Goal: Information Seeking & Learning: Check status

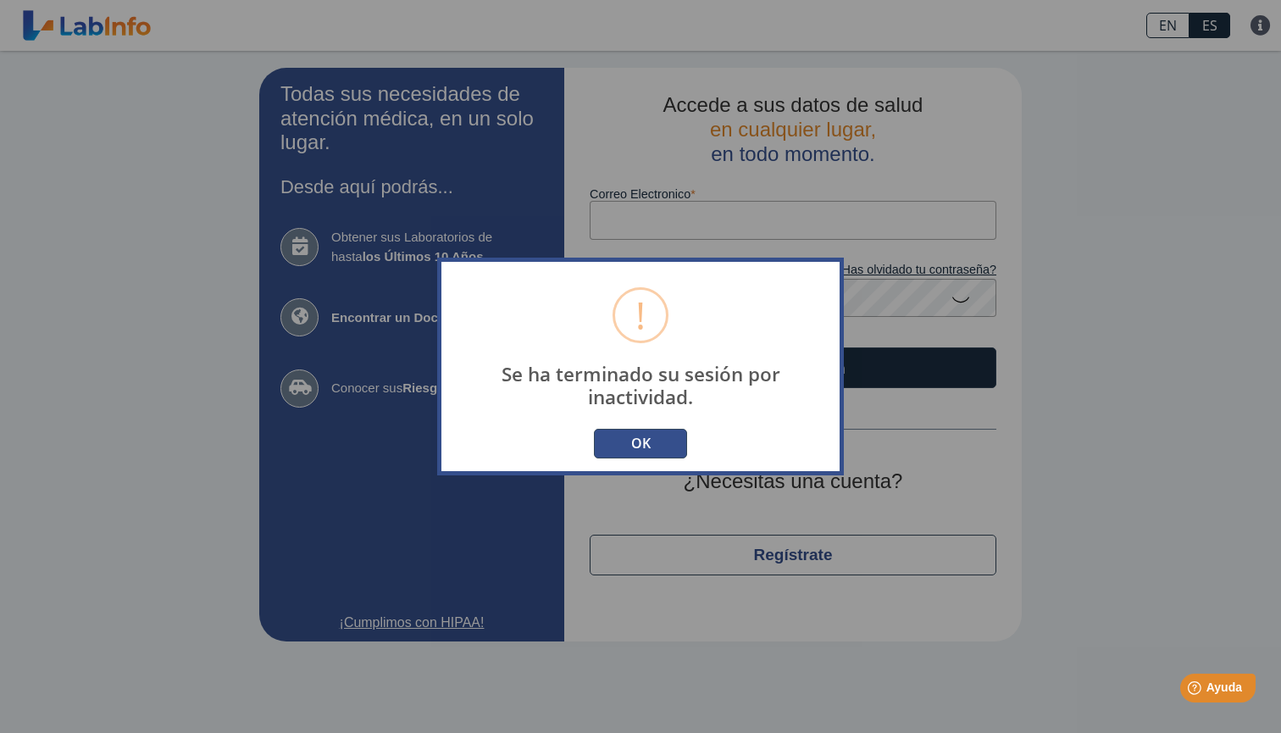
click at [966, 151] on div "! Se ha terminado su sesión por inactividad. × OK No Cancelar" at bounding box center [640, 366] width 1281 height 733
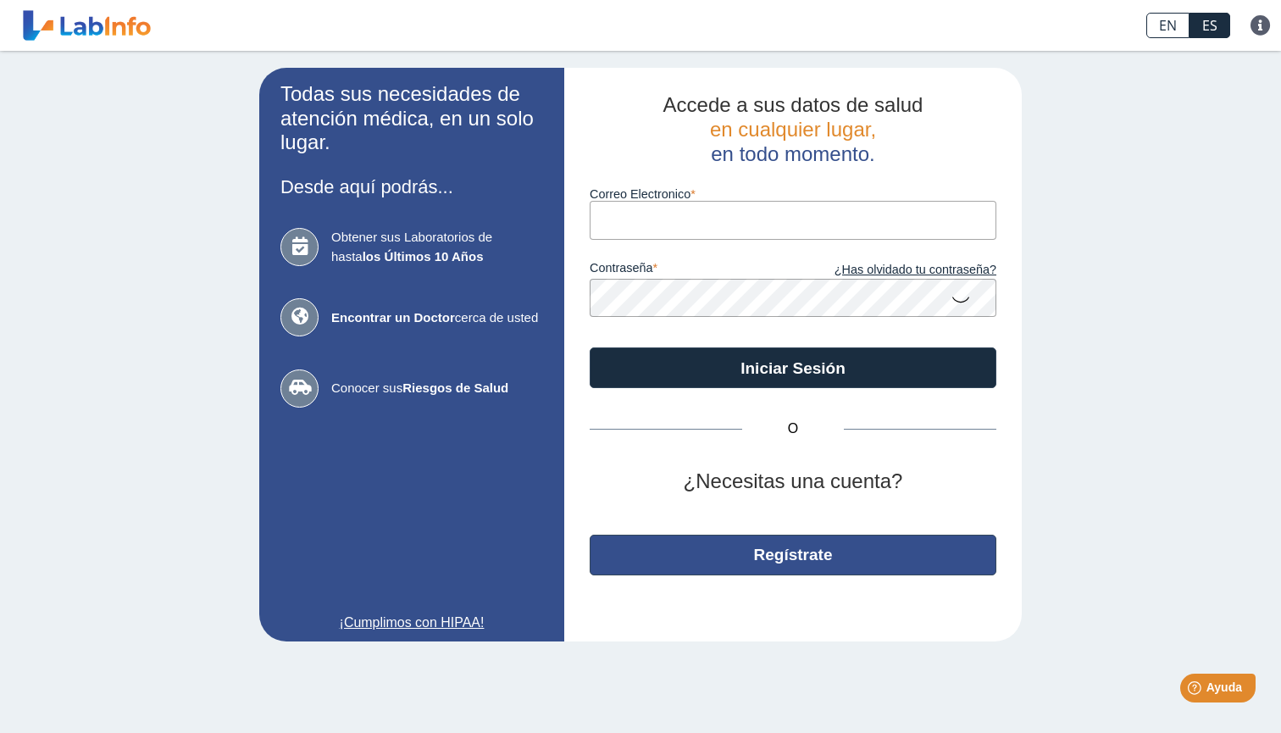
click at [783, 551] on button "Regístrate" at bounding box center [792, 554] width 407 height 41
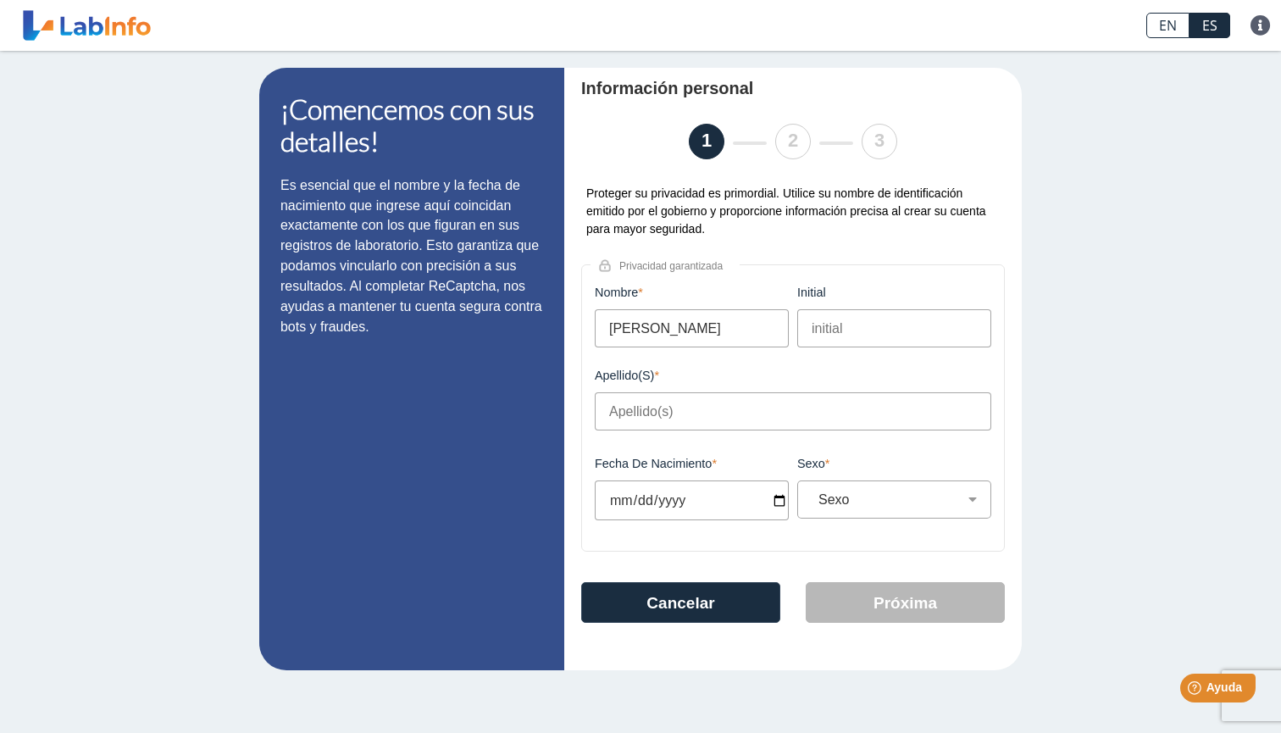
type input "[PERSON_NAME]"
click at [867, 336] on input "initial" at bounding box center [894, 328] width 194 height 38
type input "L"
type input "[PERSON_NAME]"
click at [611, 504] on input "Fecha de Nacimiento" at bounding box center [692, 500] width 194 height 40
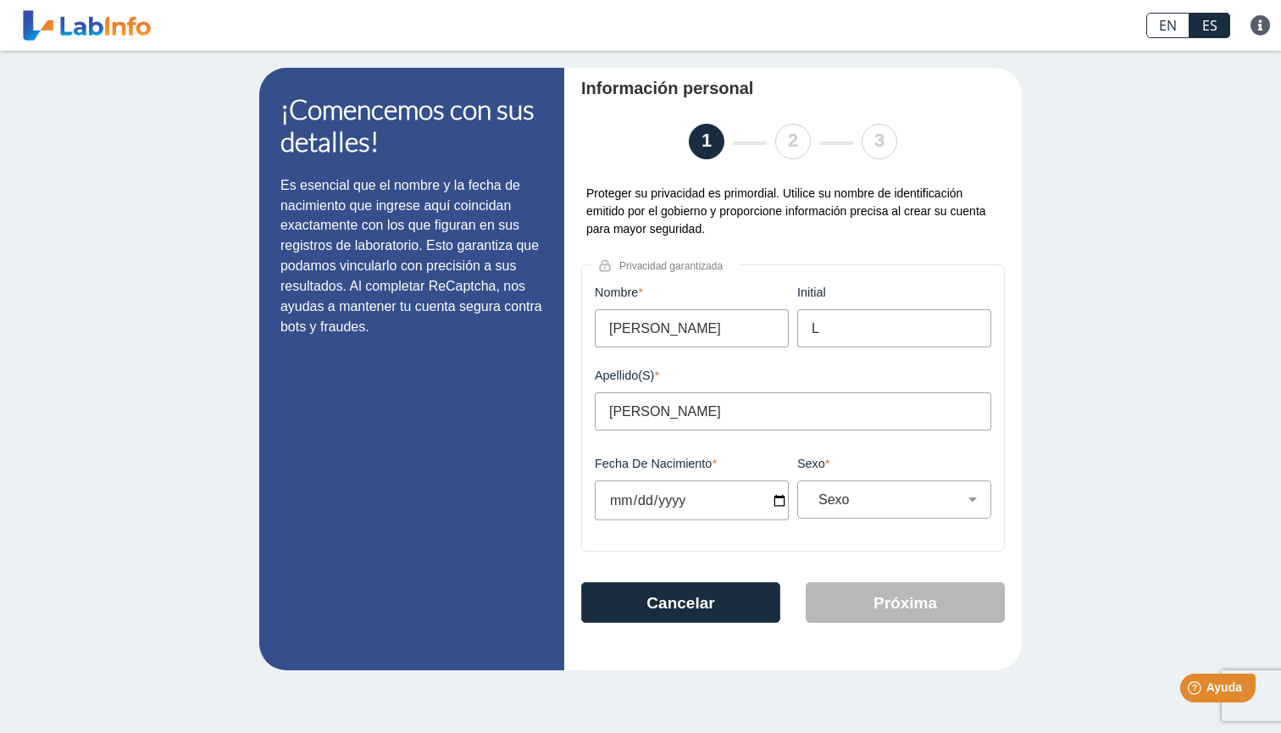
type input "2025-09-03"
select select
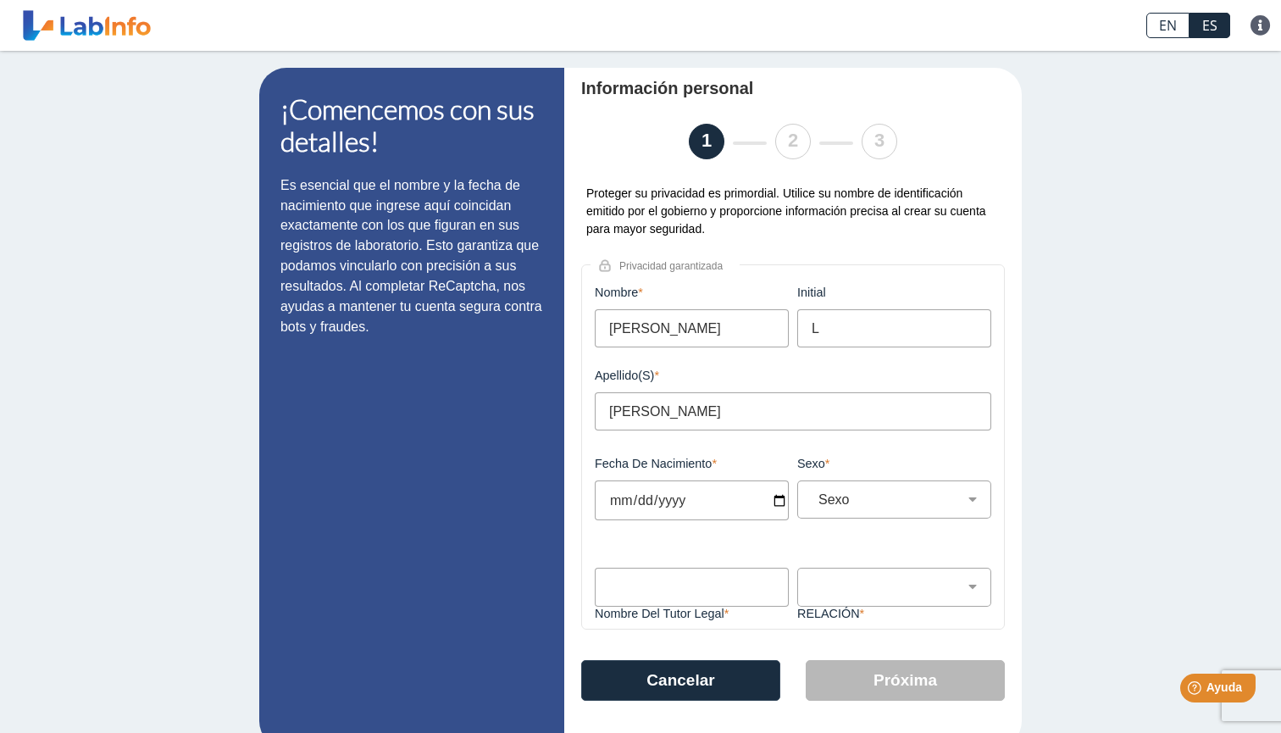
click at [665, 508] on input "2025-09-03" at bounding box center [692, 500] width 194 height 40
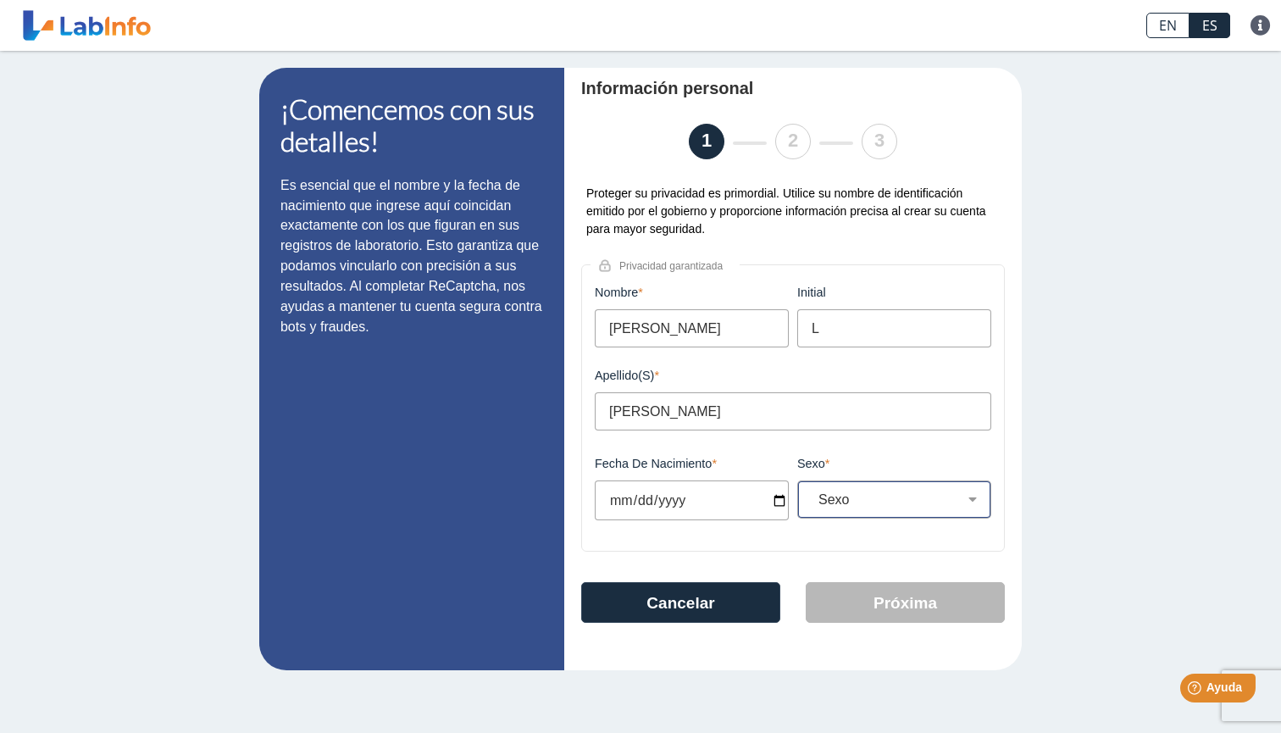
type input "[DATE]"
select select "M"
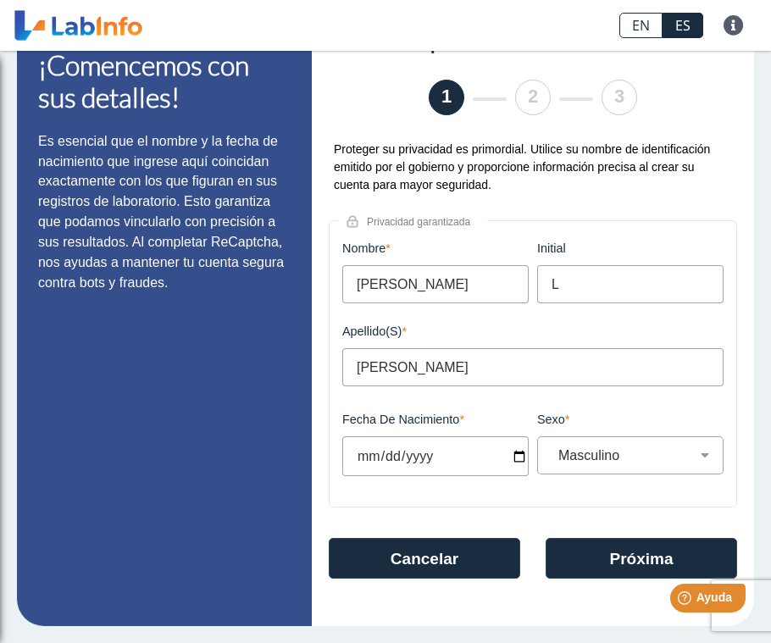
scroll to position [49, 0]
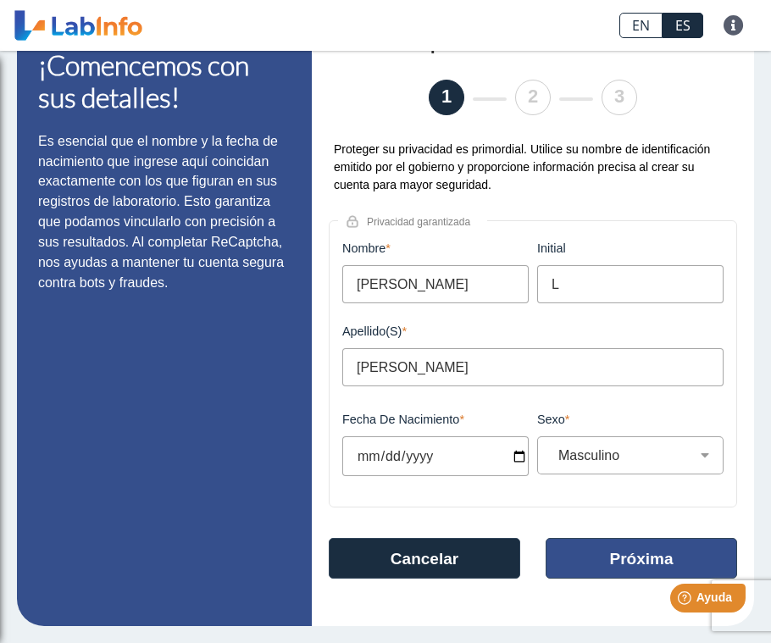
click at [631, 560] on button "Próxima" at bounding box center [640, 558] width 191 height 41
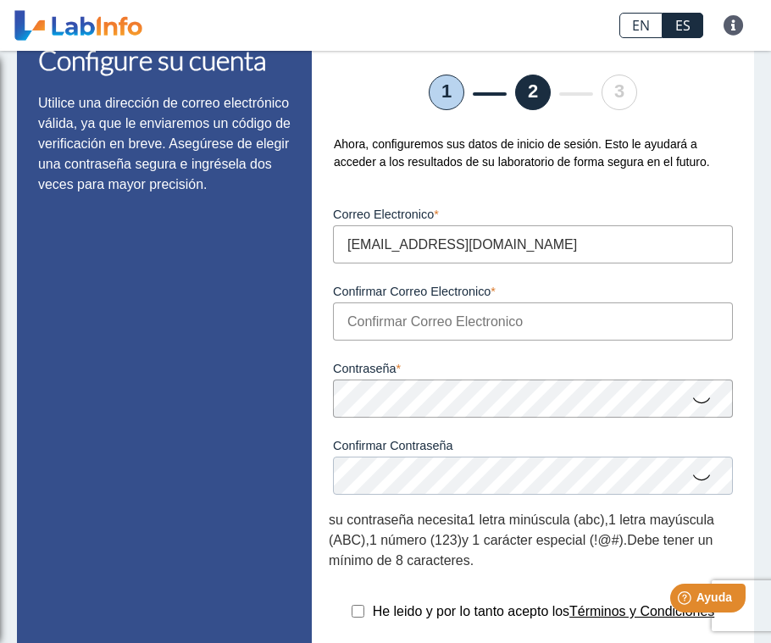
type input "[EMAIL_ADDRESS][DOMAIN_NAME]"
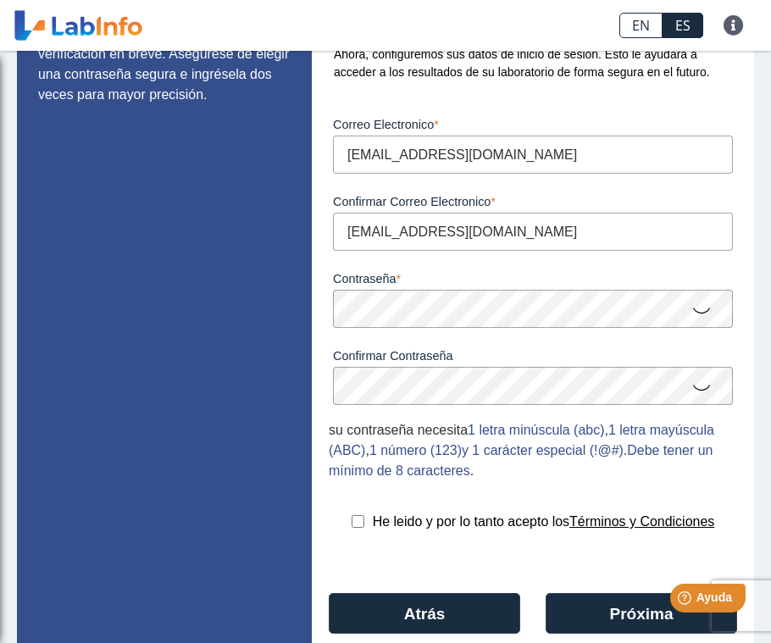
scroll to position [147, 0]
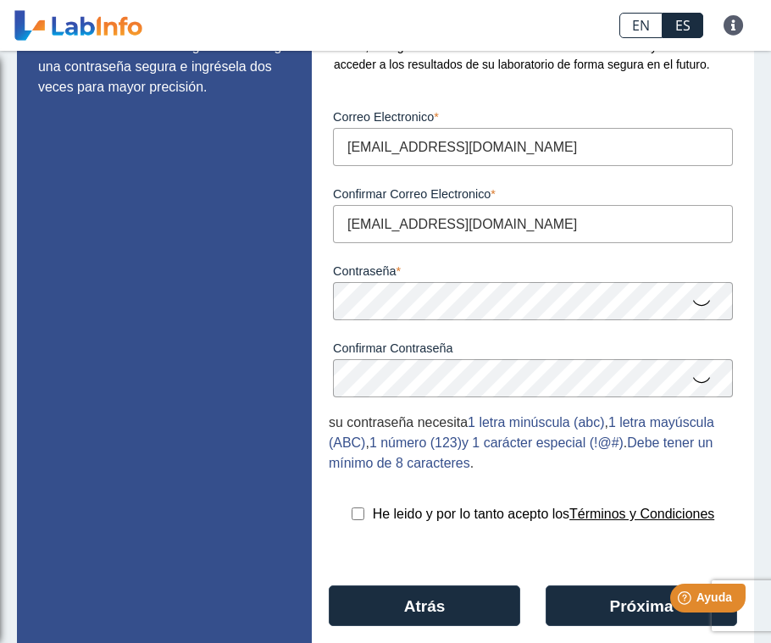
click at [346, 507] on div "He leido y por lo tanto acepto los Términos y Condiciones" at bounding box center [533, 514] width 408 height 20
click at [353, 513] on input "checkbox" at bounding box center [357, 513] width 13 height 13
checkbox input "true"
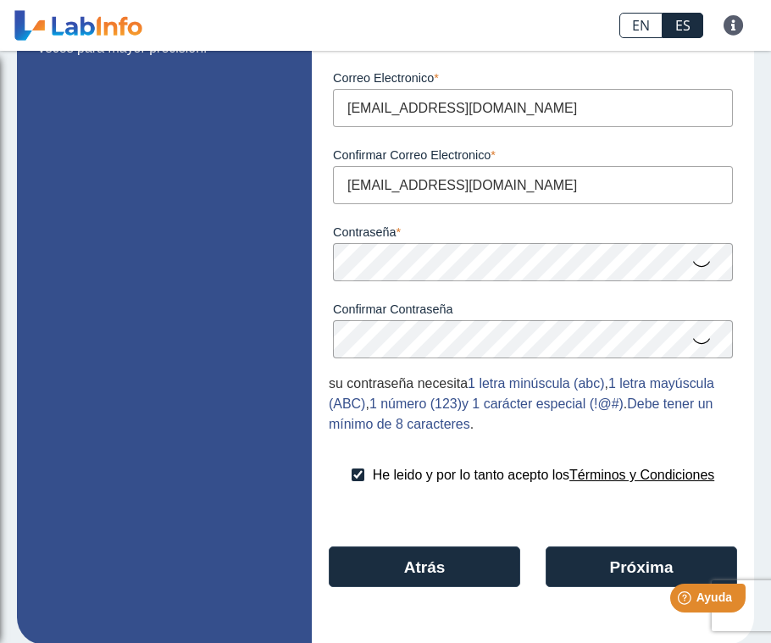
scroll to position [196, 0]
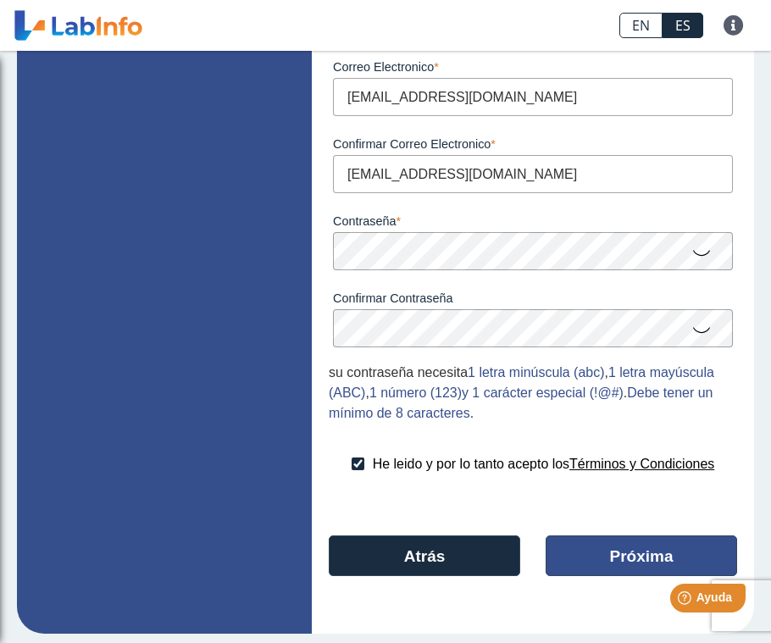
click at [612, 549] on button "Próxima" at bounding box center [640, 555] width 191 height 41
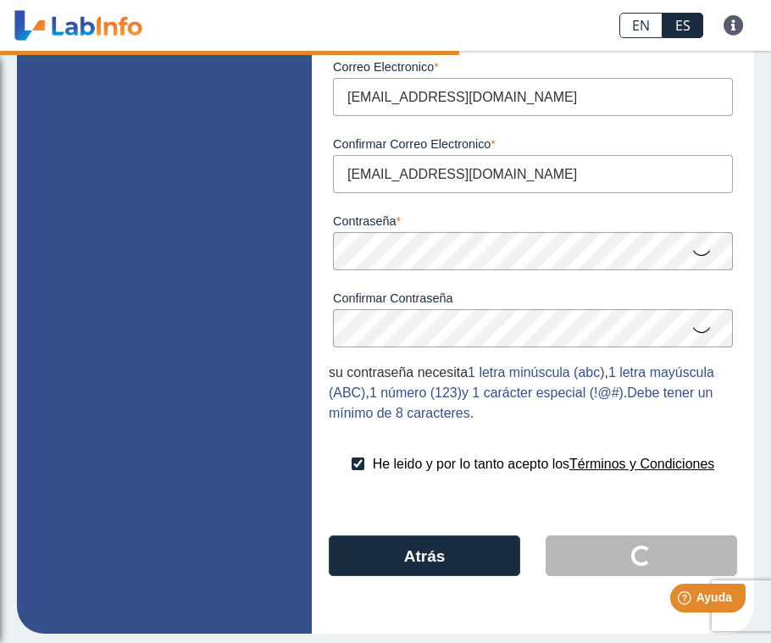
scroll to position [0, 0]
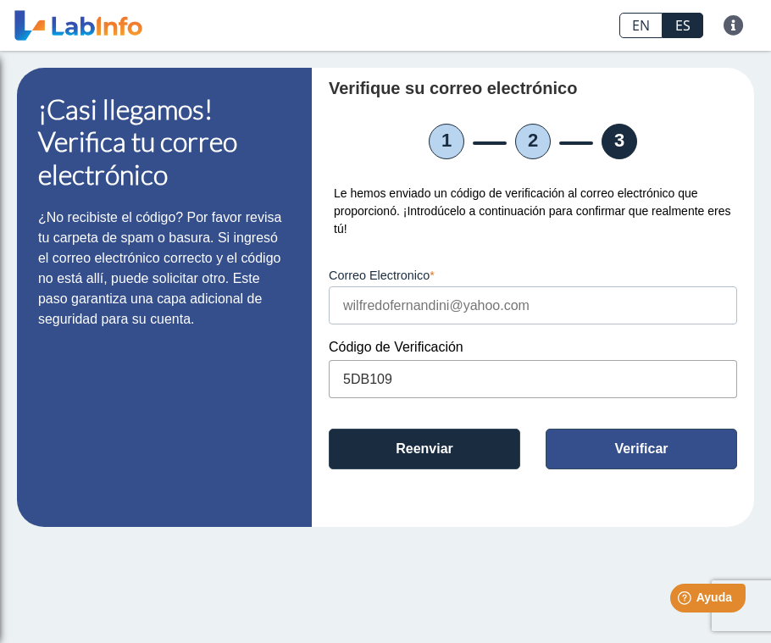
type input "5DB109"
click at [584, 451] on button "Verificar" at bounding box center [640, 449] width 191 height 41
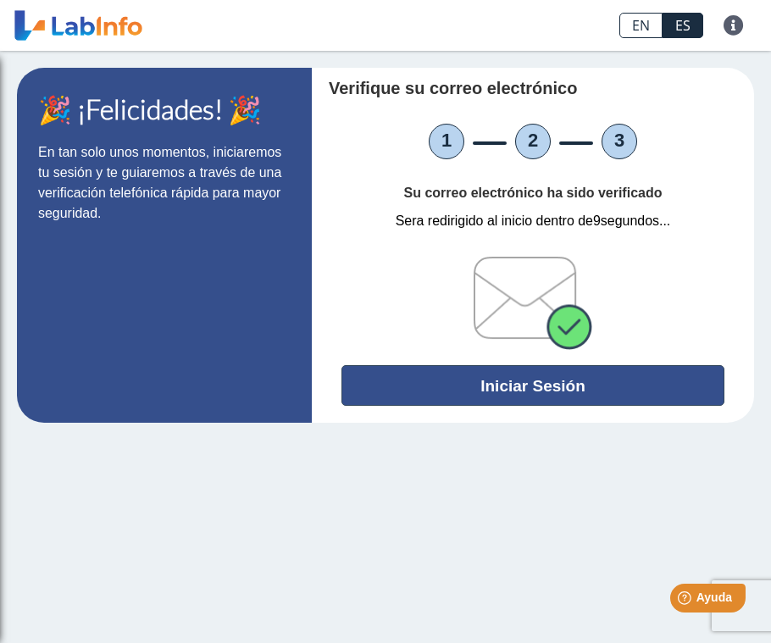
click at [526, 385] on button "Iniciar Sesión" at bounding box center [532, 385] width 383 height 41
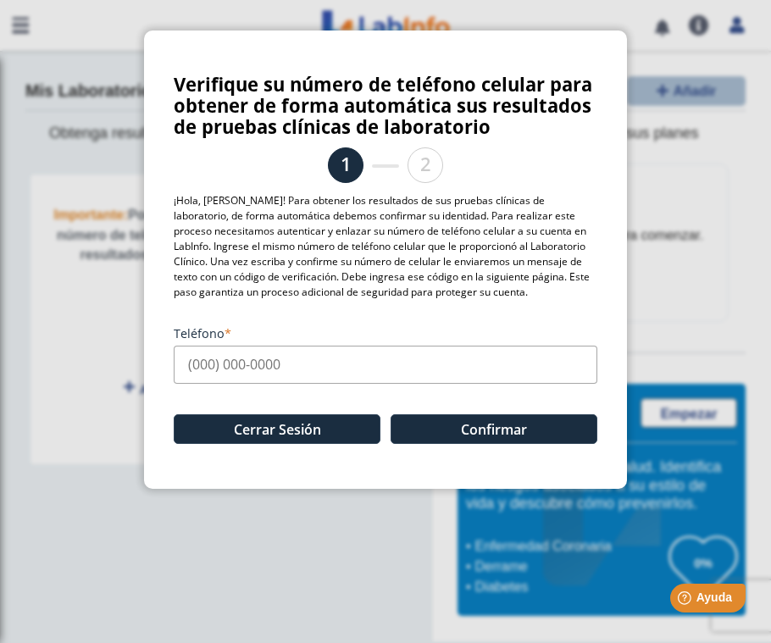
click at [255, 364] on input "Teléfono" at bounding box center [385, 365] width 423 height 38
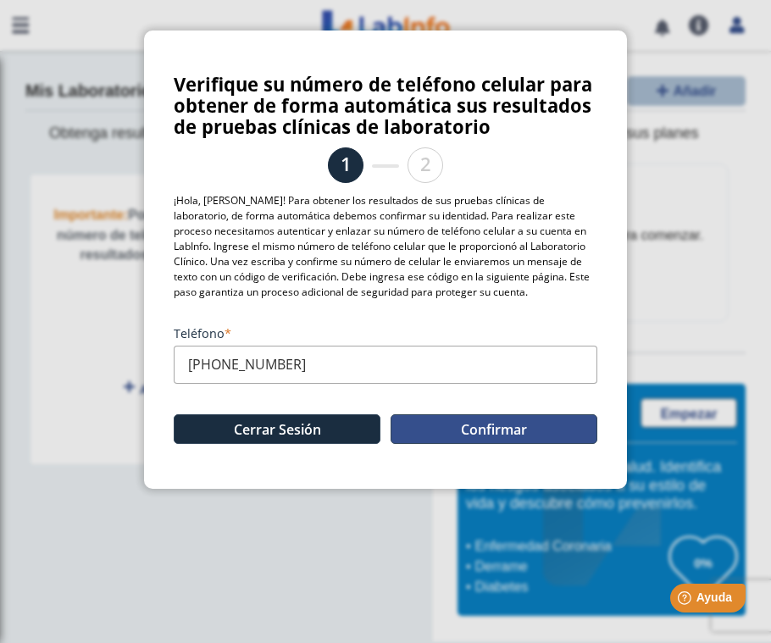
type input "[PHONE_NUMBER]"
click at [462, 429] on button "Confirmar" at bounding box center [493, 429] width 207 height 30
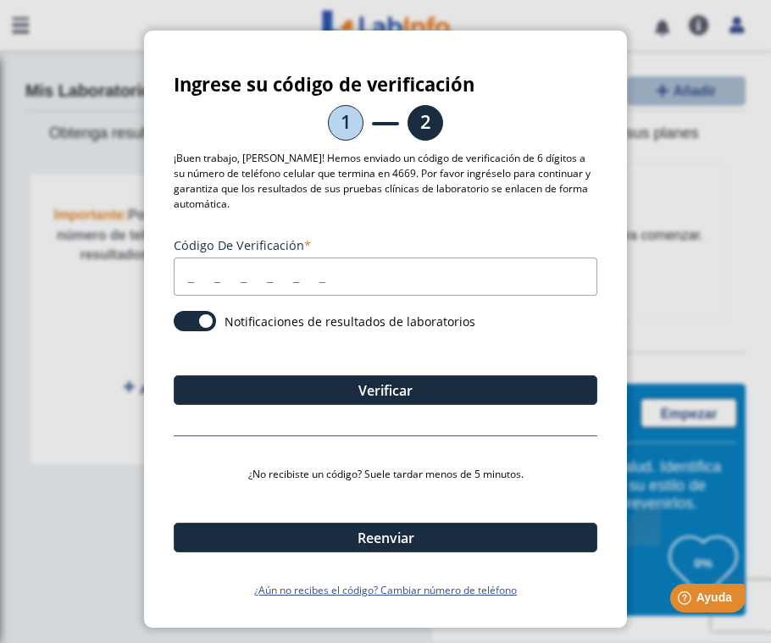
click at [185, 290] on input "Código de verificación" at bounding box center [385, 276] width 423 height 38
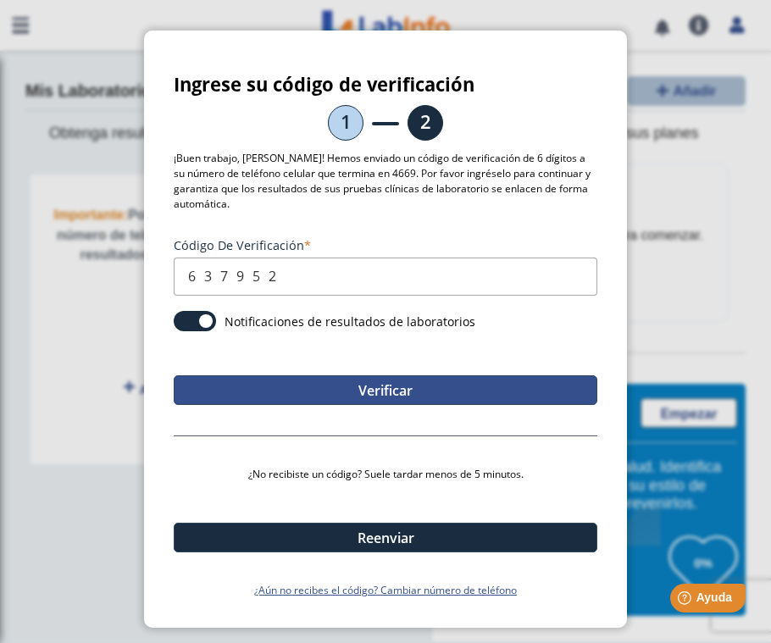
type input "637952"
click at [351, 393] on button "Verificar" at bounding box center [385, 390] width 423 height 30
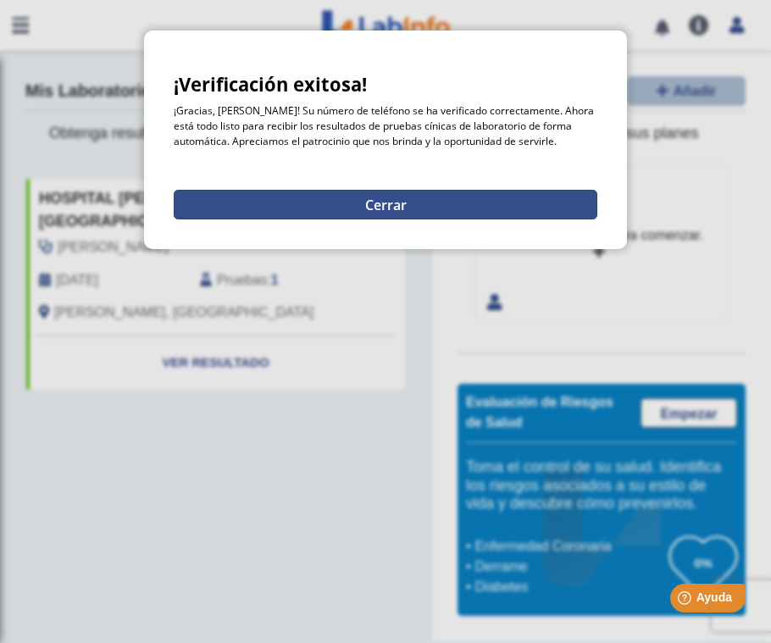
click at [426, 197] on button "Cerrar" at bounding box center [385, 205] width 423 height 30
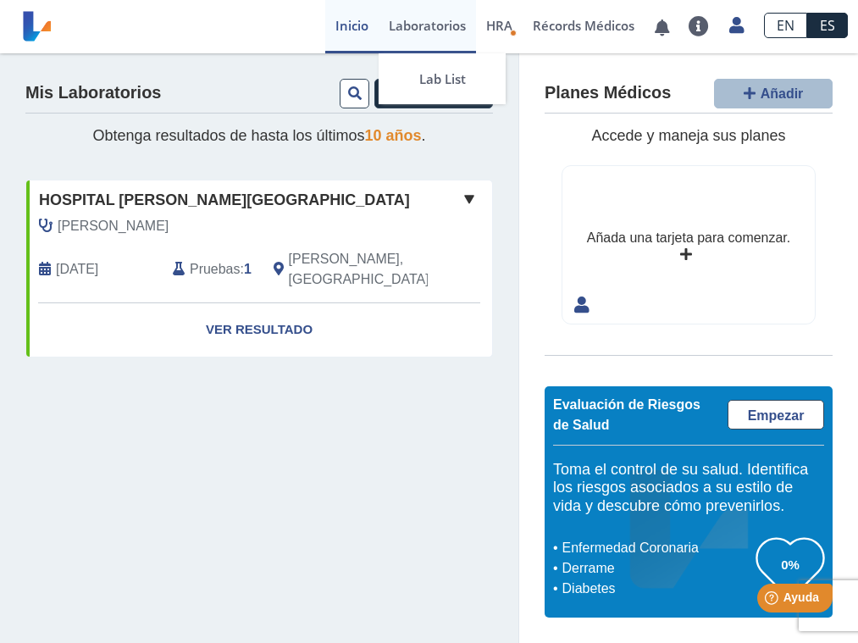
click at [423, 31] on link "Laboratorios" at bounding box center [427, 26] width 97 height 53
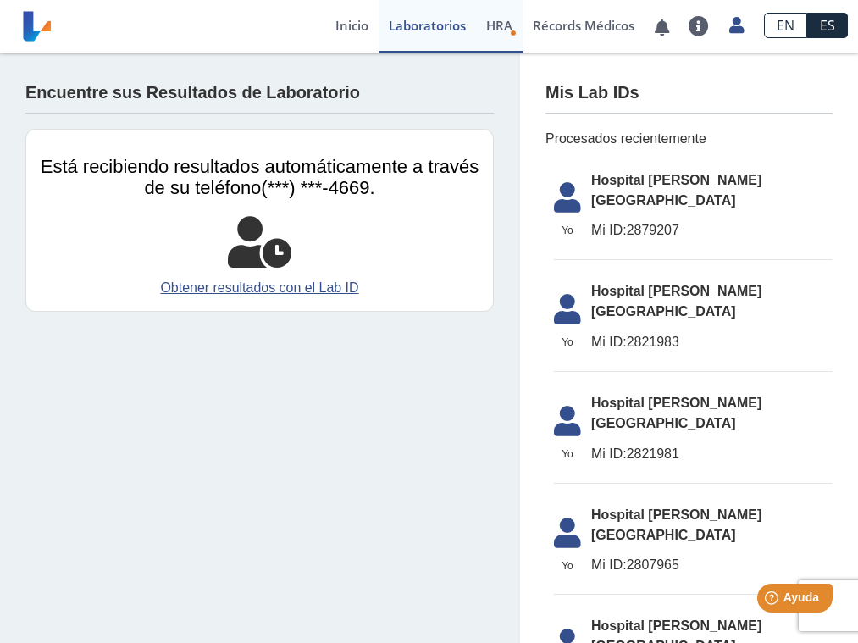
click at [512, 23] on link "HRA Evaluación de Riesgos de Salud" at bounding box center [499, 26] width 47 height 53
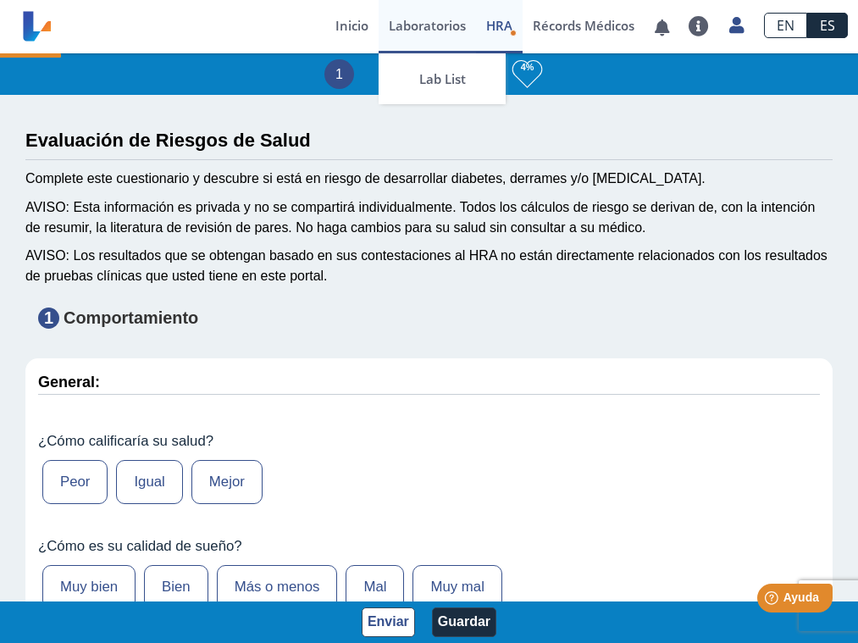
type input "[PERSON_NAME]"
type input "[DATE]"
select select
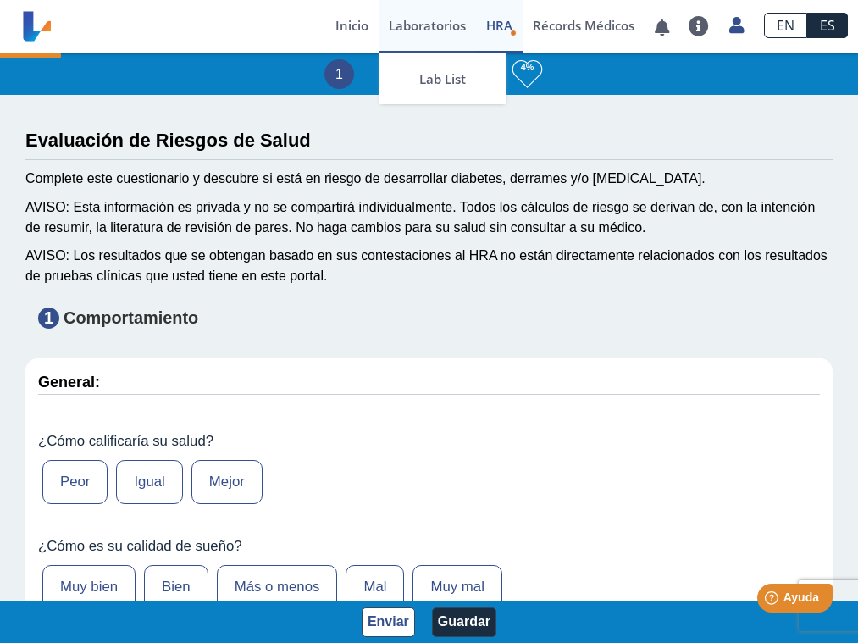
select select
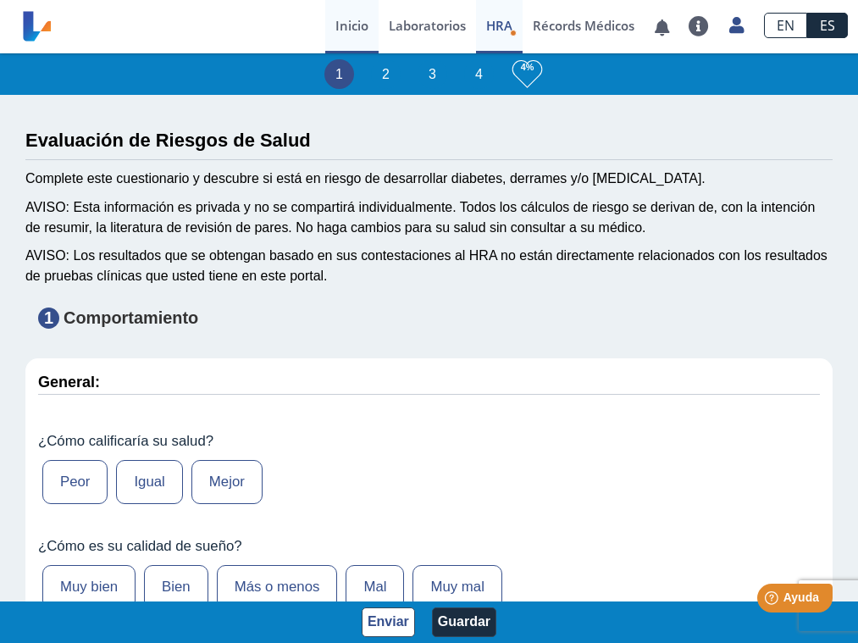
click at [365, 18] on link "Inicio" at bounding box center [351, 26] width 53 height 53
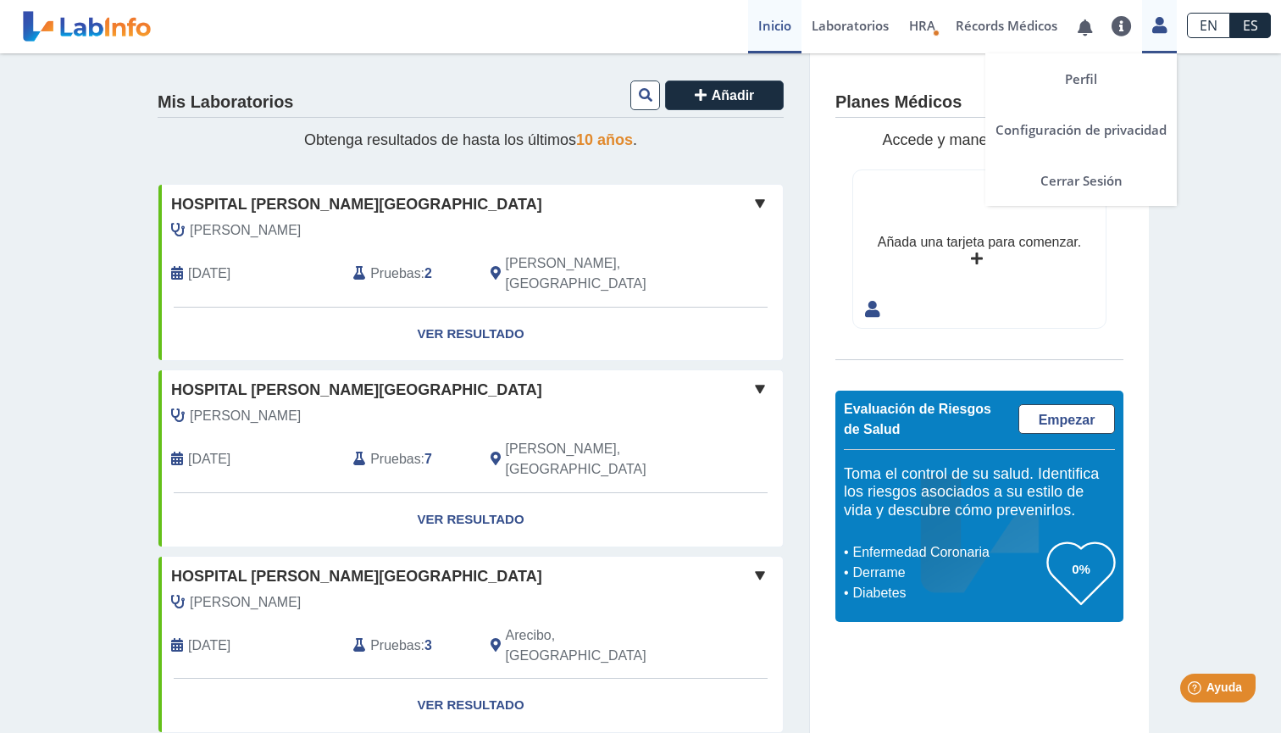
click at [857, 24] on icon at bounding box center [1159, 25] width 14 height 13
click at [857, 72] on link "Perfil" at bounding box center [1080, 78] width 191 height 51
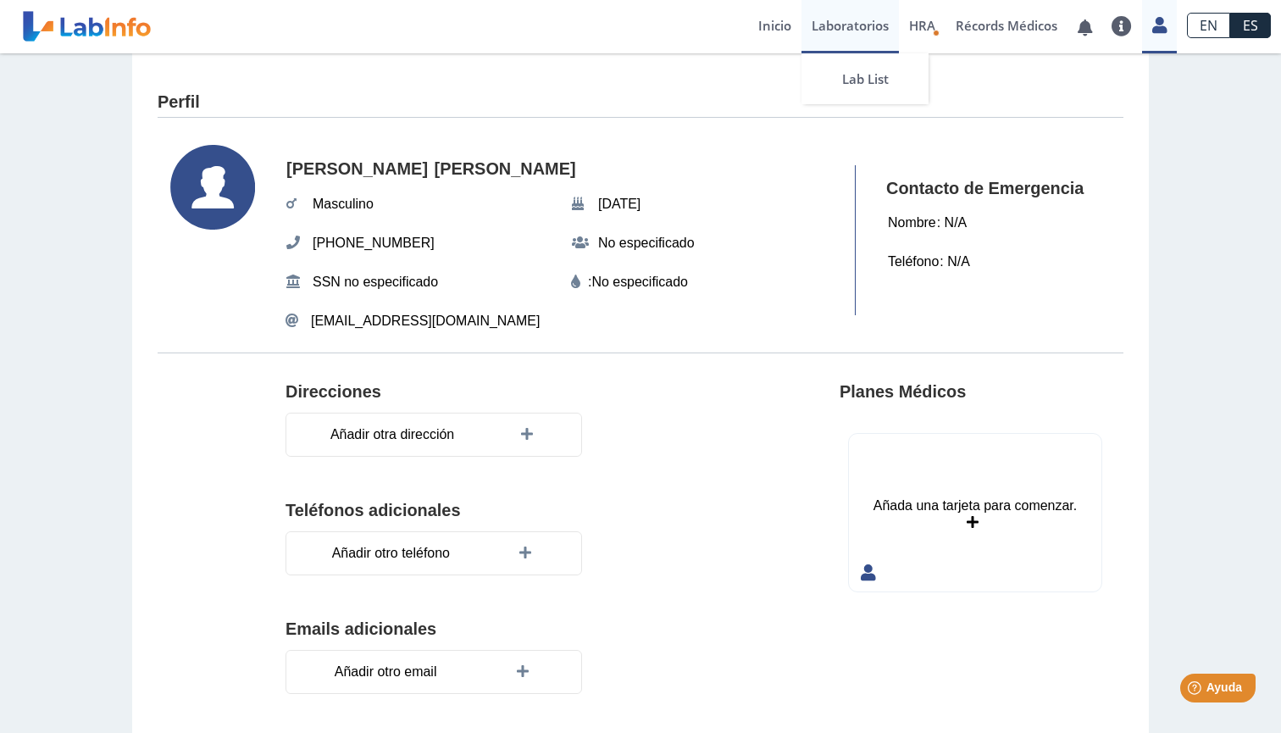
click at [857, 26] on link "Laboratorios" at bounding box center [849, 26] width 97 height 53
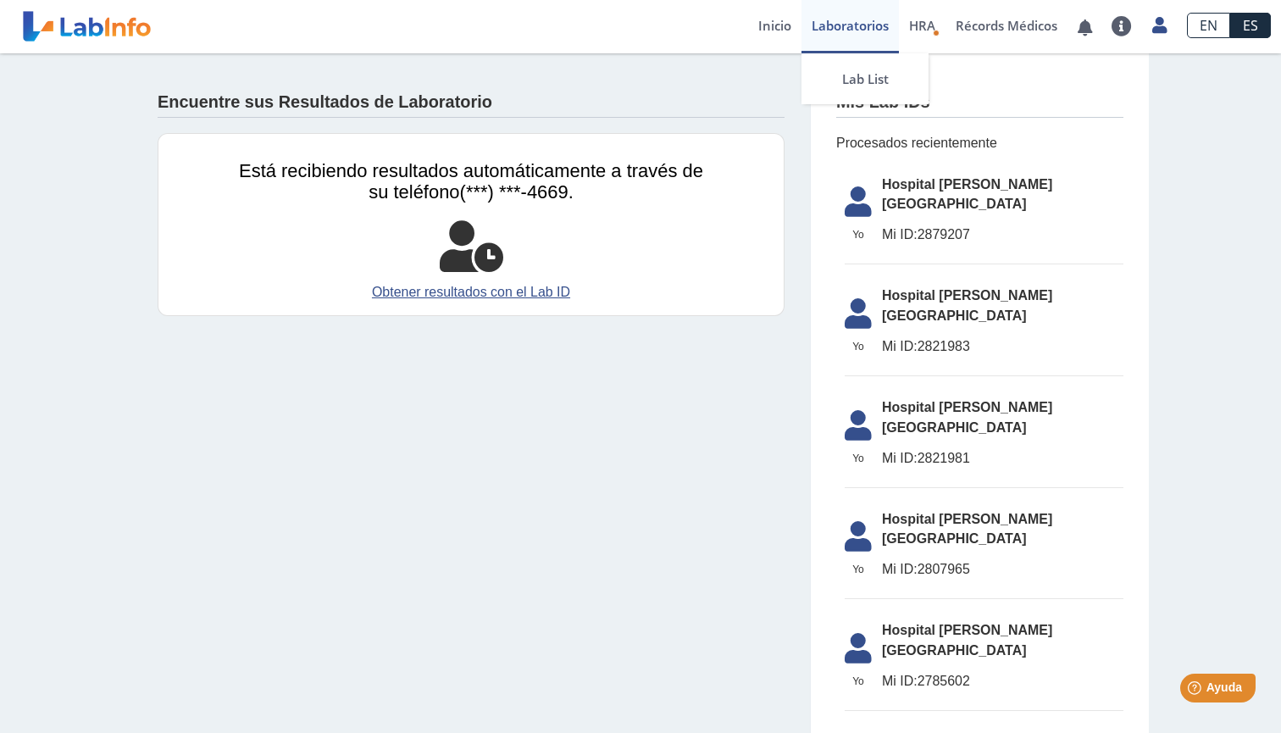
click at [840, 25] on link "Laboratorios" at bounding box center [849, 26] width 97 height 53
click at [854, 78] on link "Lab List" at bounding box center [864, 78] width 127 height 51
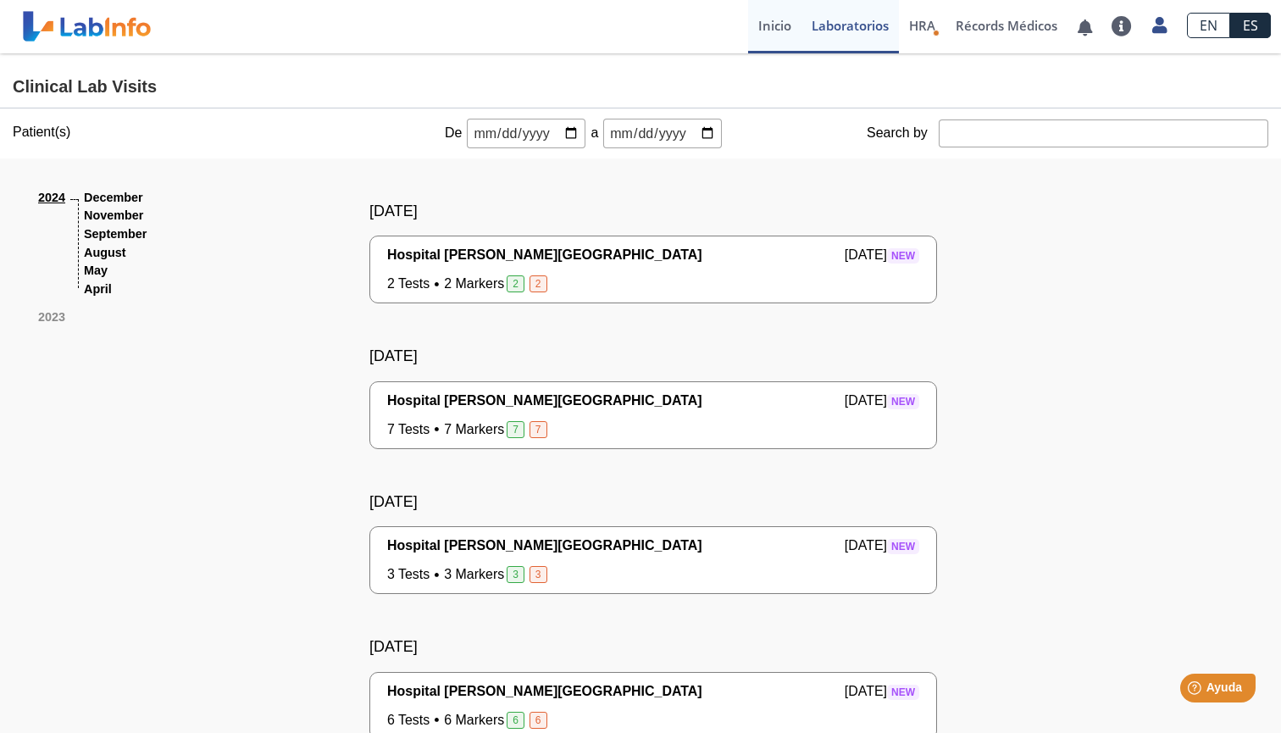
click at [765, 17] on link "Inicio" at bounding box center [774, 26] width 53 height 53
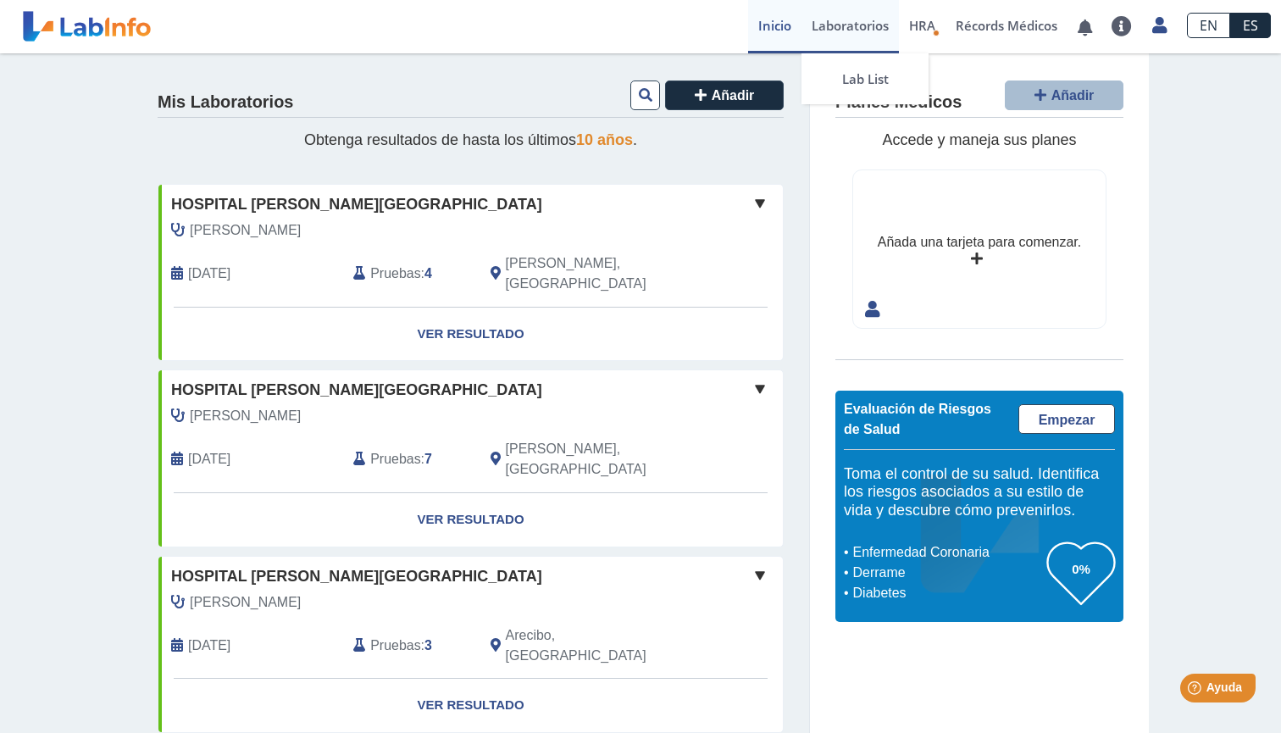
click at [852, 33] on link "Laboratorios" at bounding box center [849, 26] width 97 height 53
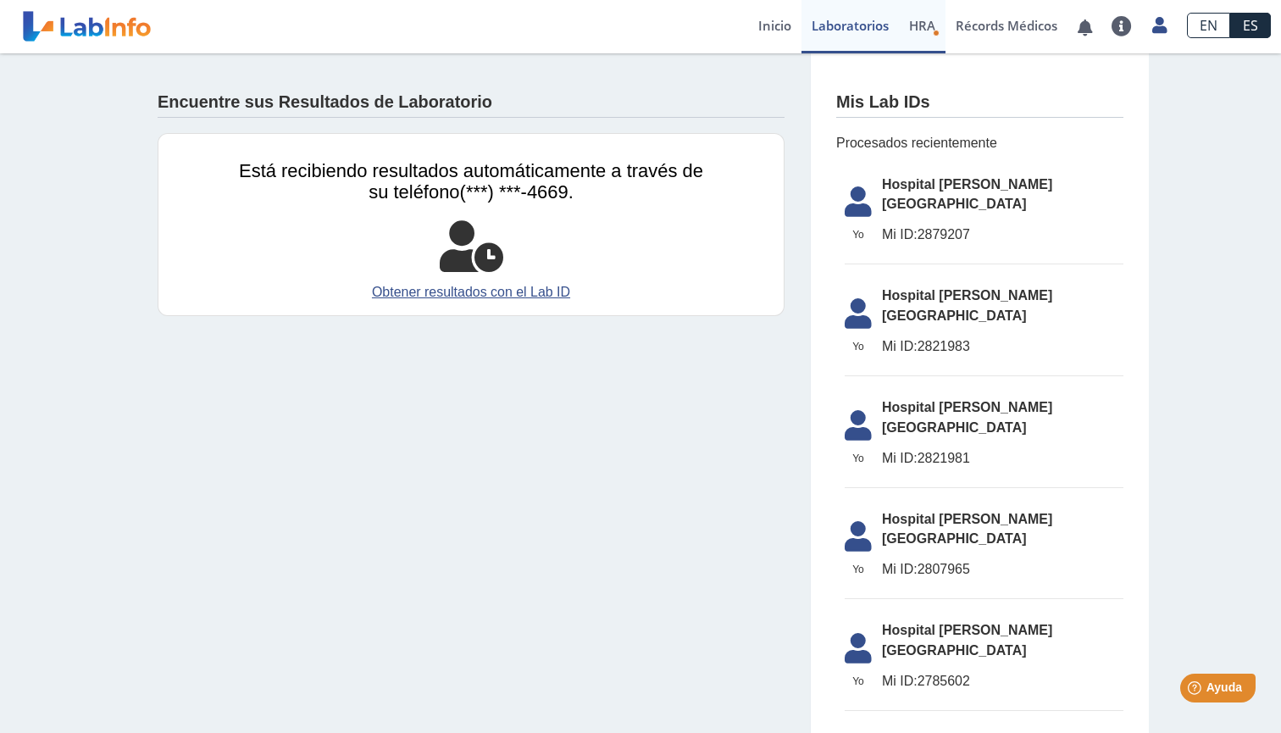
click at [857, 30] on span "HRA" at bounding box center [922, 25] width 26 height 17
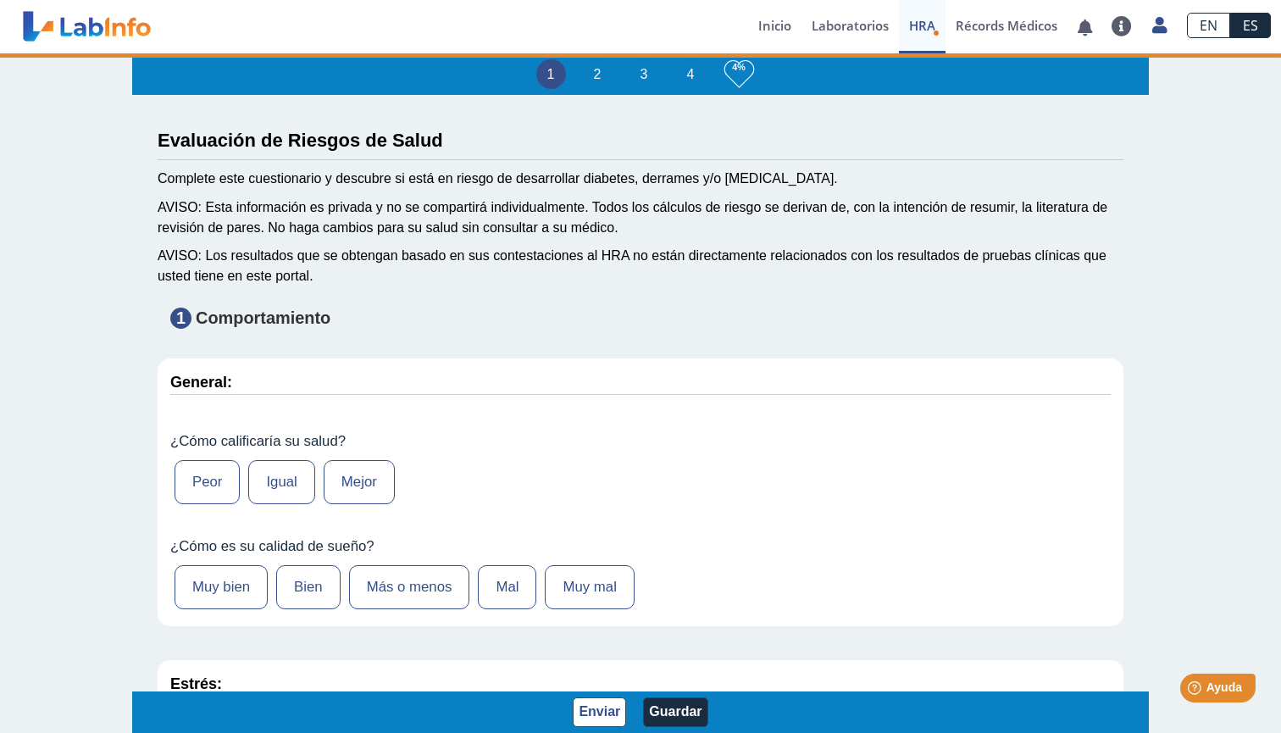
type input "[PERSON_NAME]"
type input "[DATE]"
select select
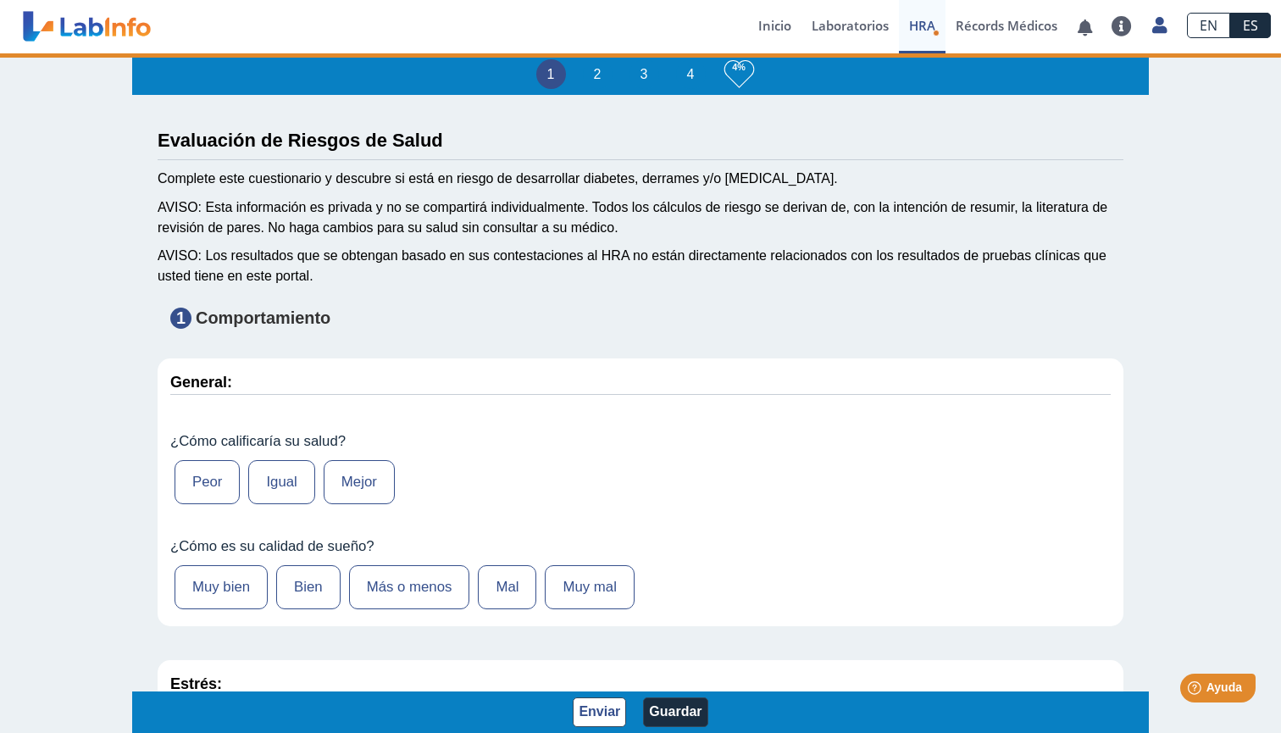
select select
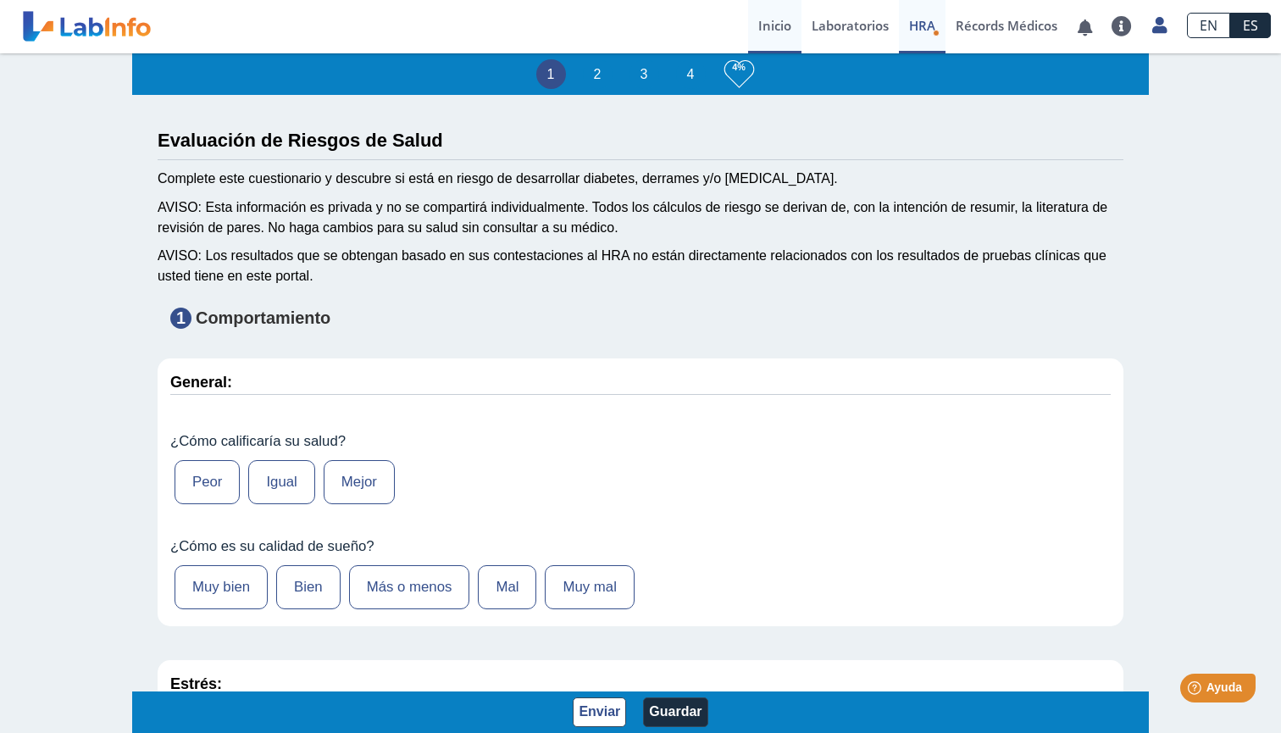
click at [778, 15] on link "Inicio" at bounding box center [774, 26] width 53 height 53
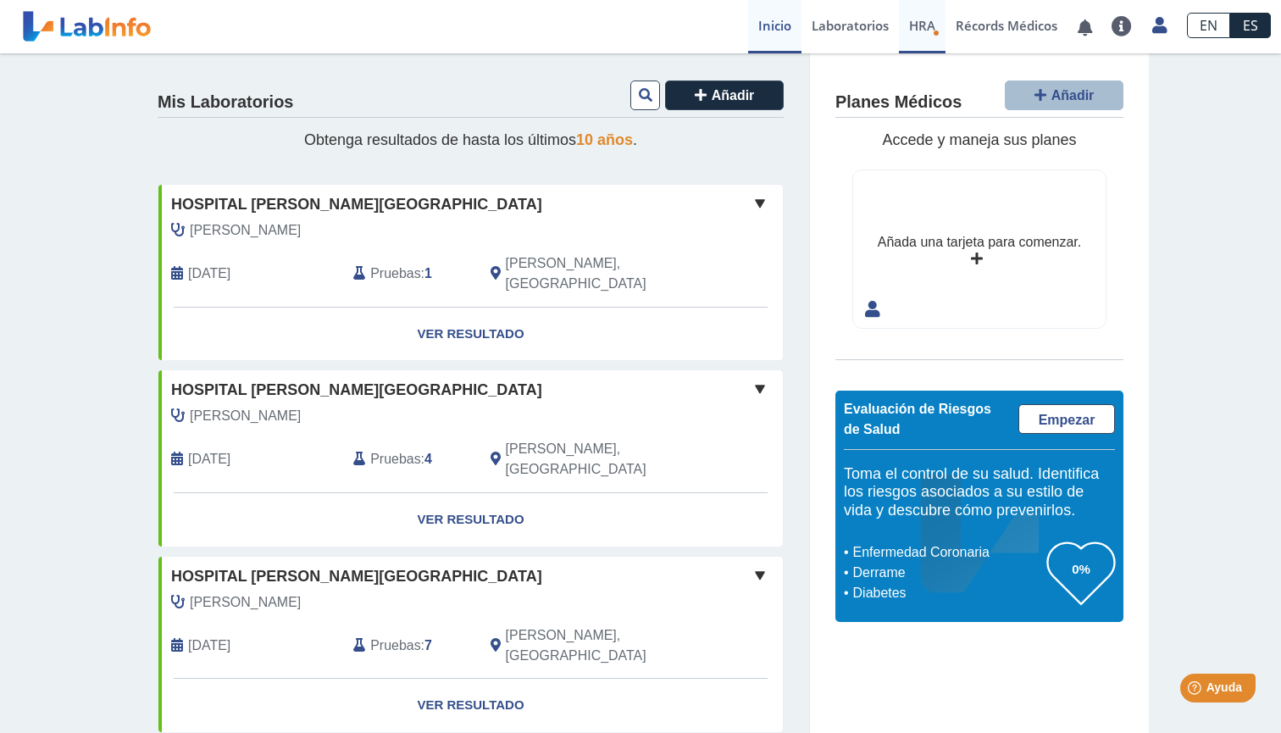
click at [857, 32] on span "HRA" at bounding box center [922, 25] width 26 height 17
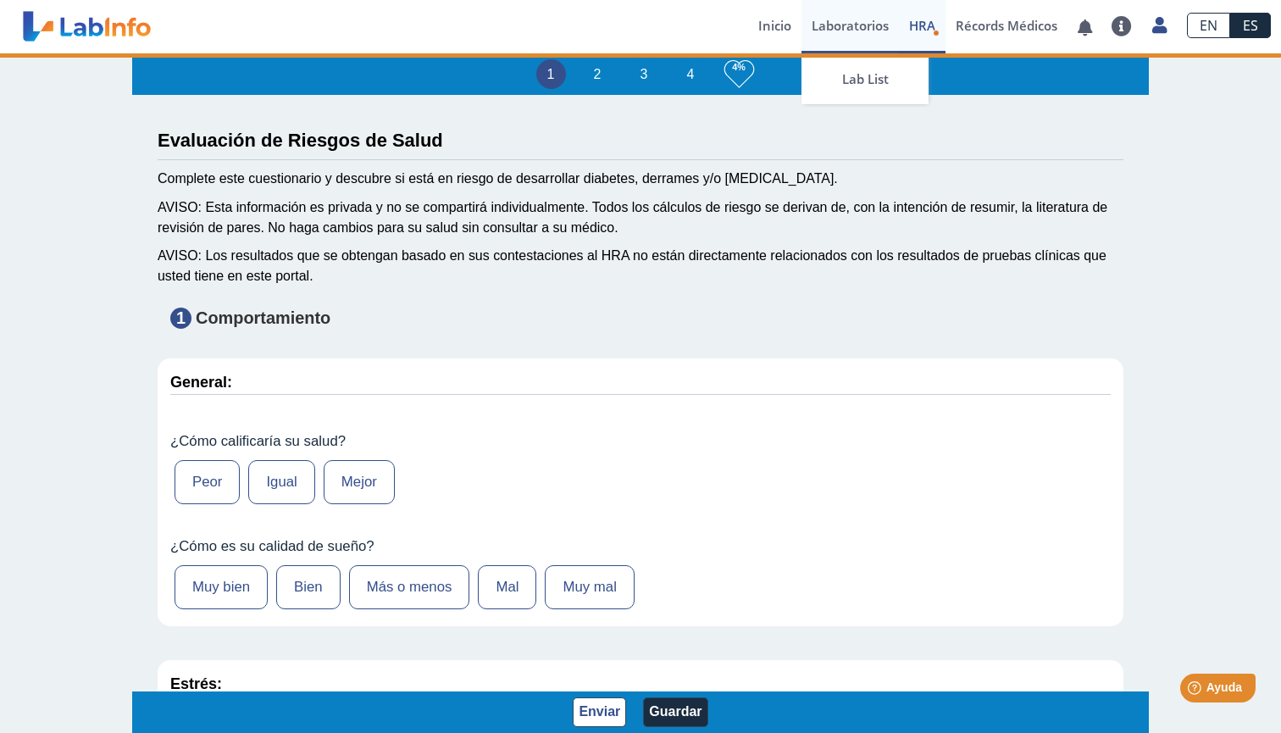
click at [857, 42] on link "Laboratorios" at bounding box center [849, 26] width 97 height 53
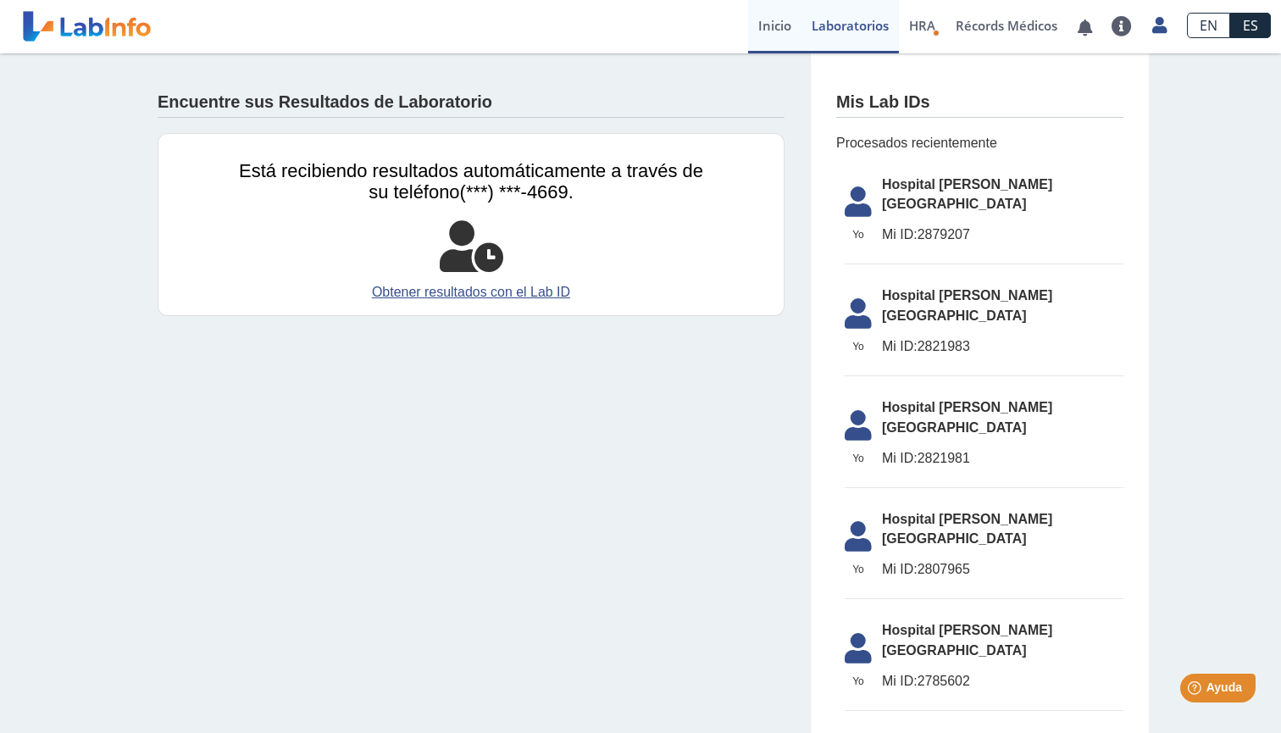
click at [778, 24] on link "Inicio" at bounding box center [774, 26] width 53 height 53
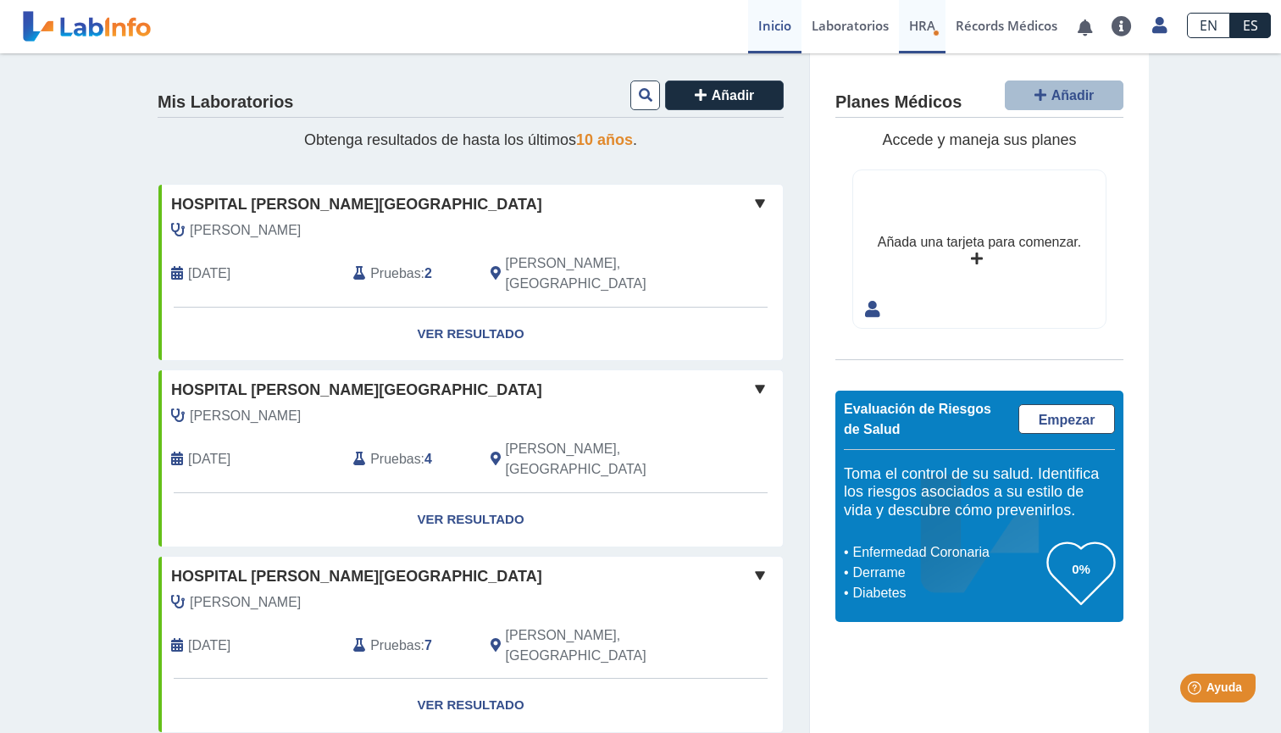
click at [857, 24] on link "HRA Evaluación de Riesgos de Salud" at bounding box center [922, 26] width 47 height 53
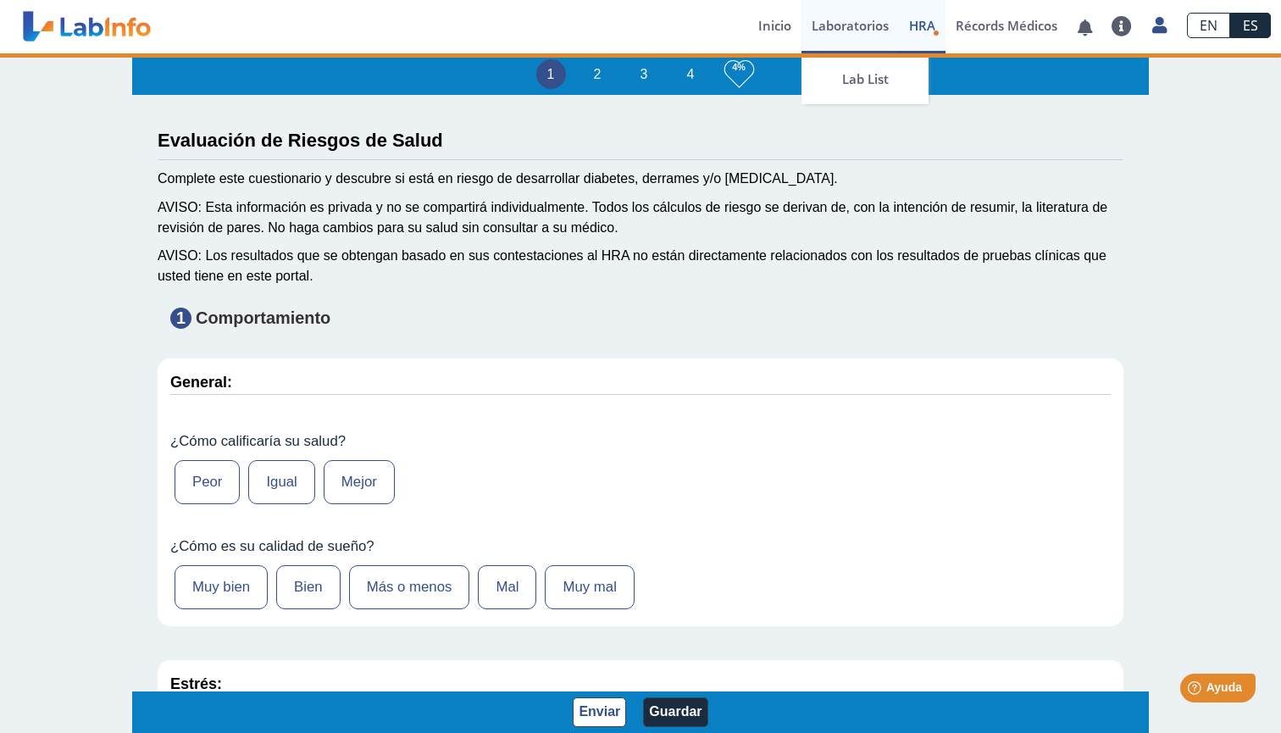
type input "[PERSON_NAME]"
type input "[DATE]"
select select
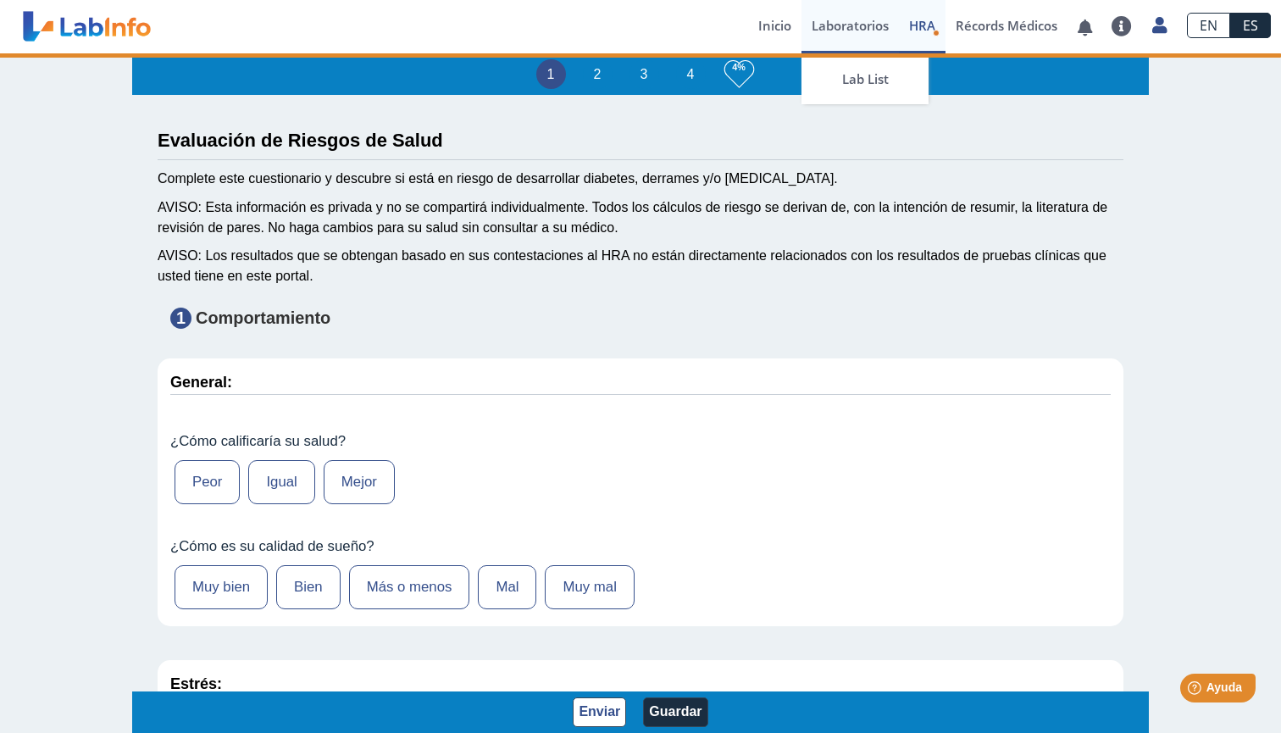
select select
click at [845, 28] on link "Laboratorios" at bounding box center [849, 26] width 97 height 53
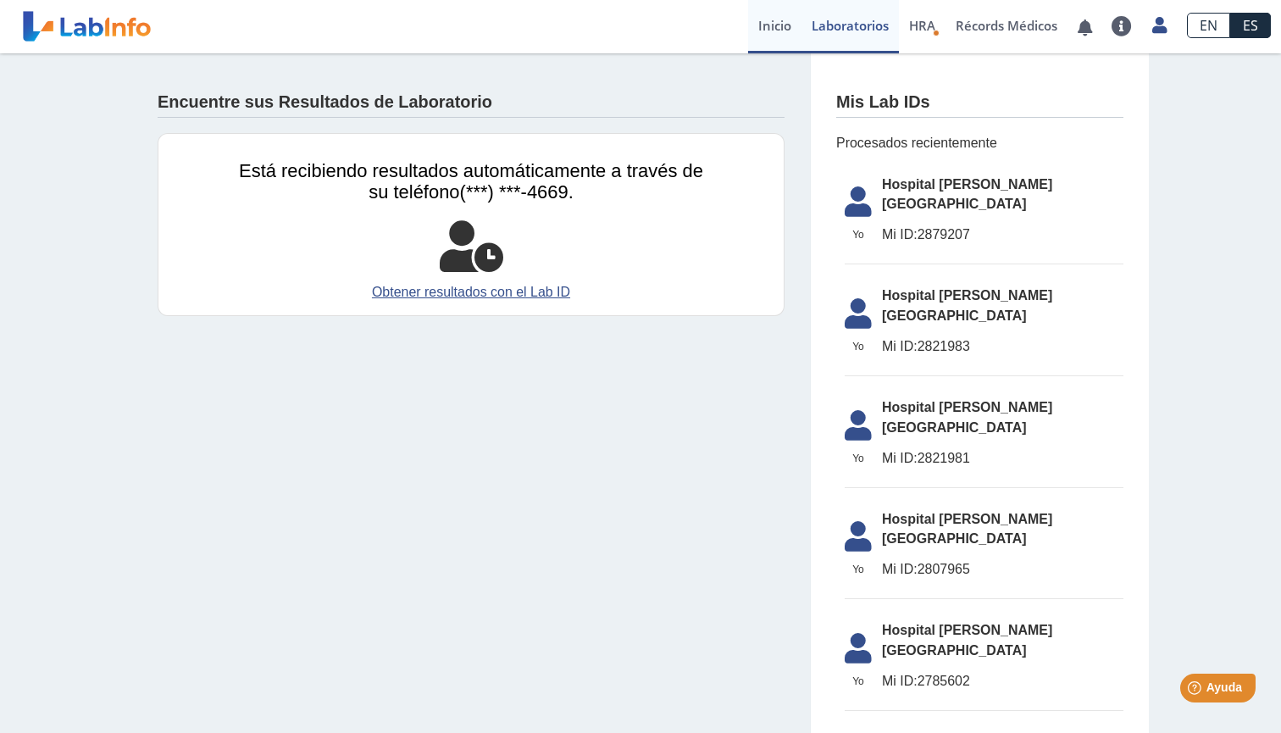
click at [770, 26] on link "Inicio" at bounding box center [774, 26] width 53 height 53
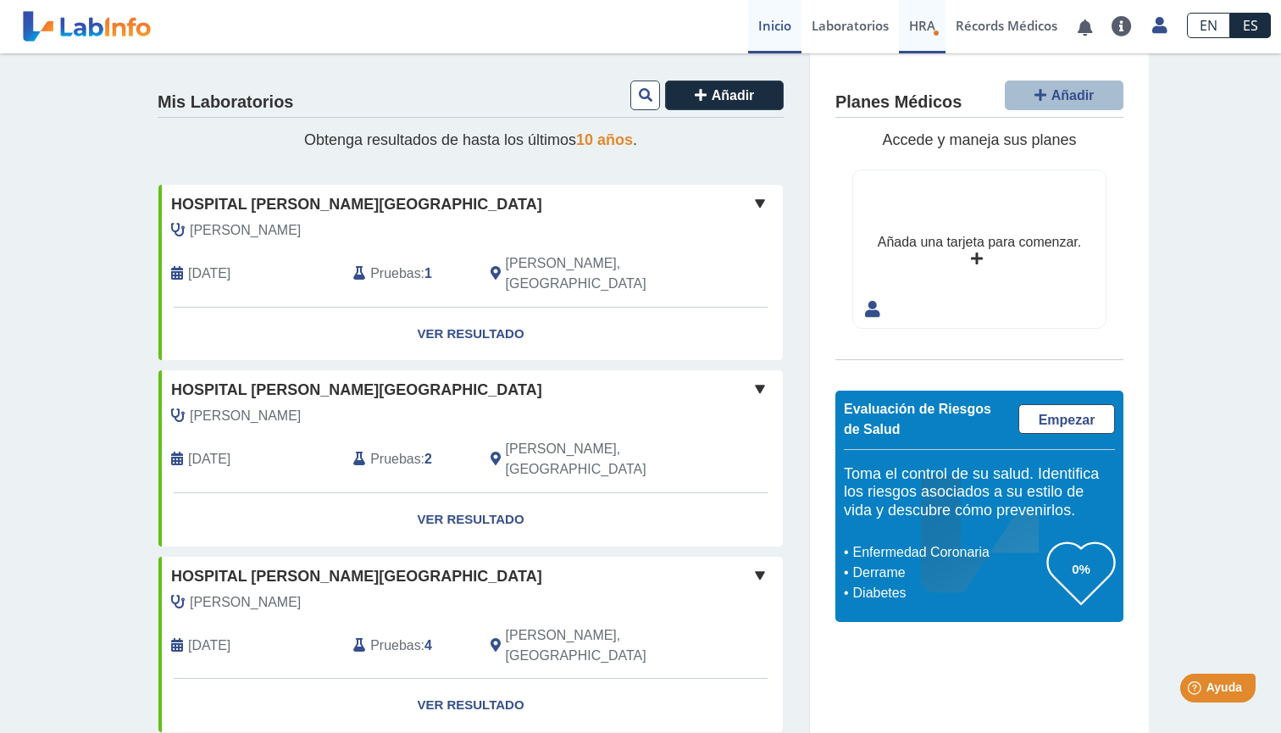
click at [857, 31] on icon "Health Risk Assessment" at bounding box center [936, 33] width 7 height 7
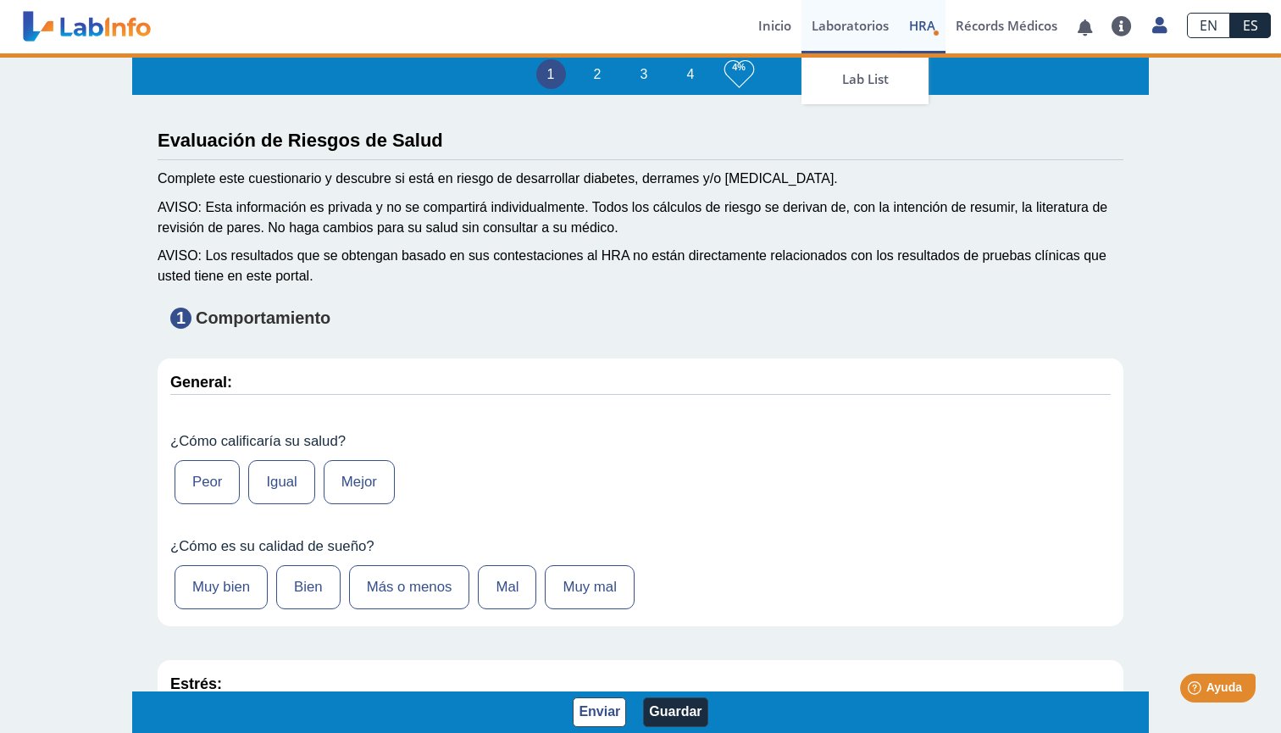
type input "[PERSON_NAME]"
type input "[DATE]"
select select
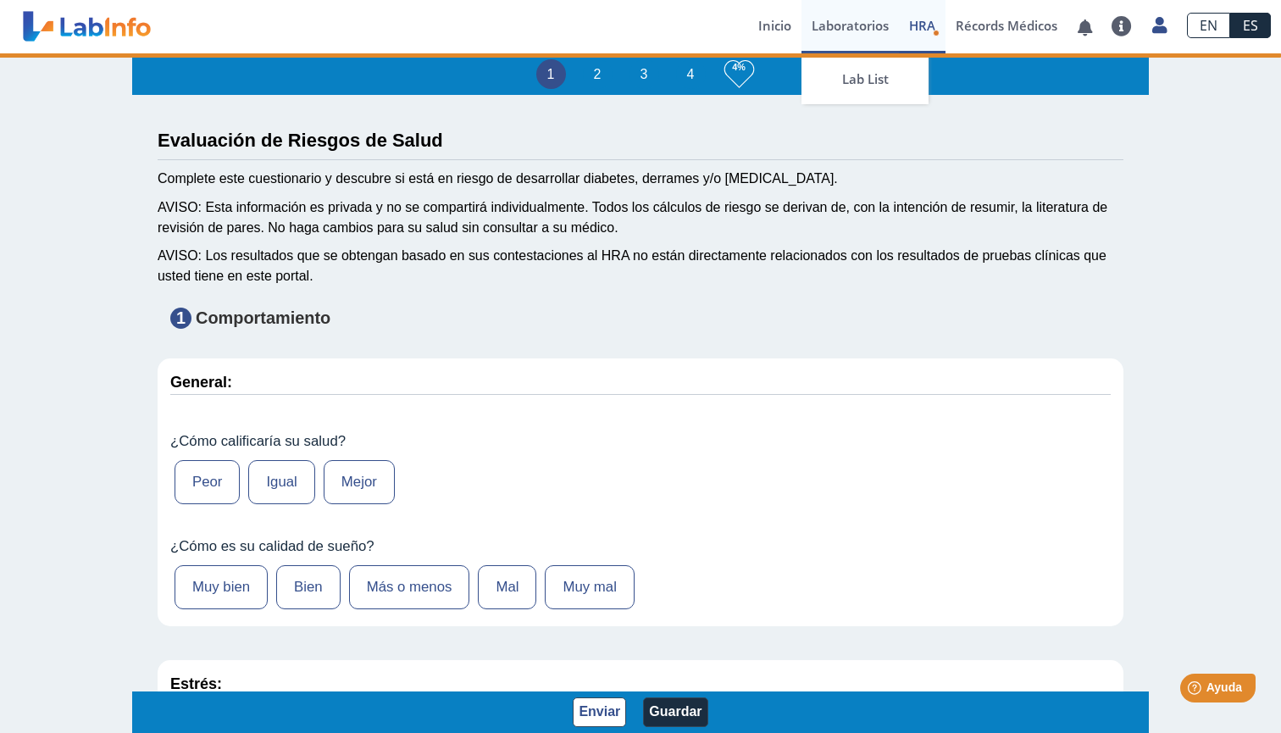
select select
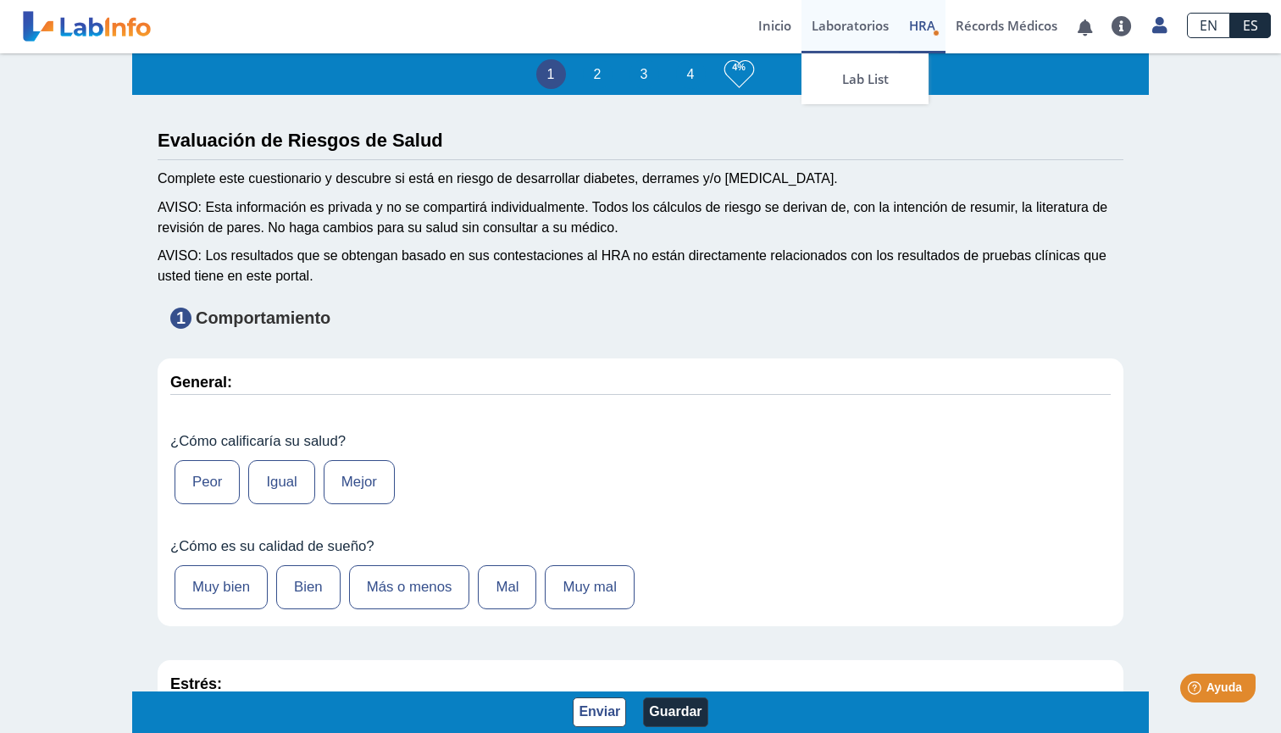
click at [857, 16] on link "Laboratorios" at bounding box center [849, 26] width 97 height 53
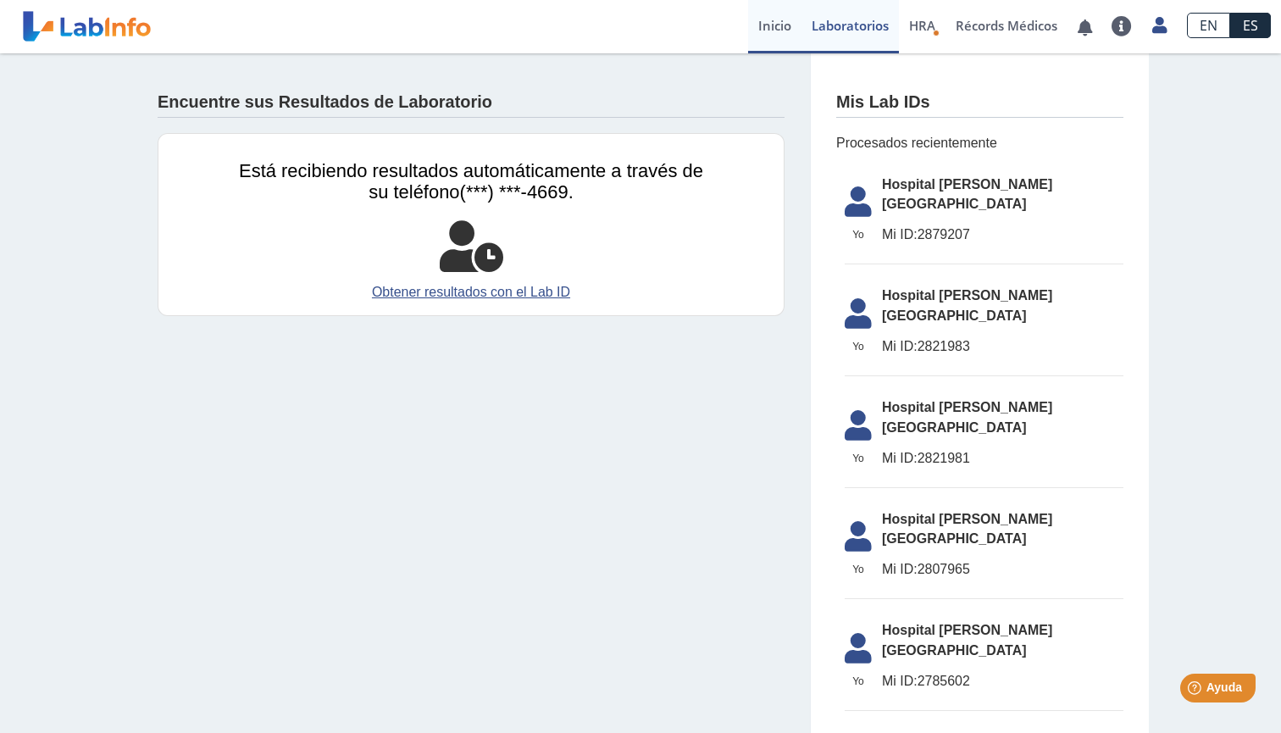
click at [759, 37] on link "Inicio" at bounding box center [774, 26] width 53 height 53
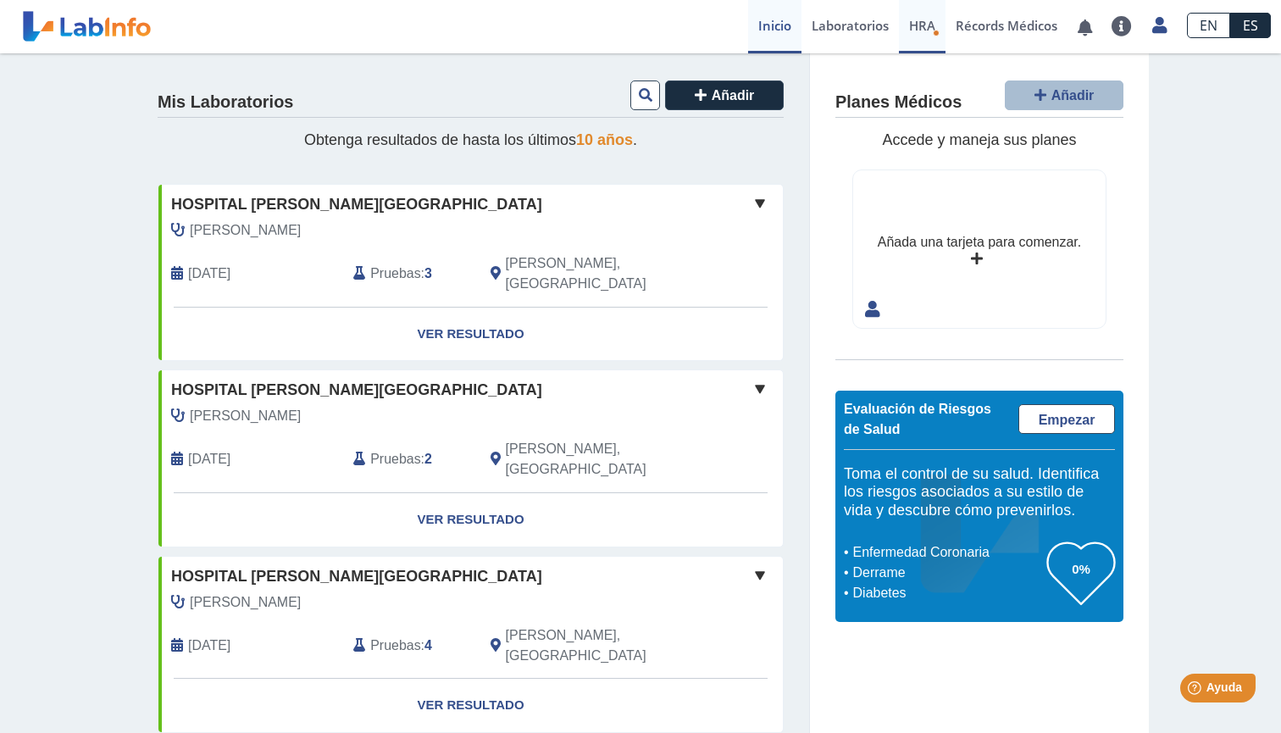
click at [857, 40] on link "HRA Evaluación de Riesgos de Salud" at bounding box center [922, 26] width 47 height 53
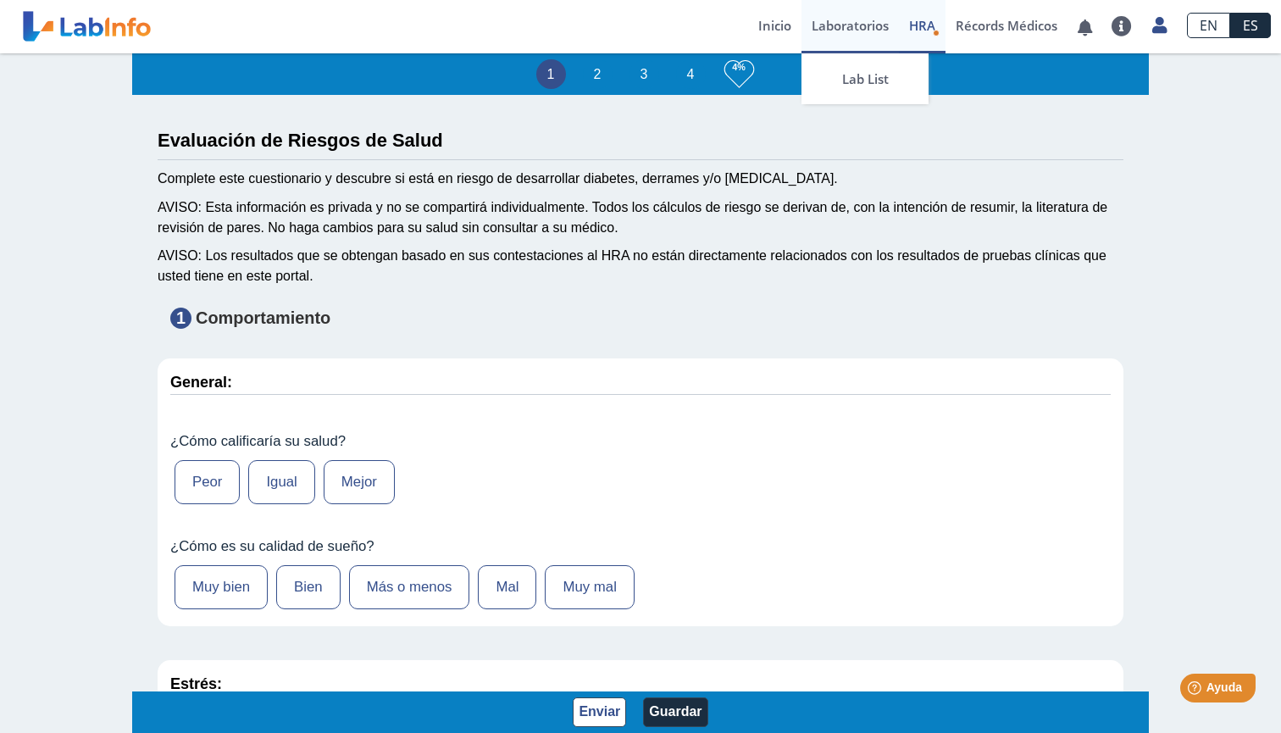
click at [846, 22] on link "Laboratorios" at bounding box center [849, 26] width 97 height 53
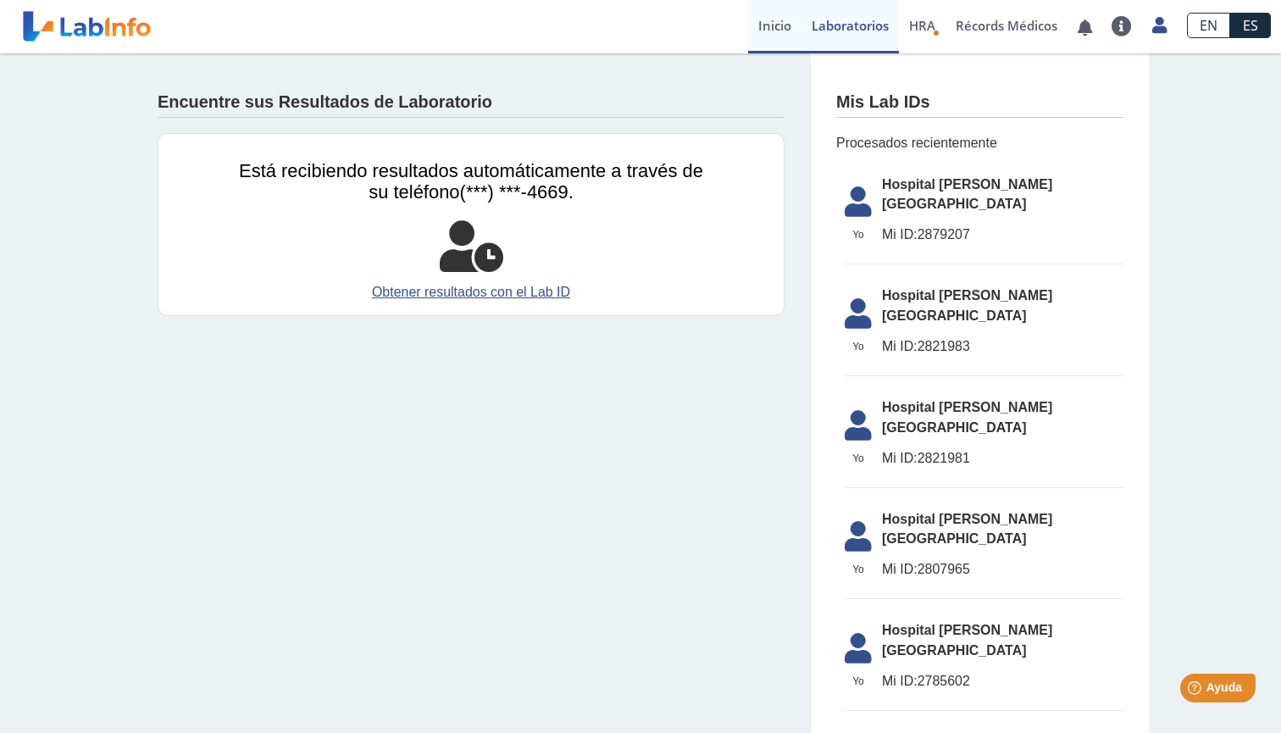
click at [791, 21] on link "Inicio" at bounding box center [774, 26] width 53 height 53
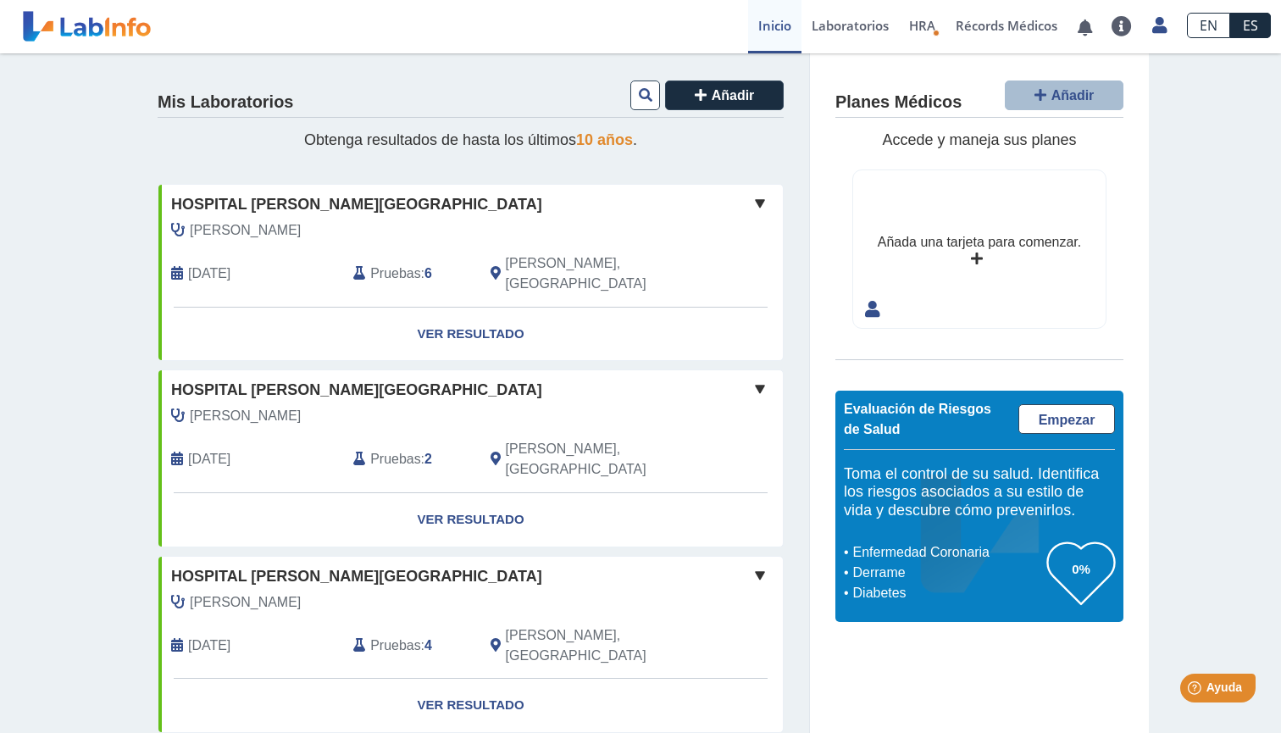
click at [767, 196] on span at bounding box center [760, 203] width 20 height 20
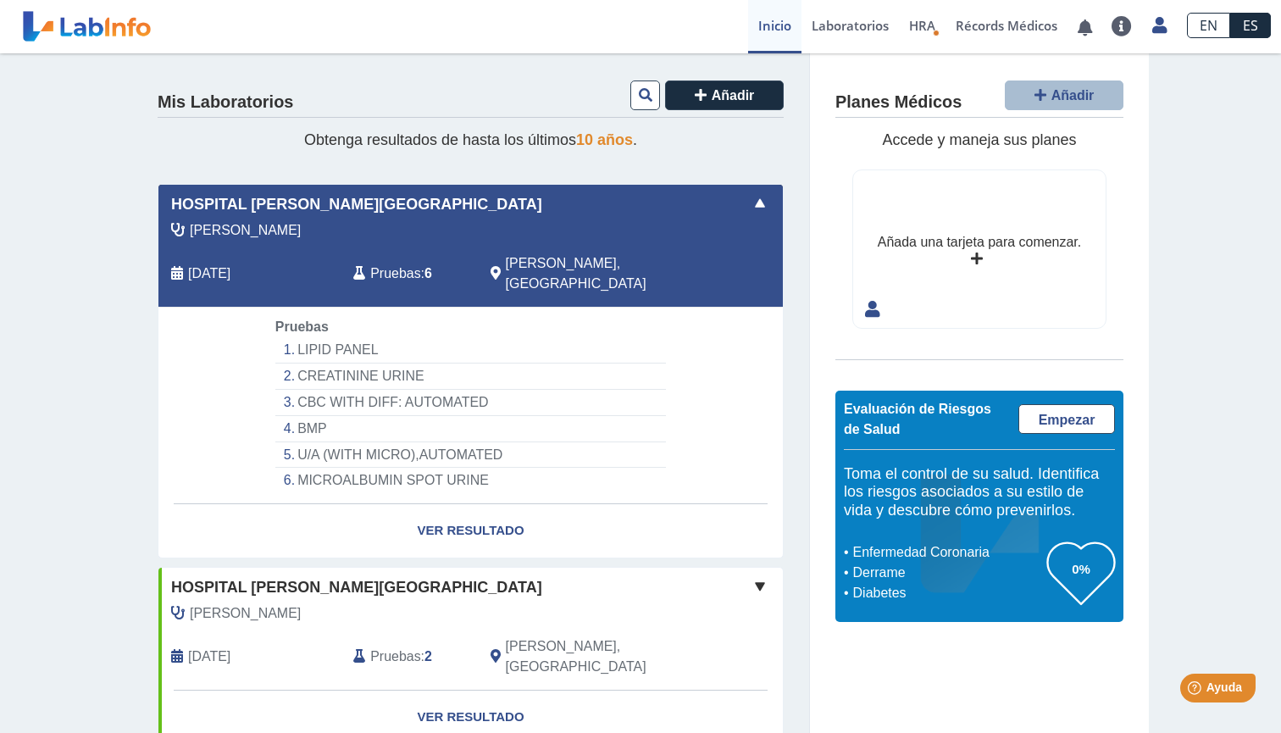
click at [765, 195] on span at bounding box center [760, 203] width 20 height 20
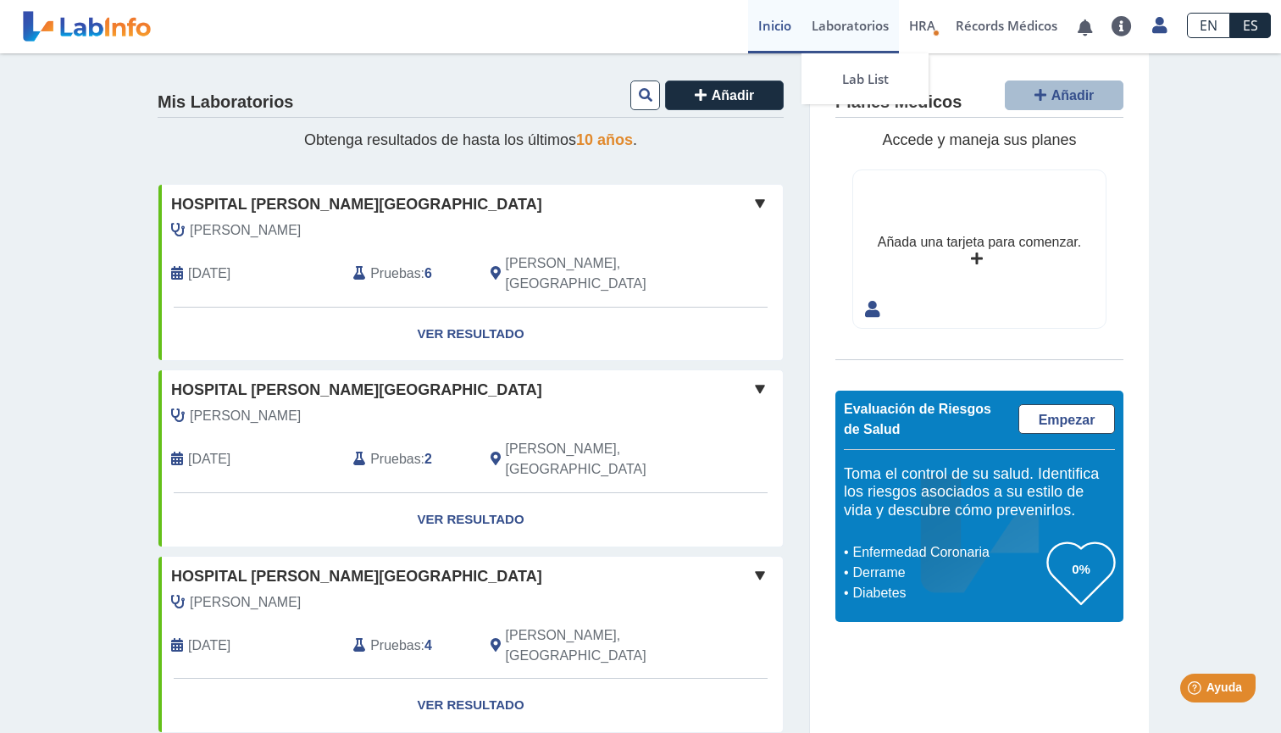
click at [857, 37] on link "Laboratorios" at bounding box center [849, 26] width 97 height 53
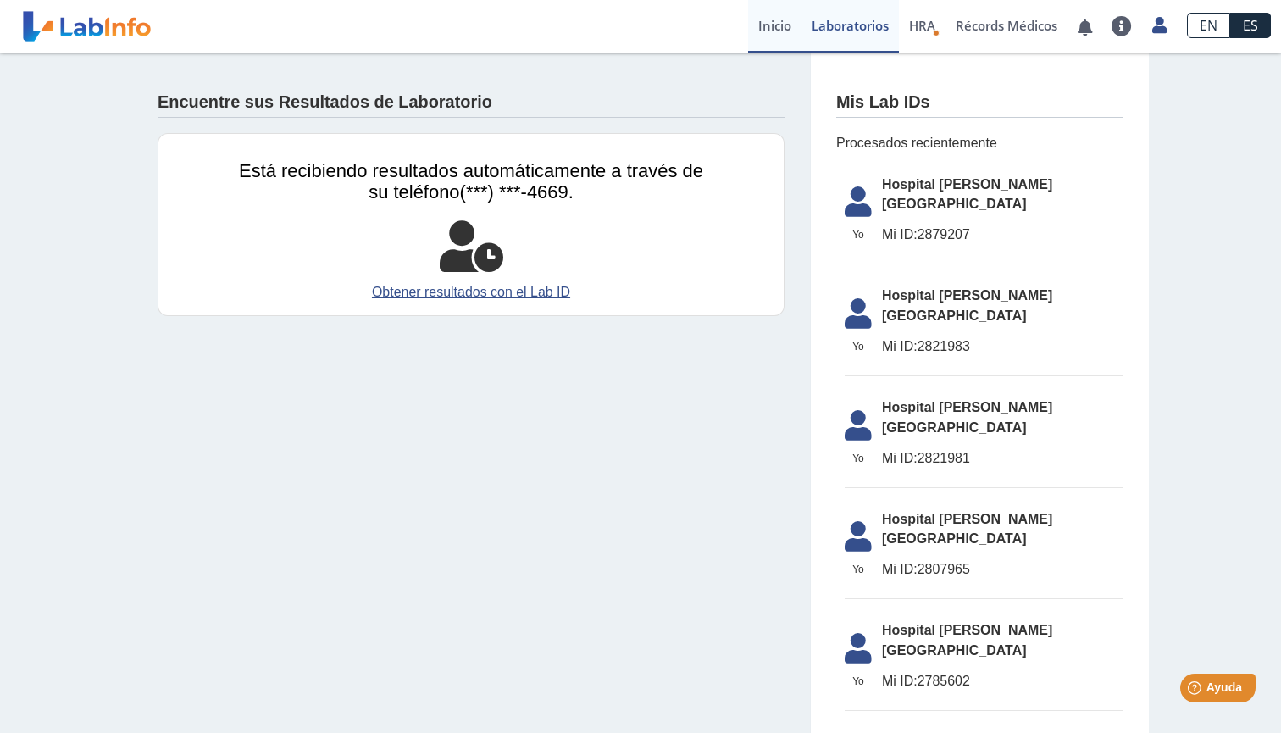
click at [786, 22] on link "Inicio" at bounding box center [774, 26] width 53 height 53
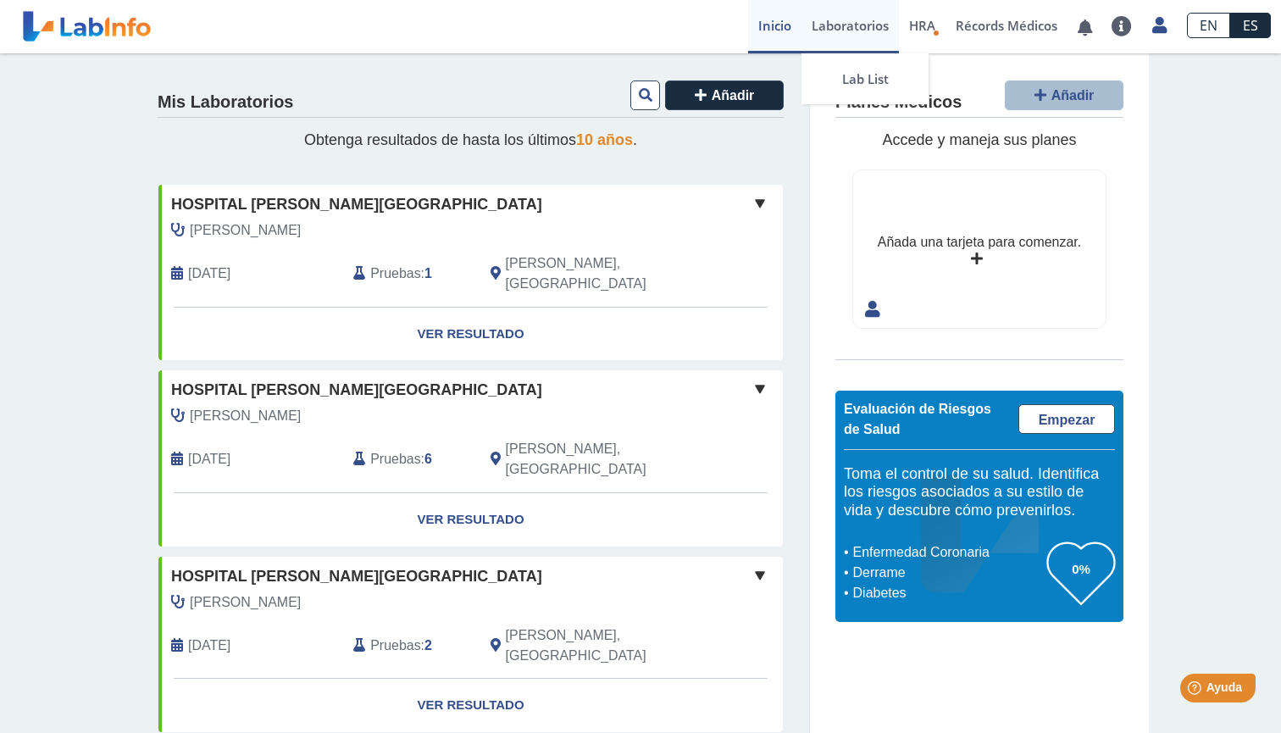
click at [850, 37] on link "Laboratorios" at bounding box center [849, 26] width 97 height 53
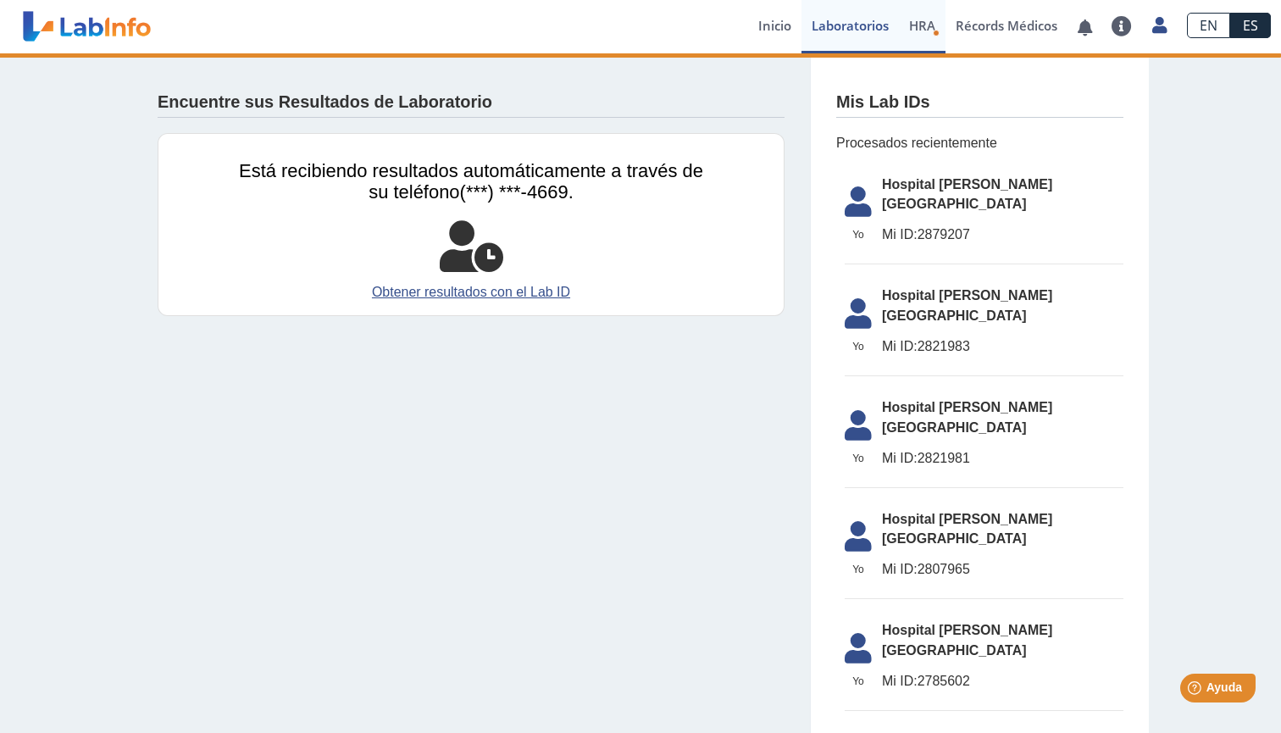
click at [857, 33] on span "HRA" at bounding box center [922, 25] width 26 height 17
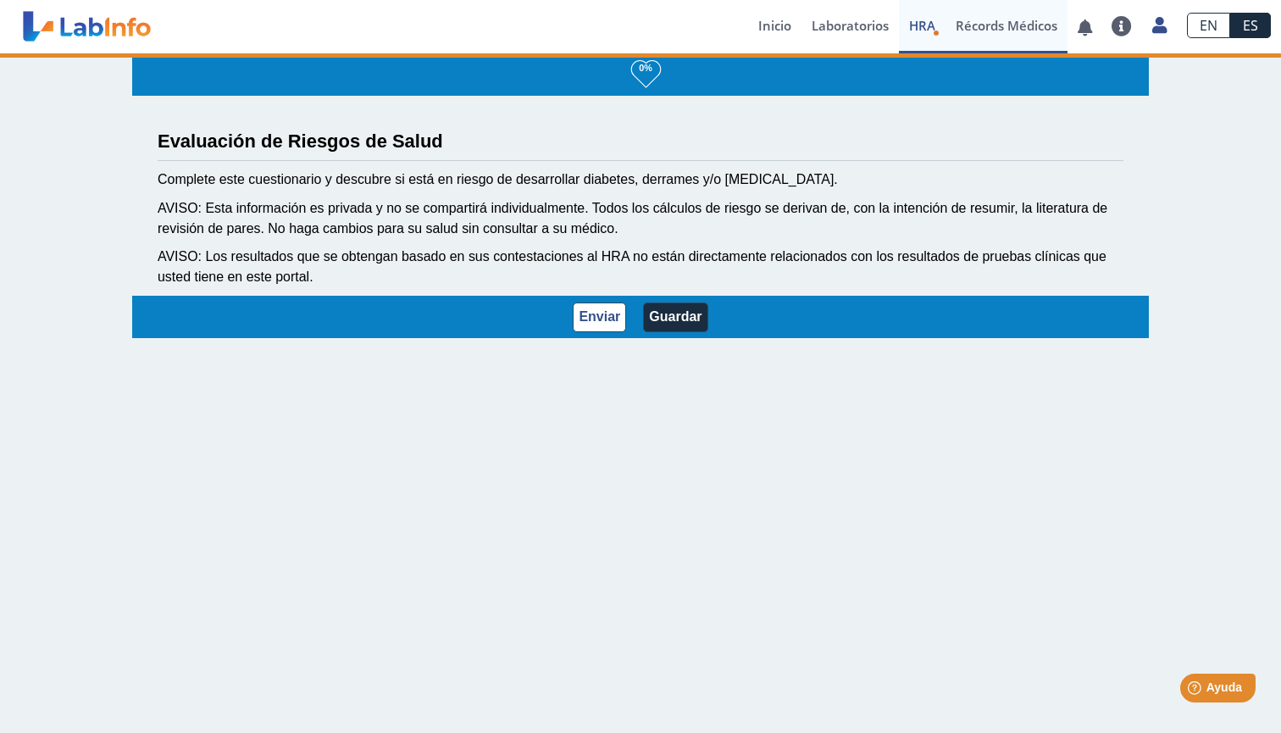
click at [857, 26] on link "Récords Médicos" at bounding box center [1006, 26] width 122 height 53
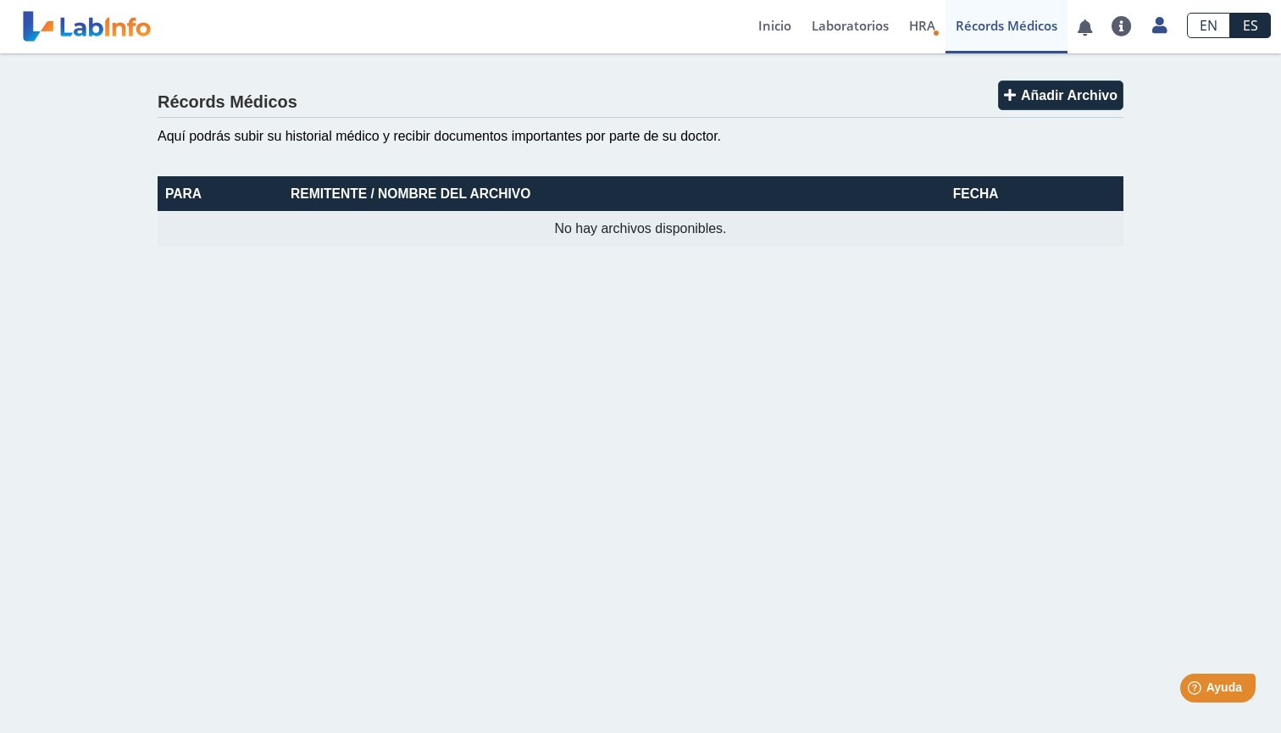
click at [857, 27] on link "Récords Médicos" at bounding box center [1006, 26] width 122 height 53
click at [857, 27] on span "HRA" at bounding box center [922, 25] width 26 height 17
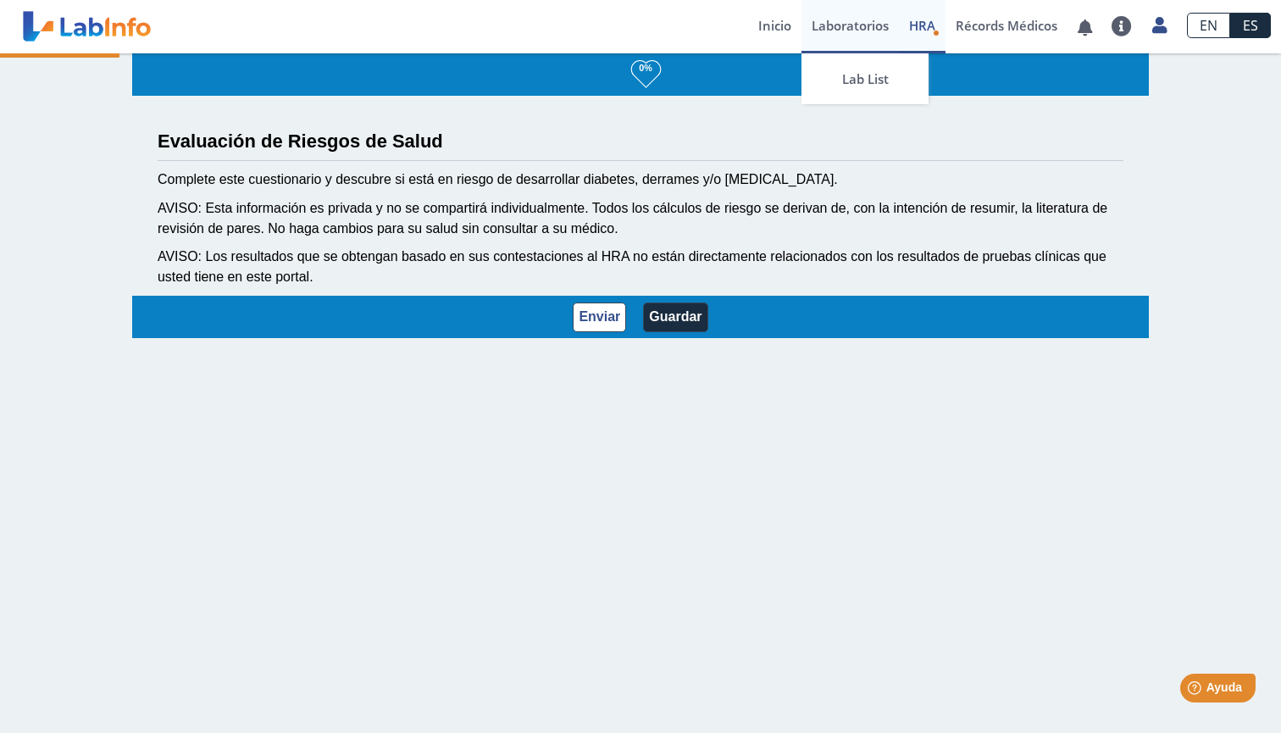
click at [806, 17] on link "Laboratorios" at bounding box center [849, 26] width 97 height 53
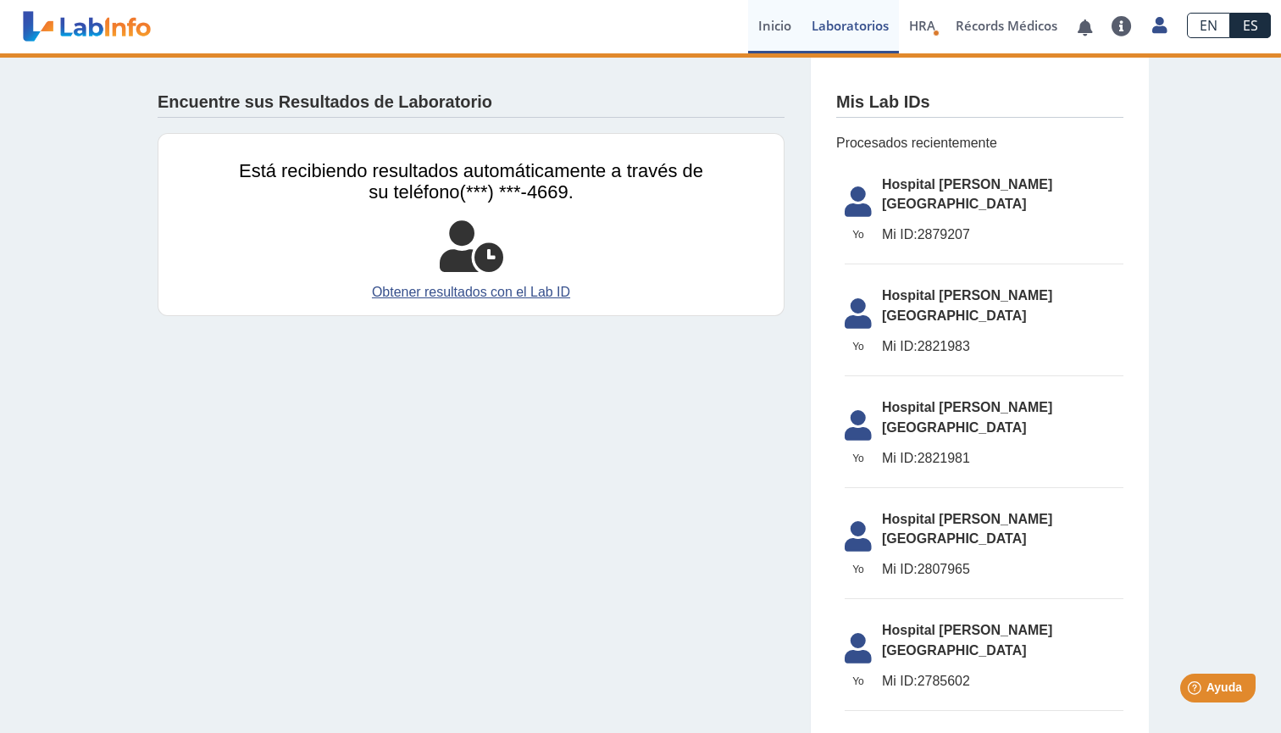
click at [757, 17] on link "Inicio" at bounding box center [774, 26] width 53 height 53
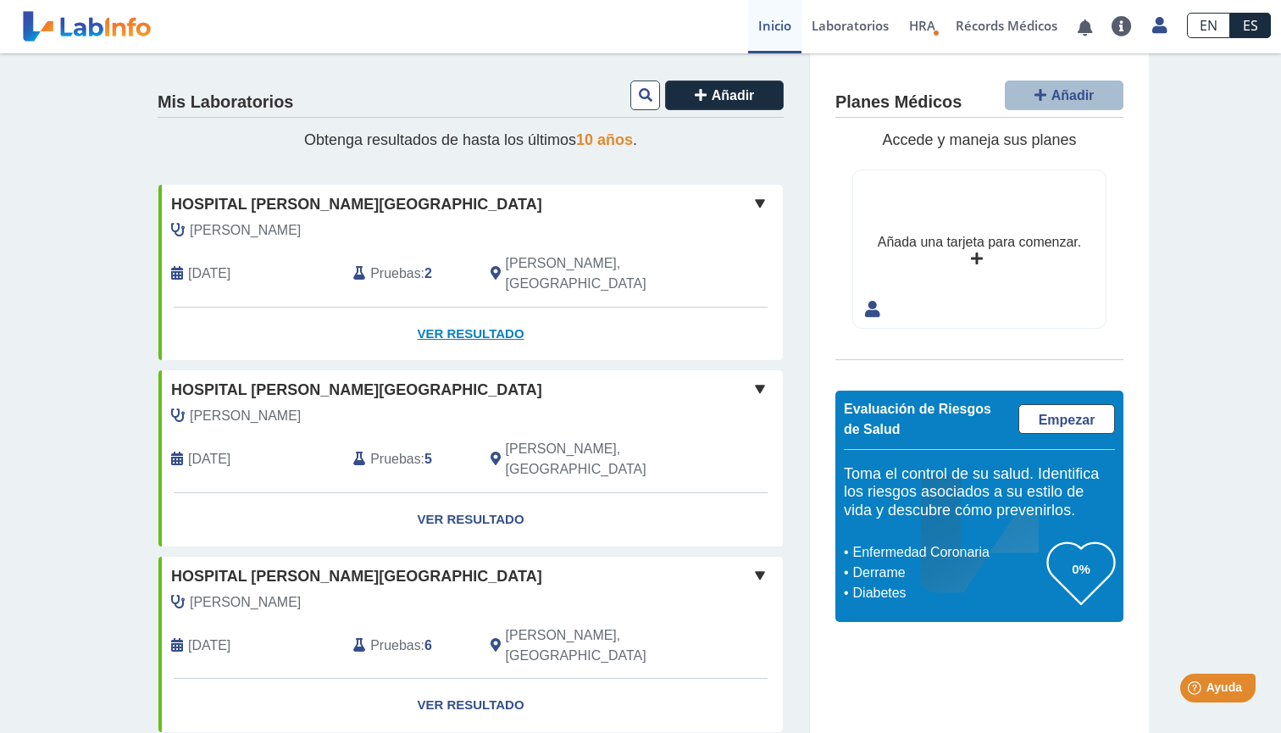
click at [469, 308] on link "Ver Resultado" at bounding box center [470, 333] width 624 height 53
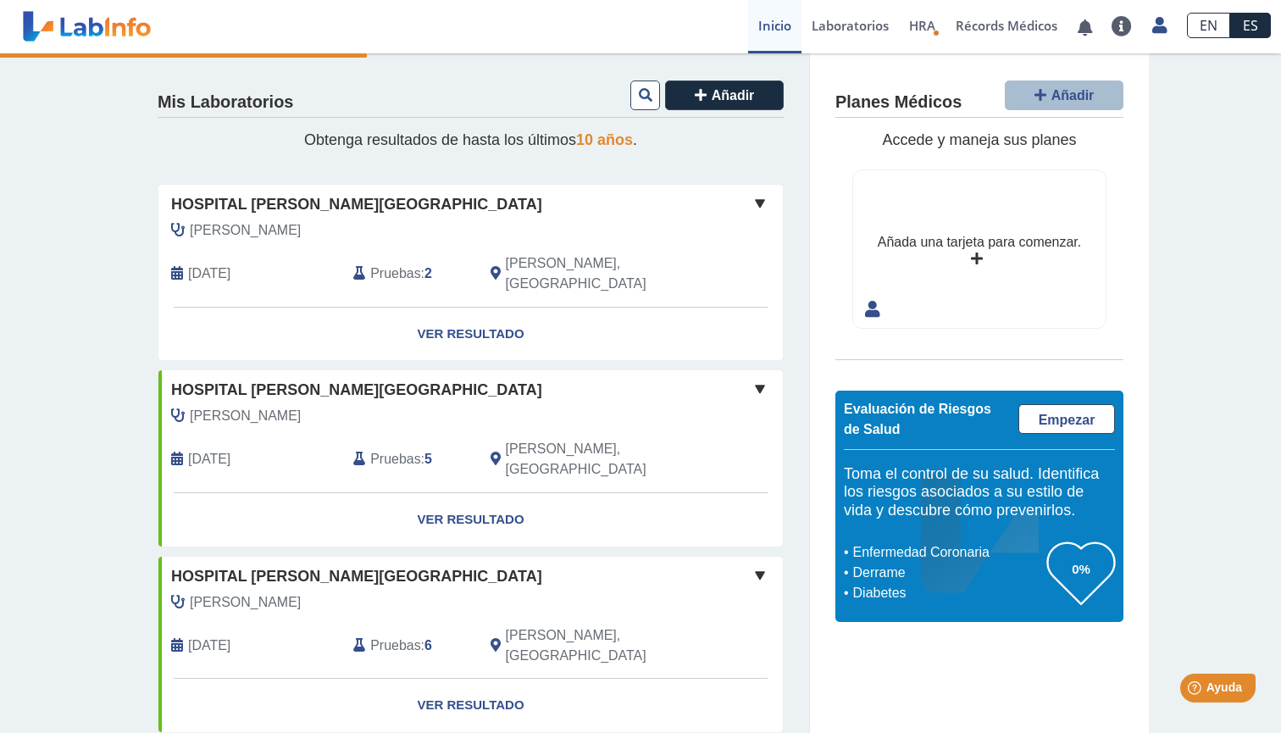
click at [759, 199] on span at bounding box center [760, 203] width 20 height 20
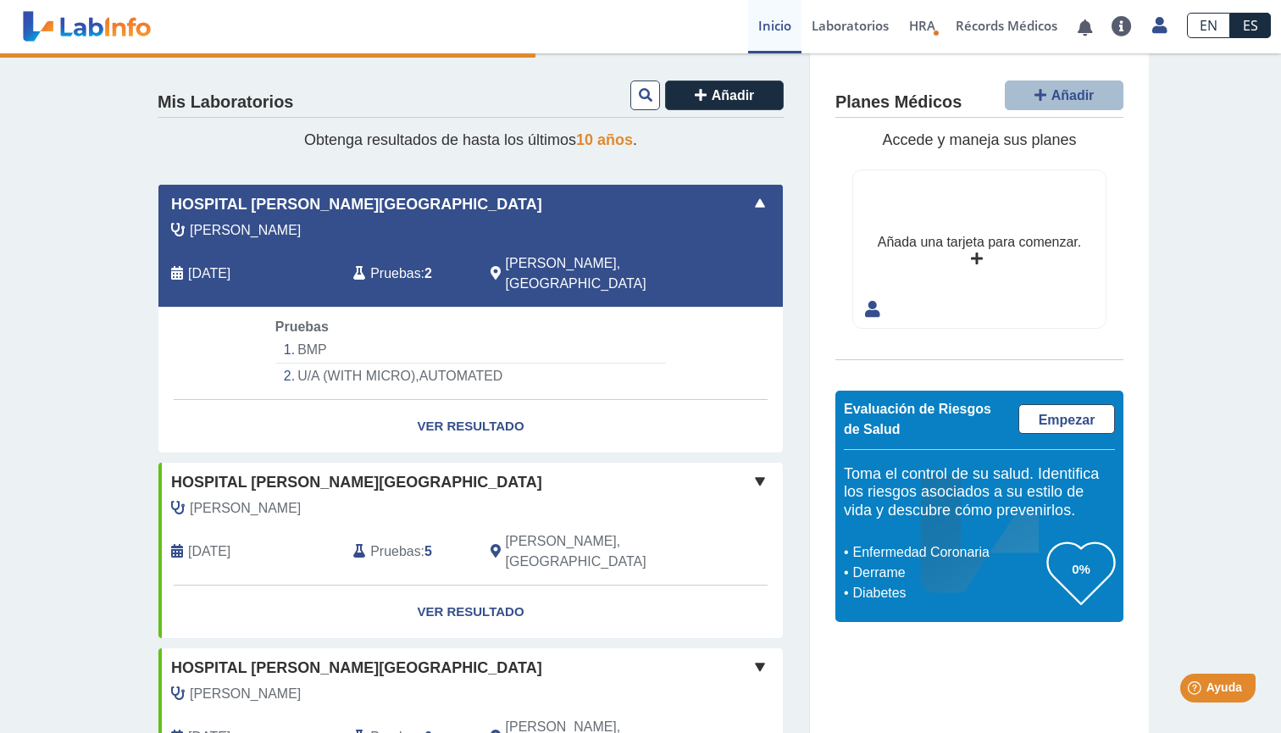
scroll to position [29, 0]
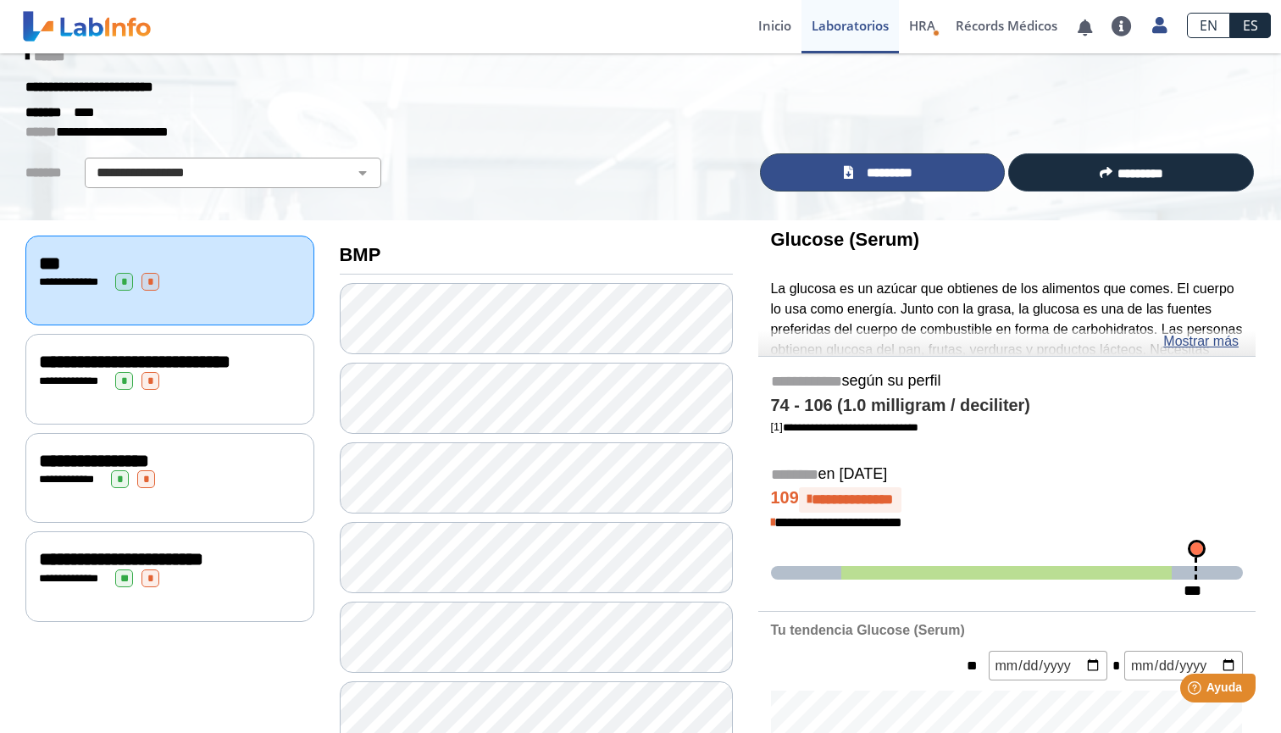
click at [857, 174] on span "*********" at bounding box center [889, 172] width 63 height 19
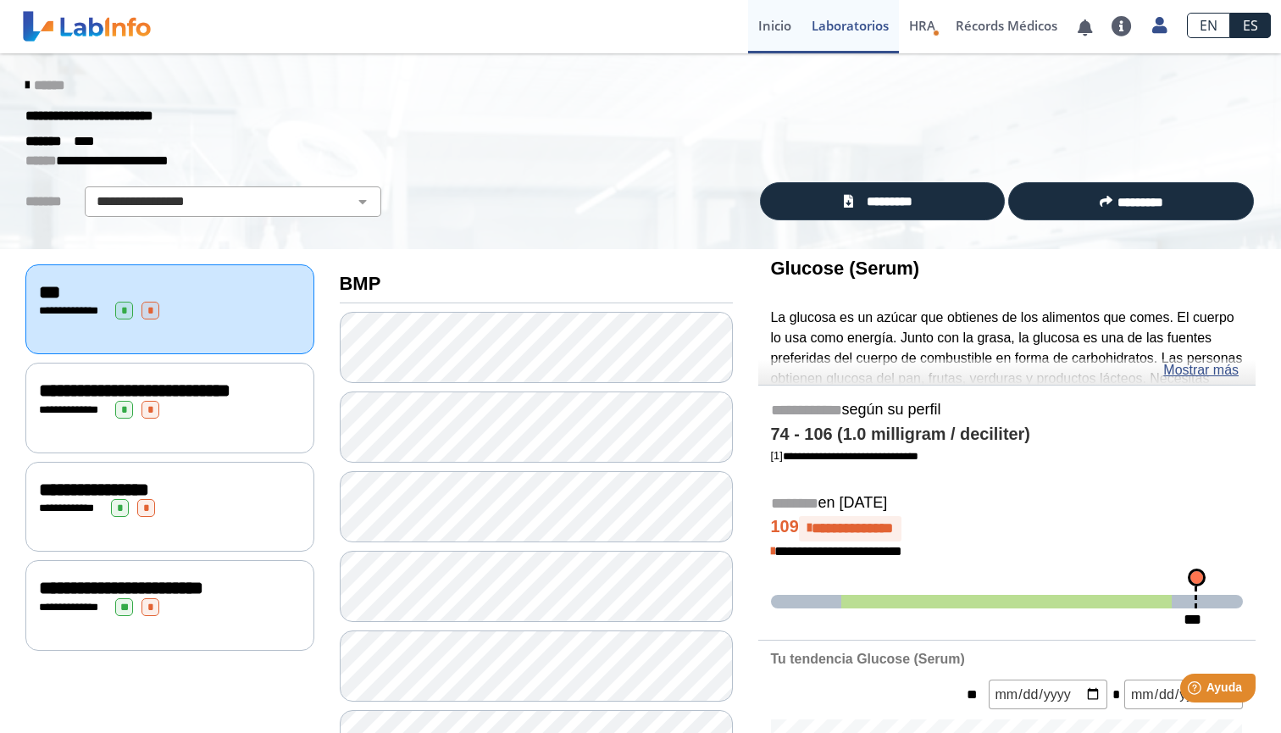
click at [759, 25] on link "Inicio" at bounding box center [774, 26] width 53 height 53
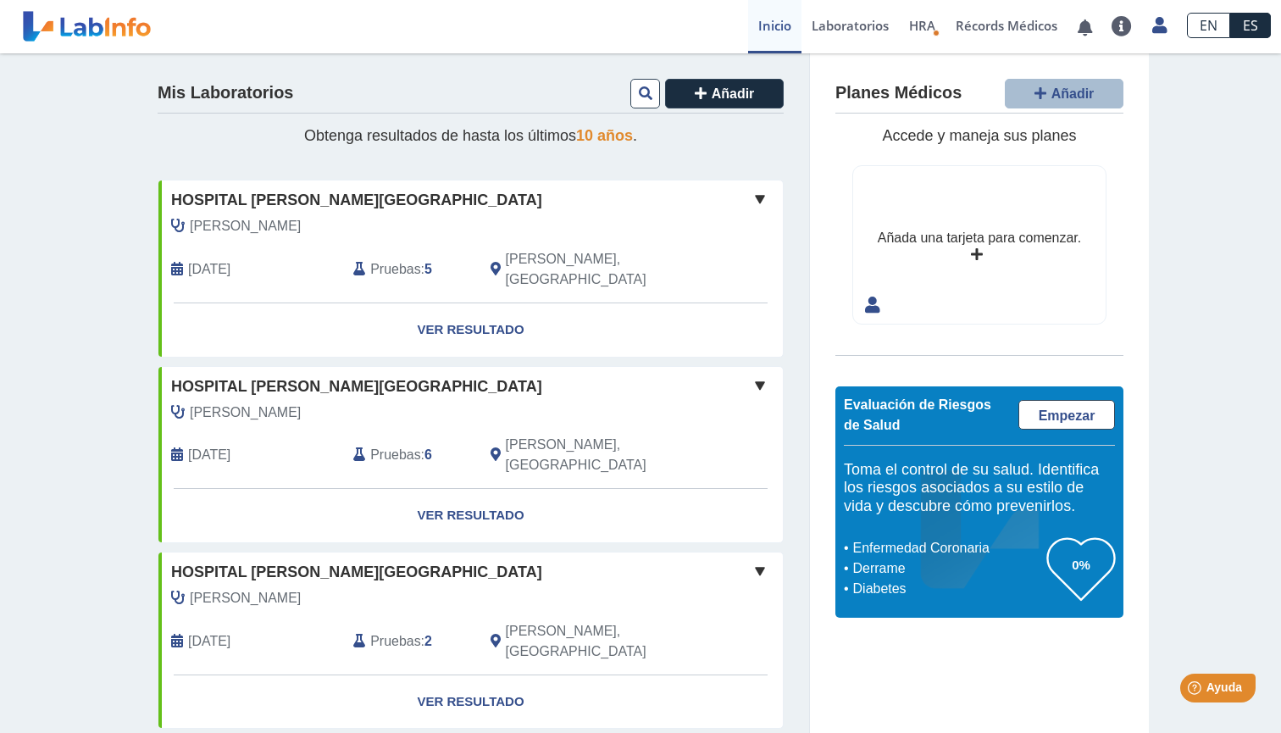
click at [770, 207] on div "Hospital [PERSON_NAME][GEOGRAPHIC_DATA]" at bounding box center [470, 200] width 624 height 23
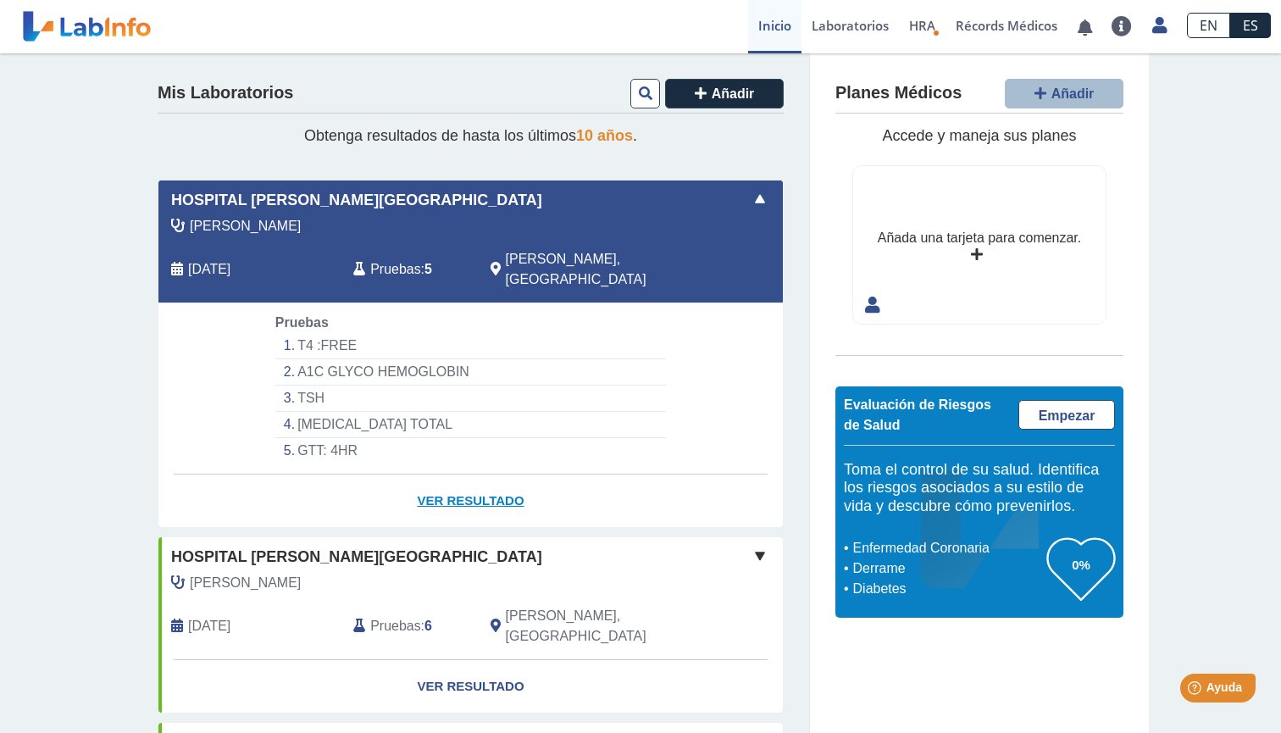
click at [458, 474] on link "Ver Resultado" at bounding box center [470, 500] width 624 height 53
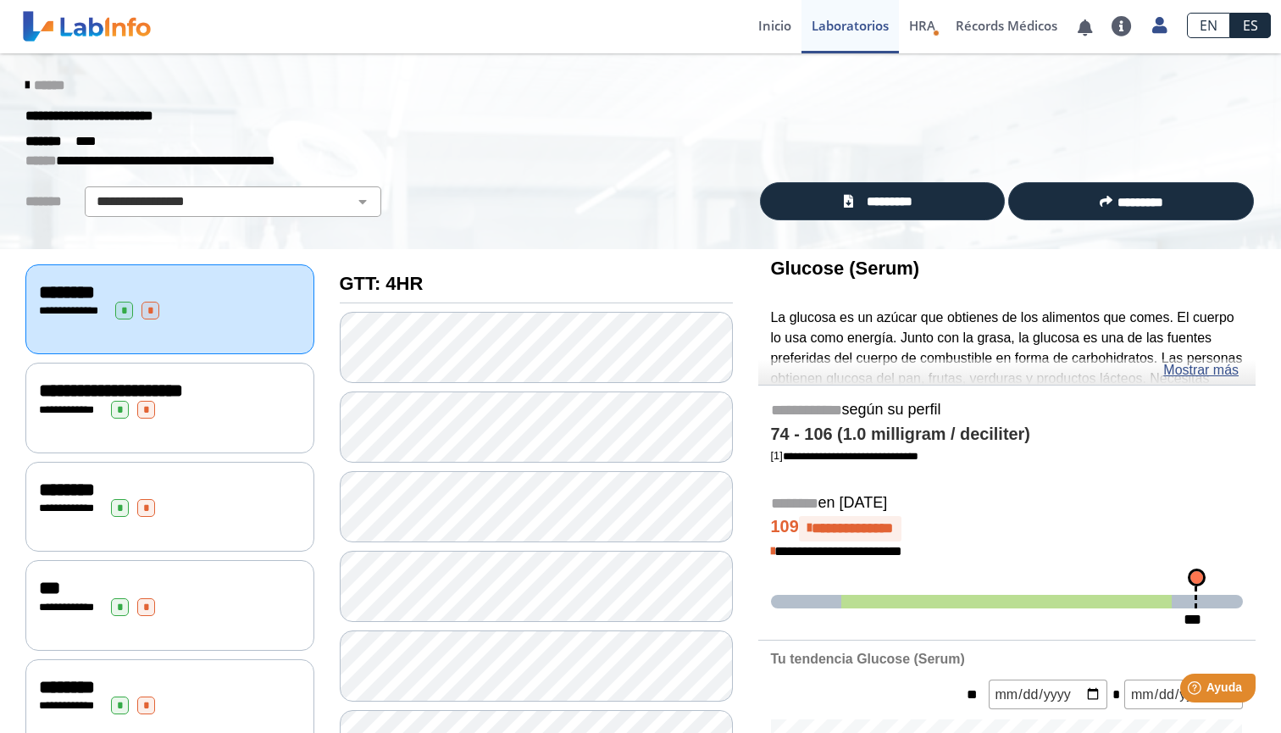
click at [197, 417] on div "**********" at bounding box center [169, 408] width 289 height 91
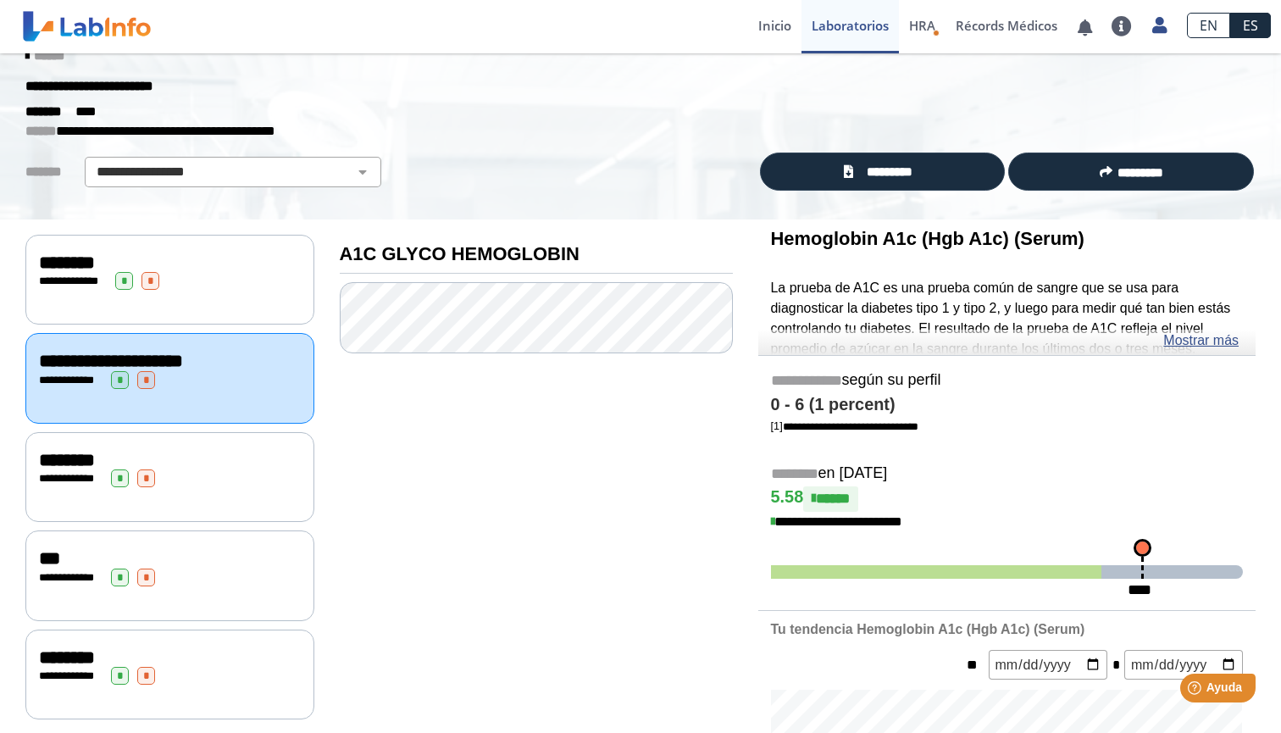
scroll to position [31, 0]
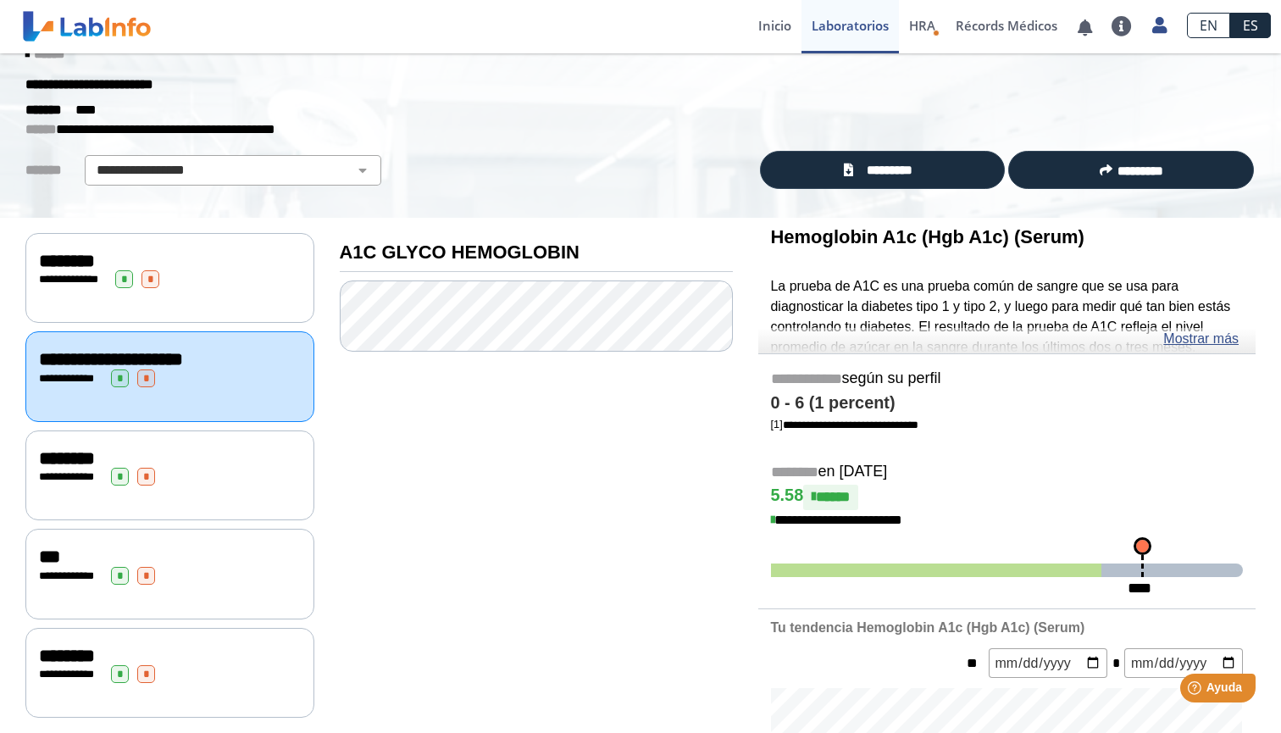
click at [229, 477] on div "**********" at bounding box center [170, 477] width 262 height 18
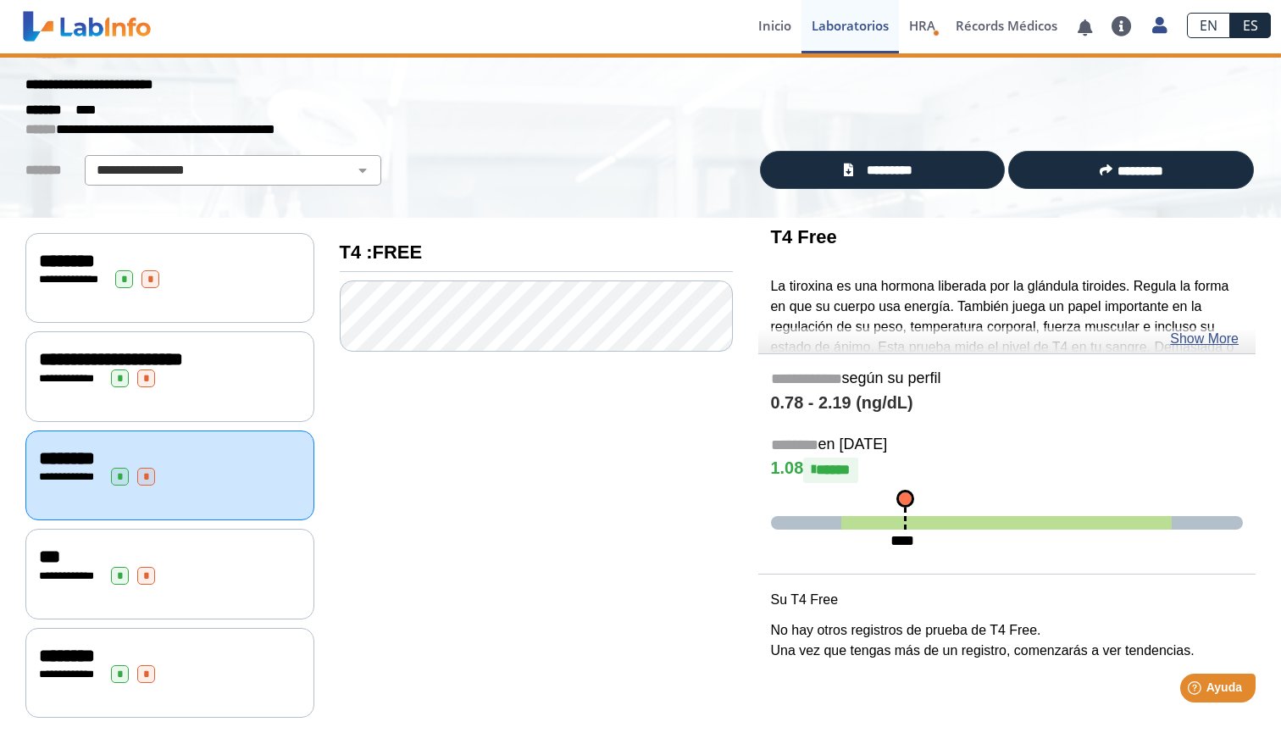
click at [231, 384] on div "**********" at bounding box center [169, 376] width 289 height 91
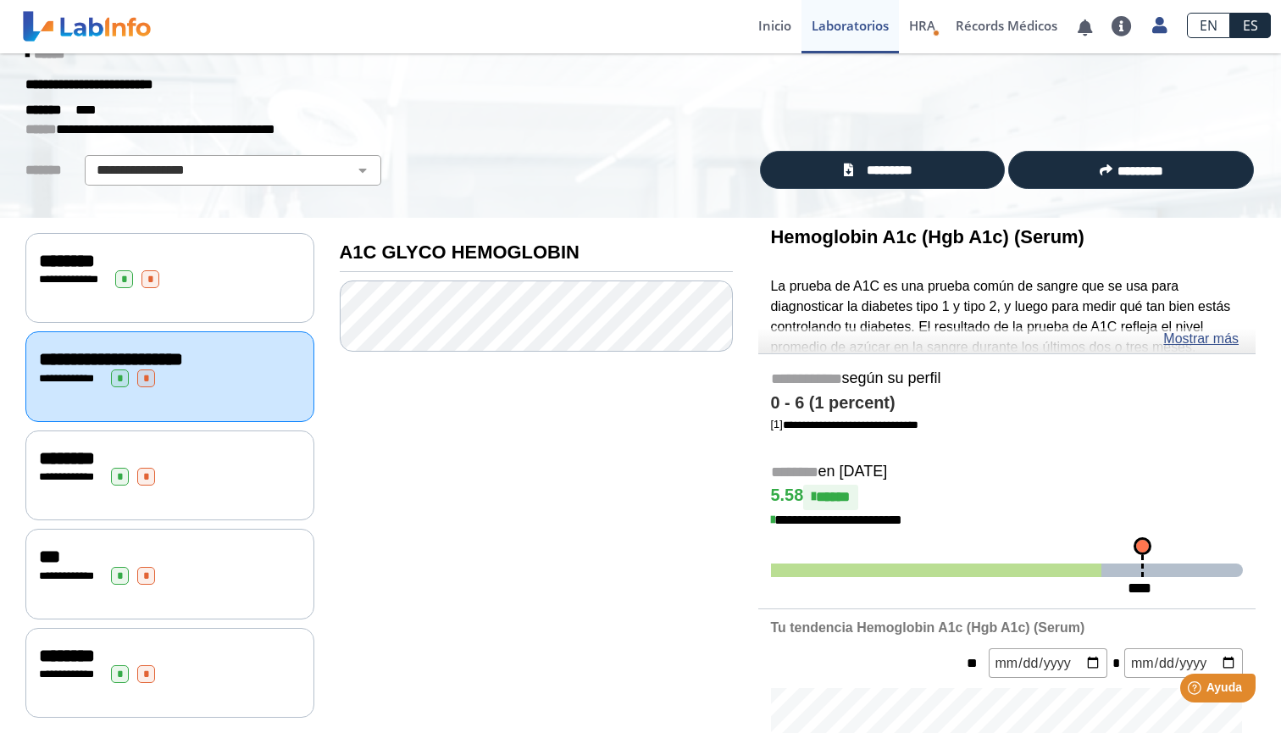
click at [281, 438] on div "**********" at bounding box center [169, 475] width 289 height 91
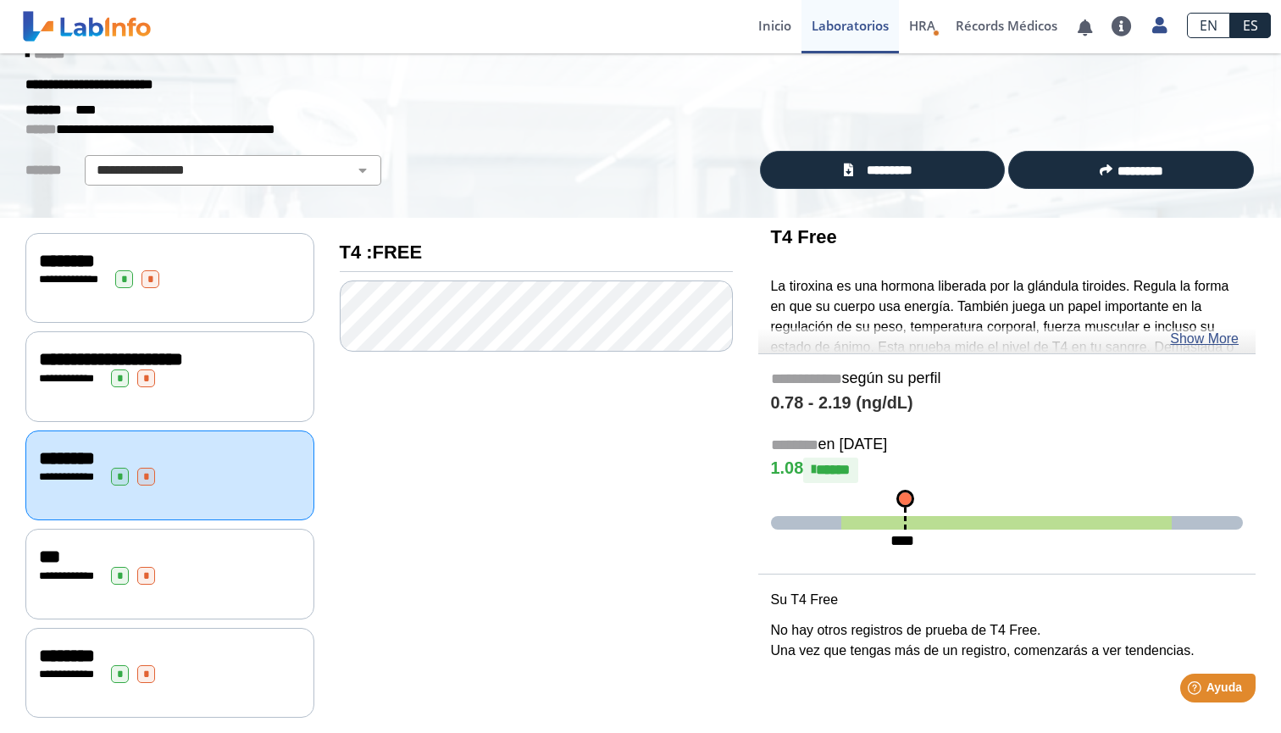
click at [252, 416] on div "**********" at bounding box center [169, 376] width 289 height 91
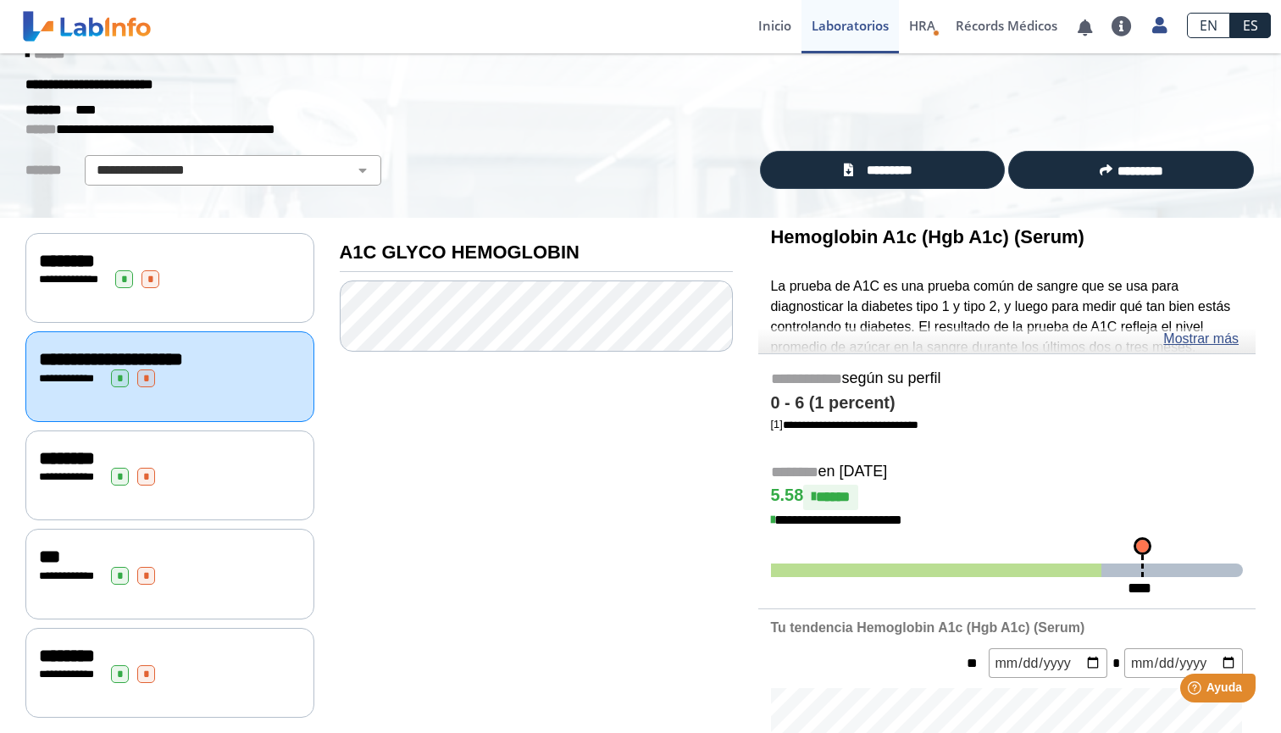
click at [244, 470] on div "**********" at bounding box center [170, 477] width 262 height 18
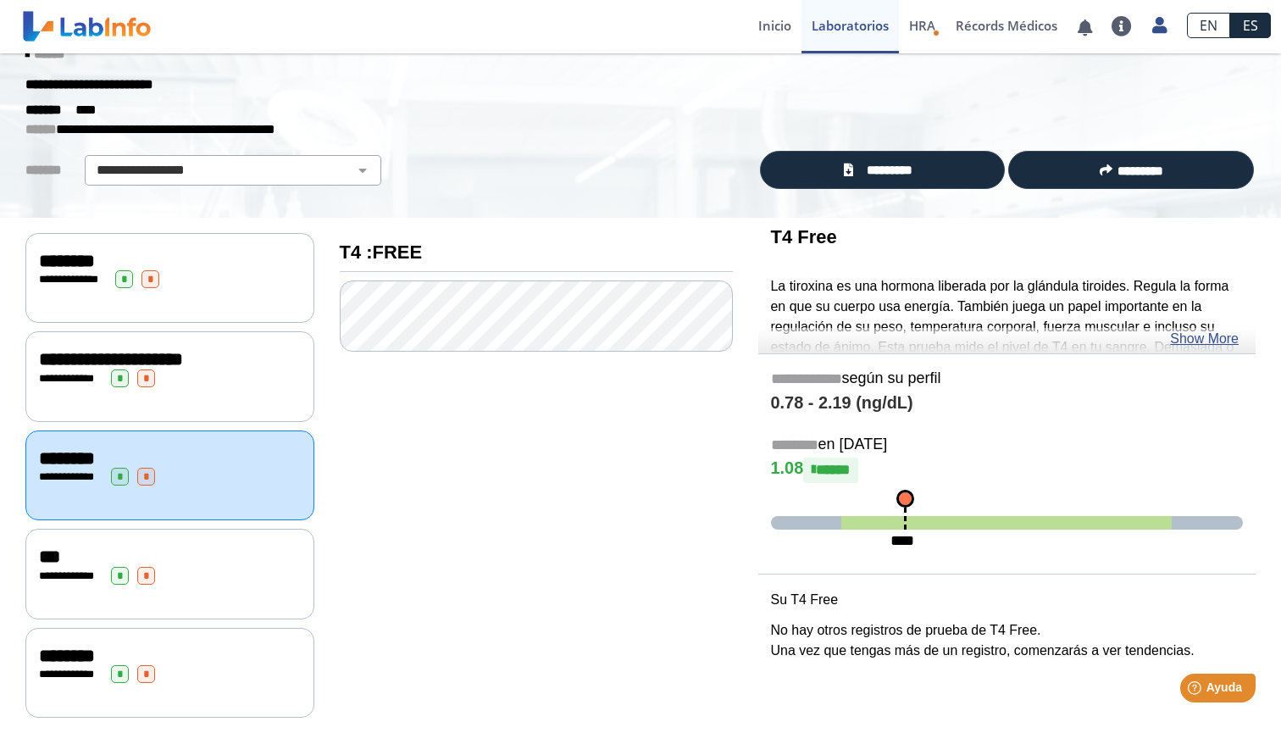
click at [219, 551] on div "***" at bounding box center [170, 556] width 262 height 20
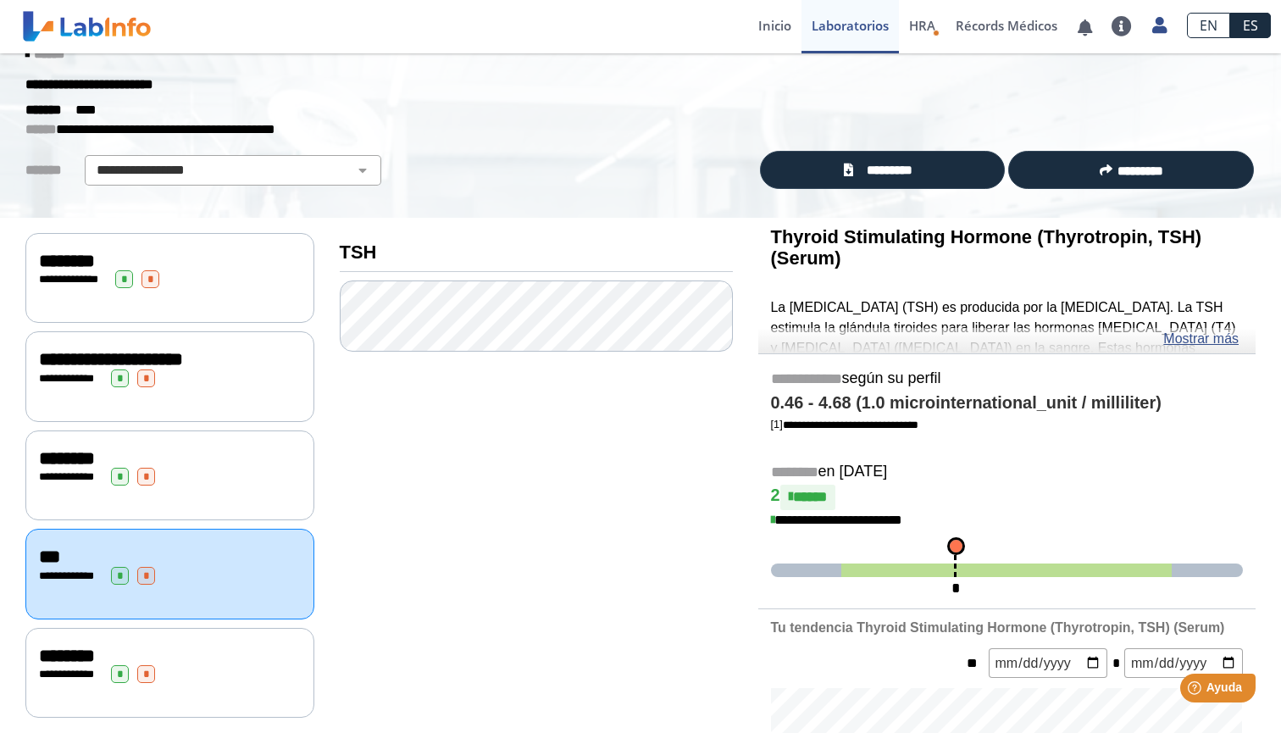
click at [196, 642] on div "********" at bounding box center [170, 655] width 262 height 20
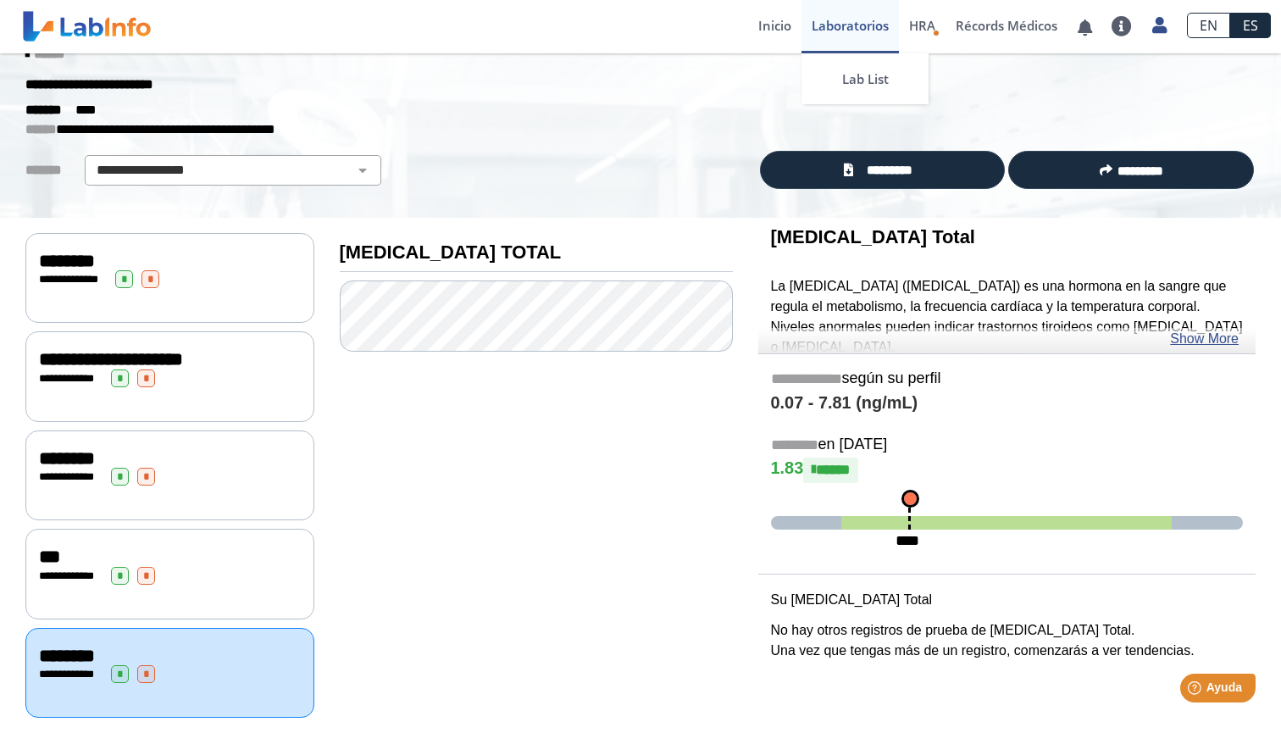
click at [843, 30] on link "Laboratorios" at bounding box center [849, 26] width 97 height 53
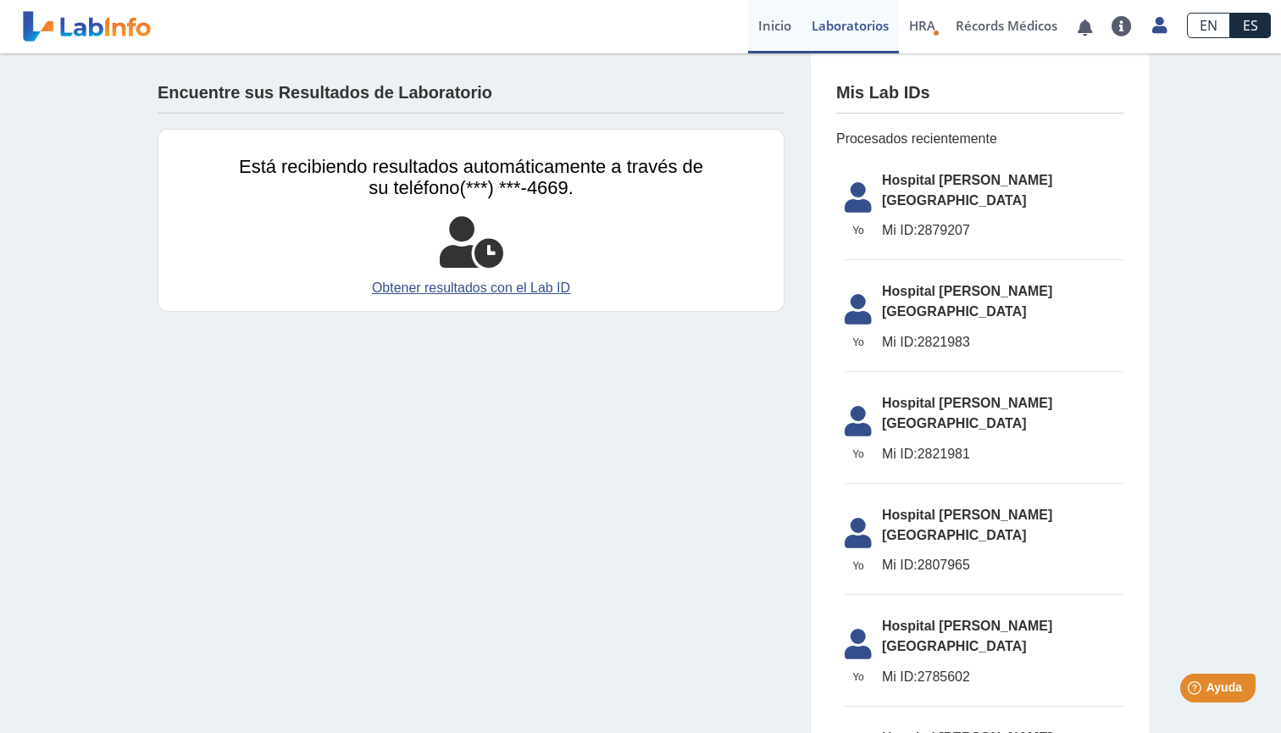
click at [748, 38] on link "Inicio" at bounding box center [774, 26] width 53 height 53
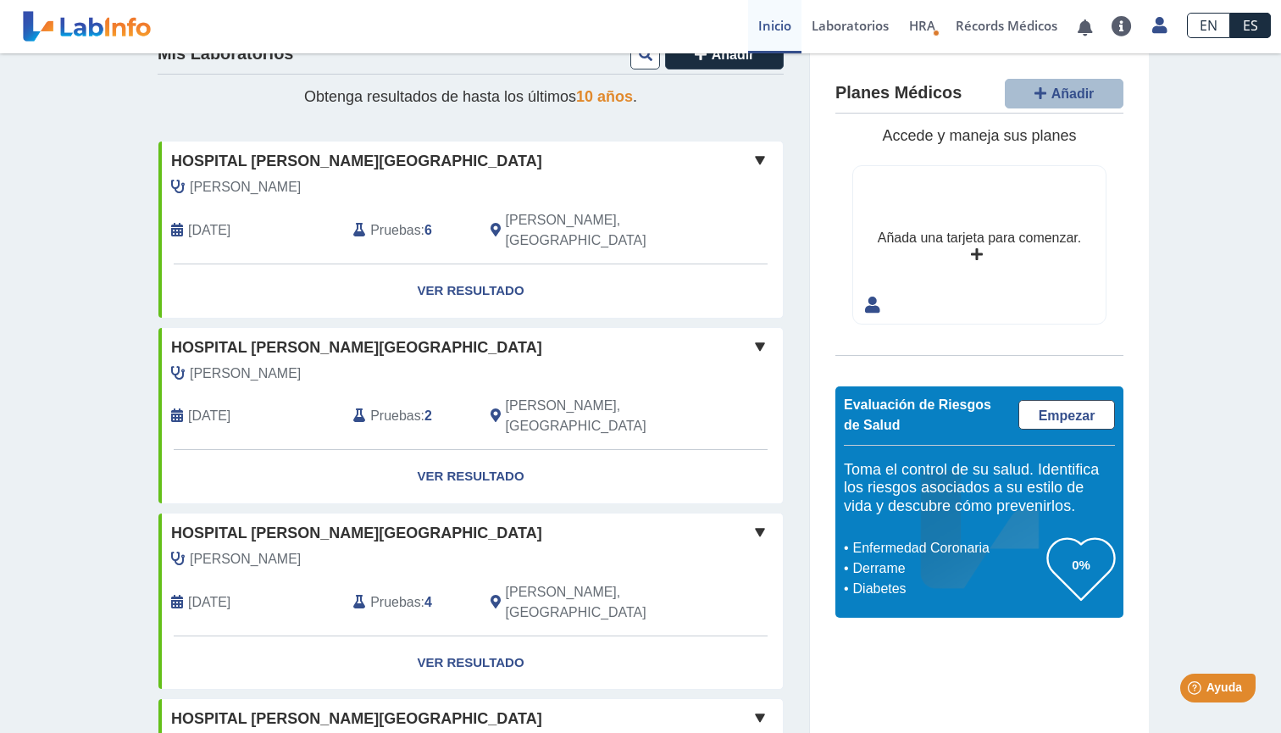
scroll to position [49, 0]
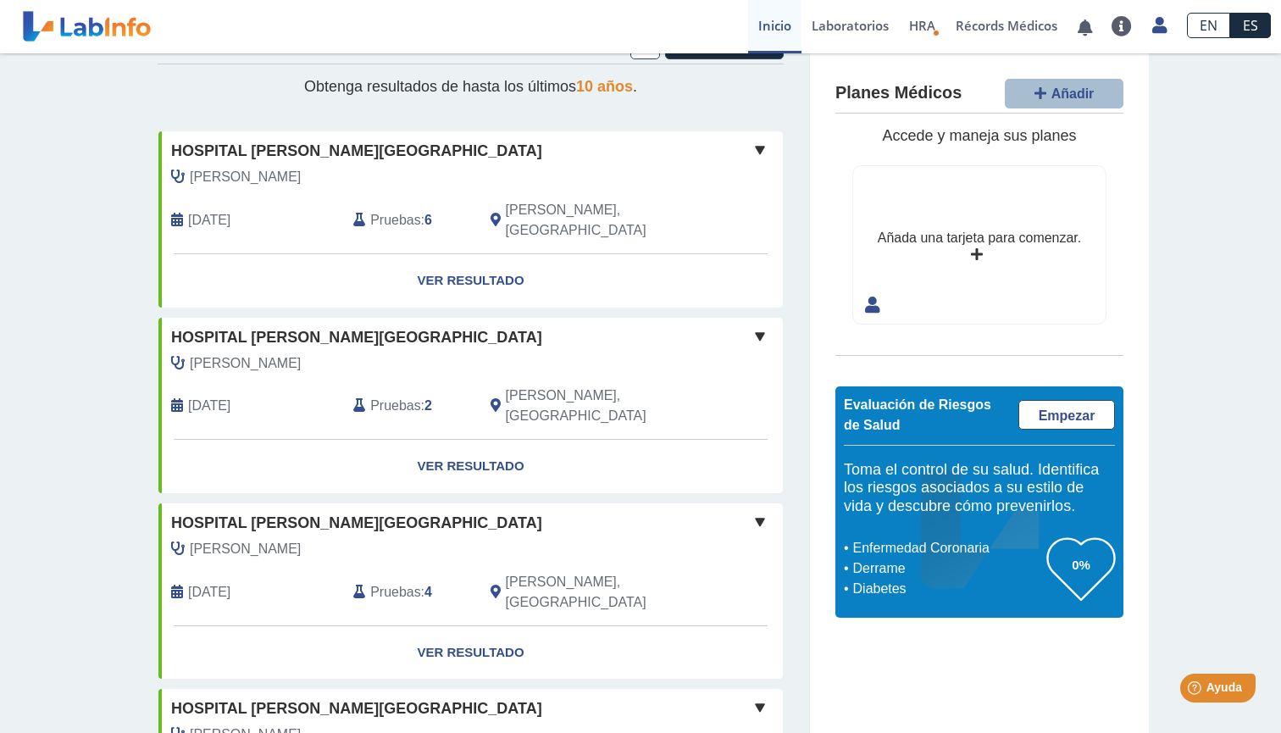
click at [760, 326] on span at bounding box center [760, 336] width 20 height 20
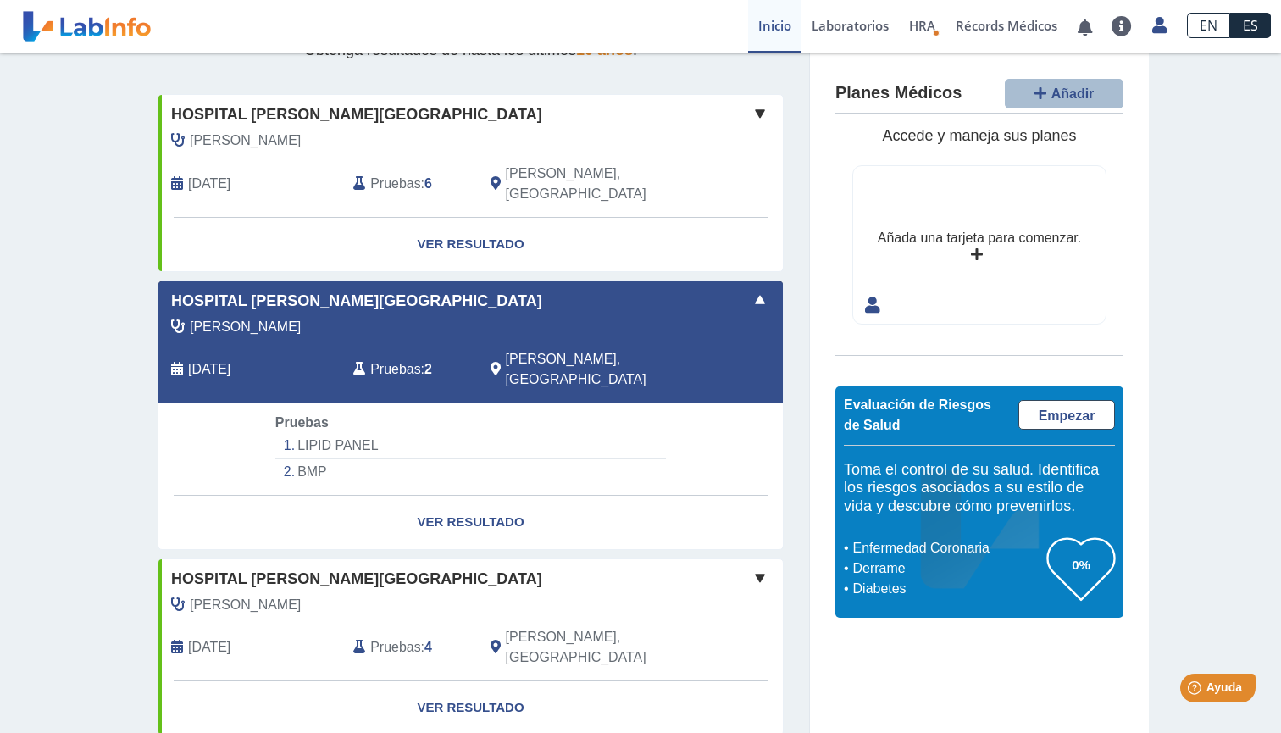
scroll to position [87, 0]
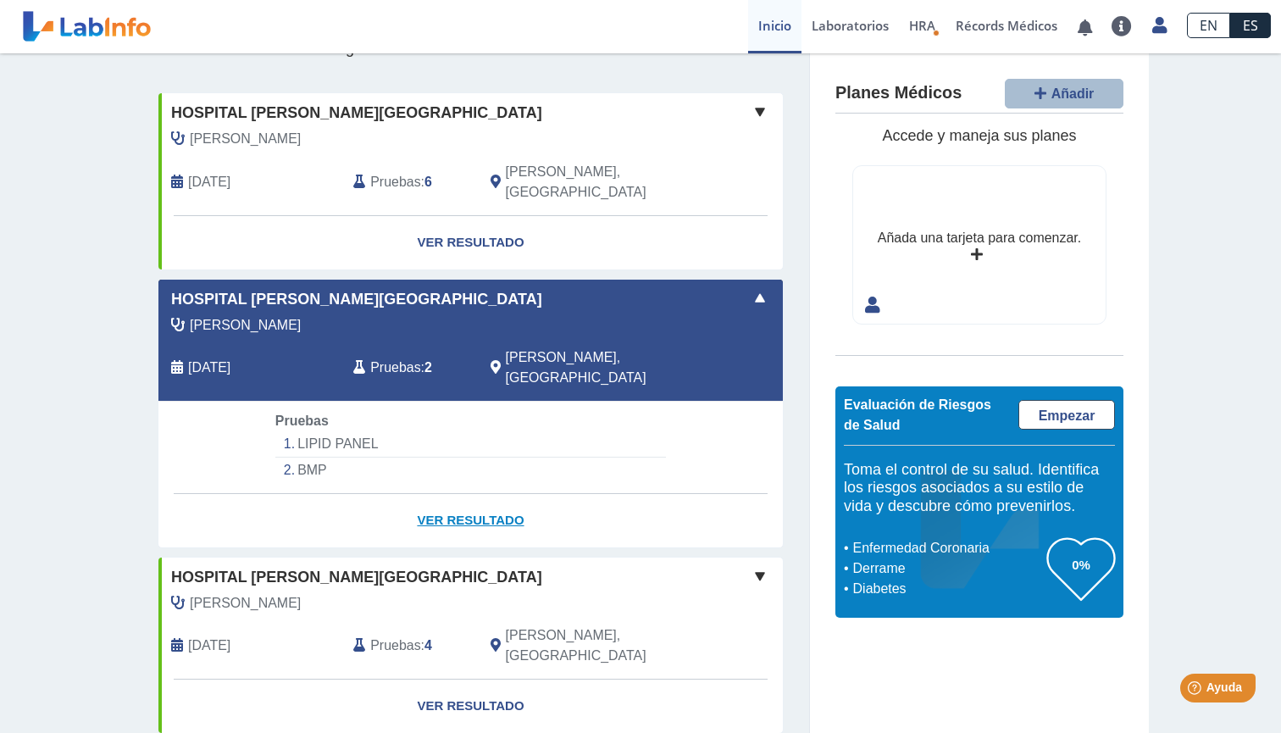
click at [466, 494] on link "Ver Resultado" at bounding box center [470, 520] width 624 height 53
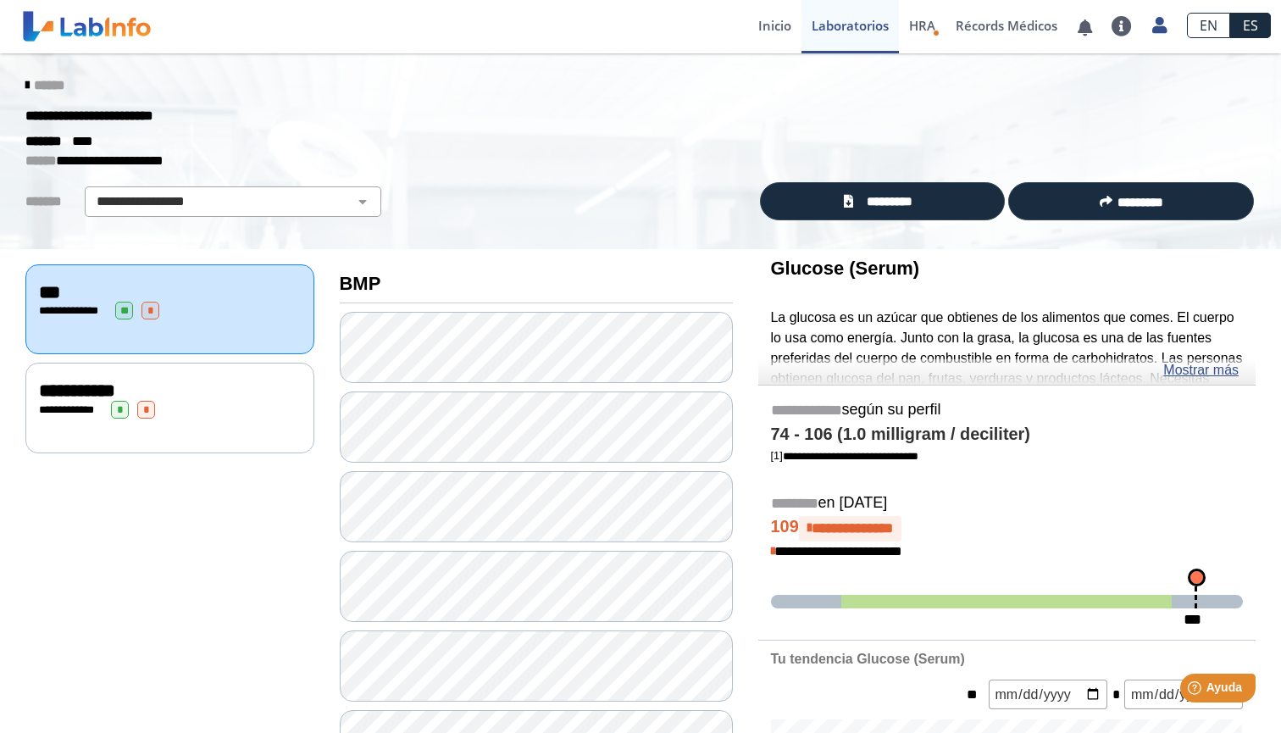
click at [160, 367] on div "**********" at bounding box center [169, 408] width 289 height 91
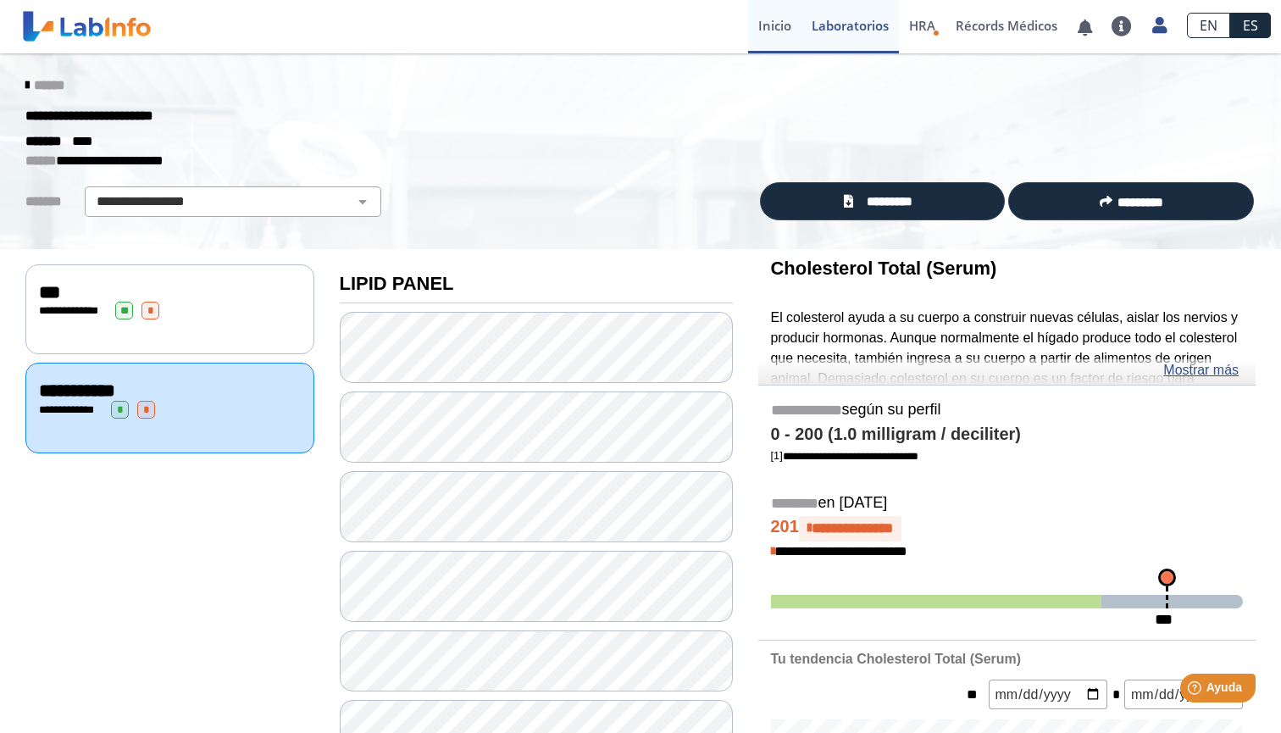
click at [794, 19] on link "Inicio" at bounding box center [774, 26] width 53 height 53
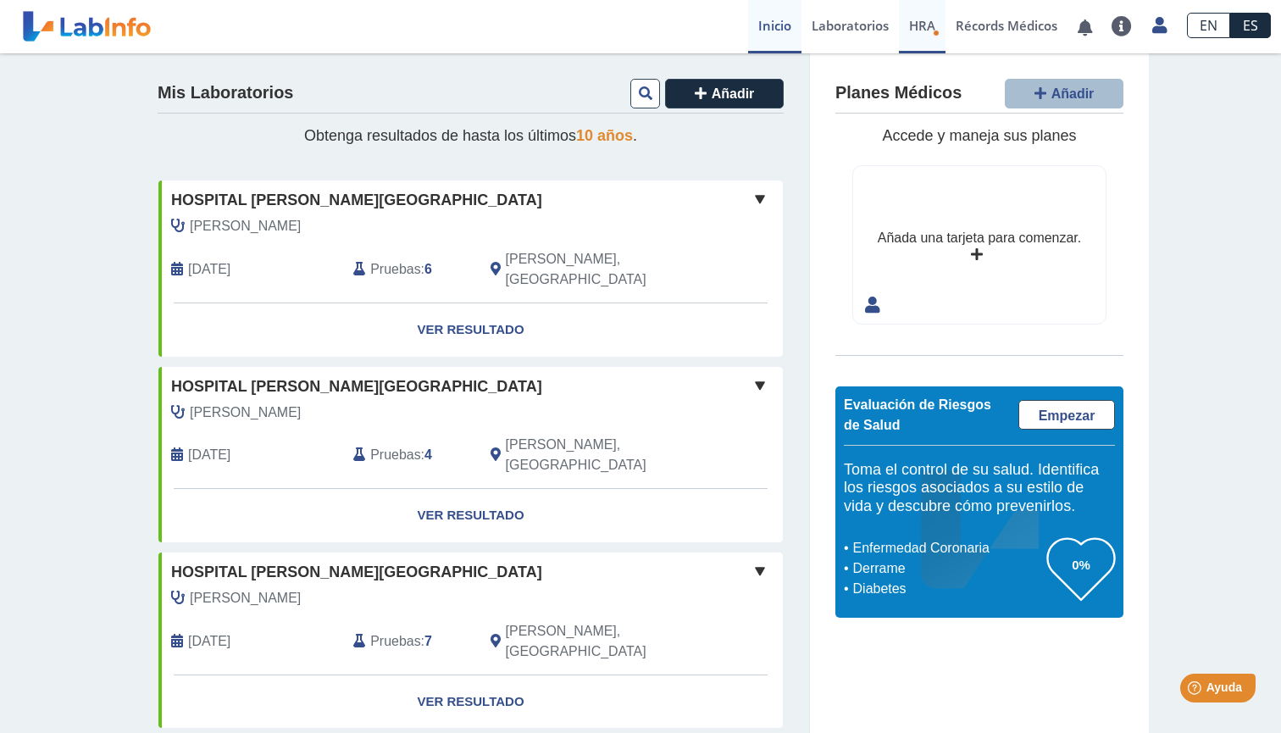
click at [857, 22] on span "HRA" at bounding box center [922, 25] width 26 height 17
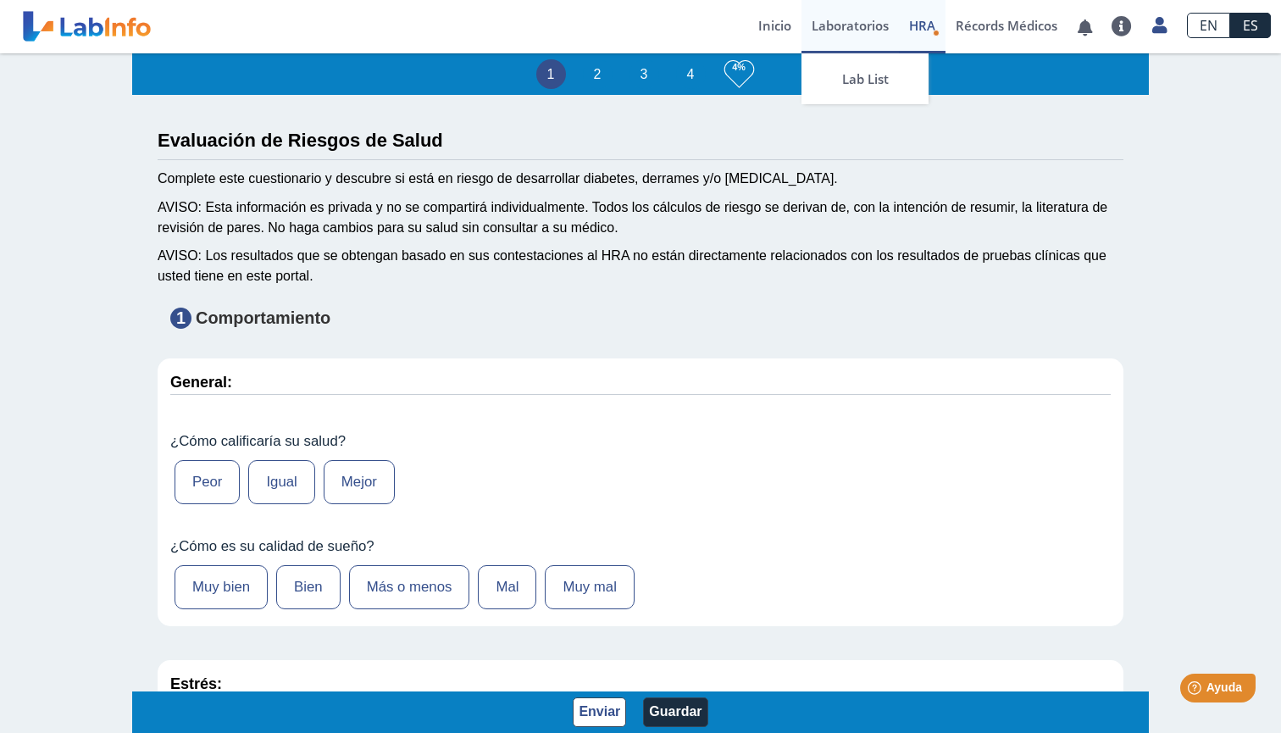
click at [838, 36] on link "Laboratorios" at bounding box center [849, 26] width 97 height 53
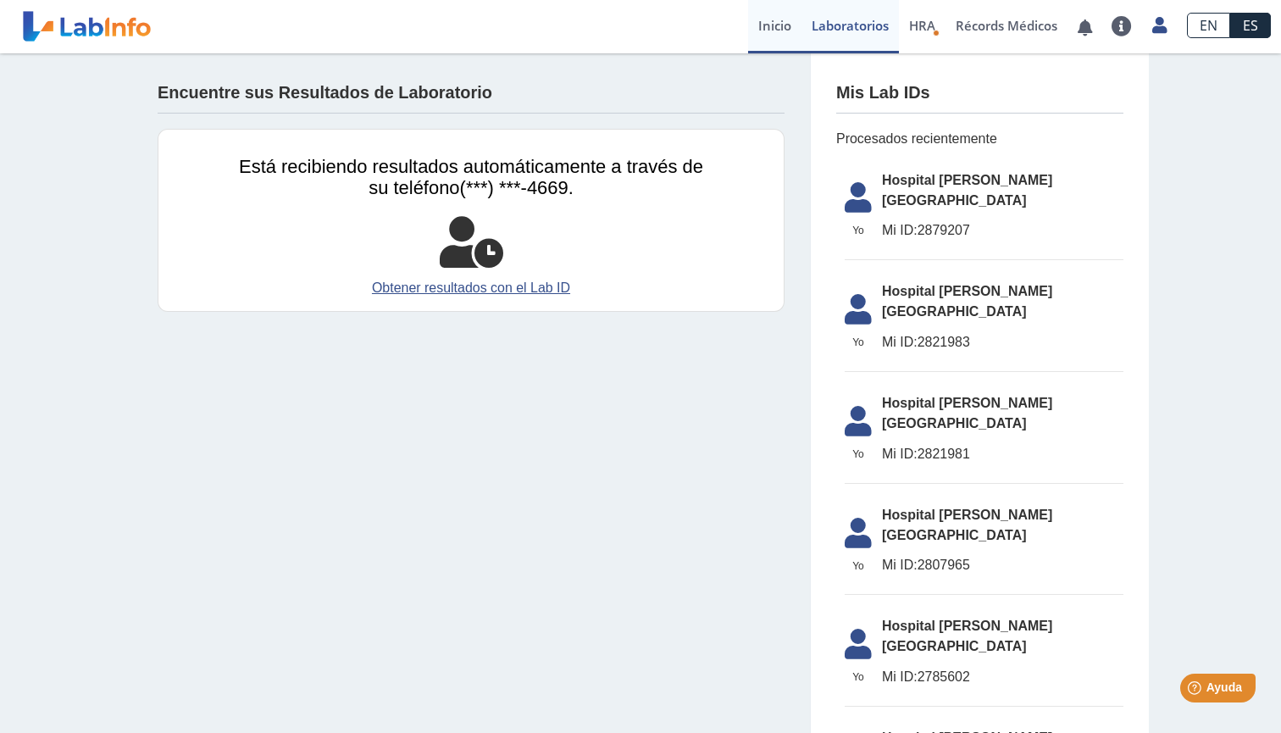
click at [762, 25] on link "Inicio" at bounding box center [774, 26] width 53 height 53
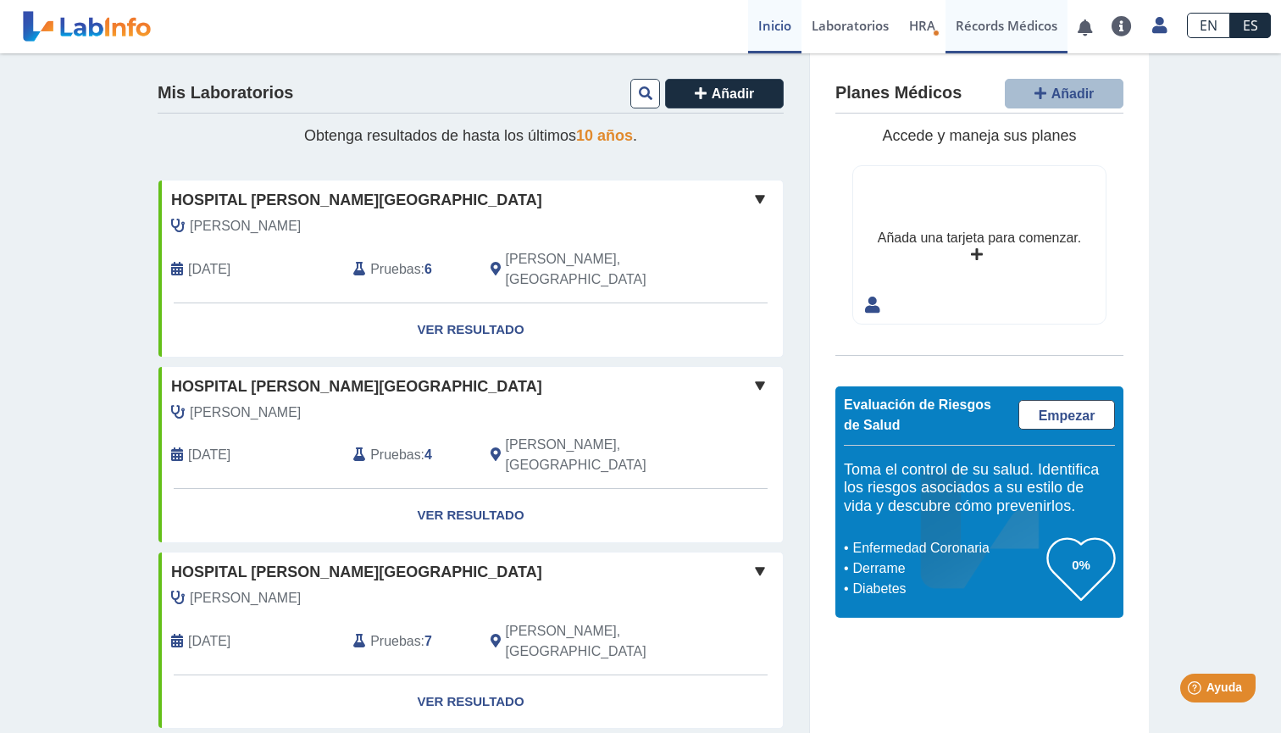
click at [857, 12] on link "Récords Médicos" at bounding box center [1006, 26] width 122 height 53
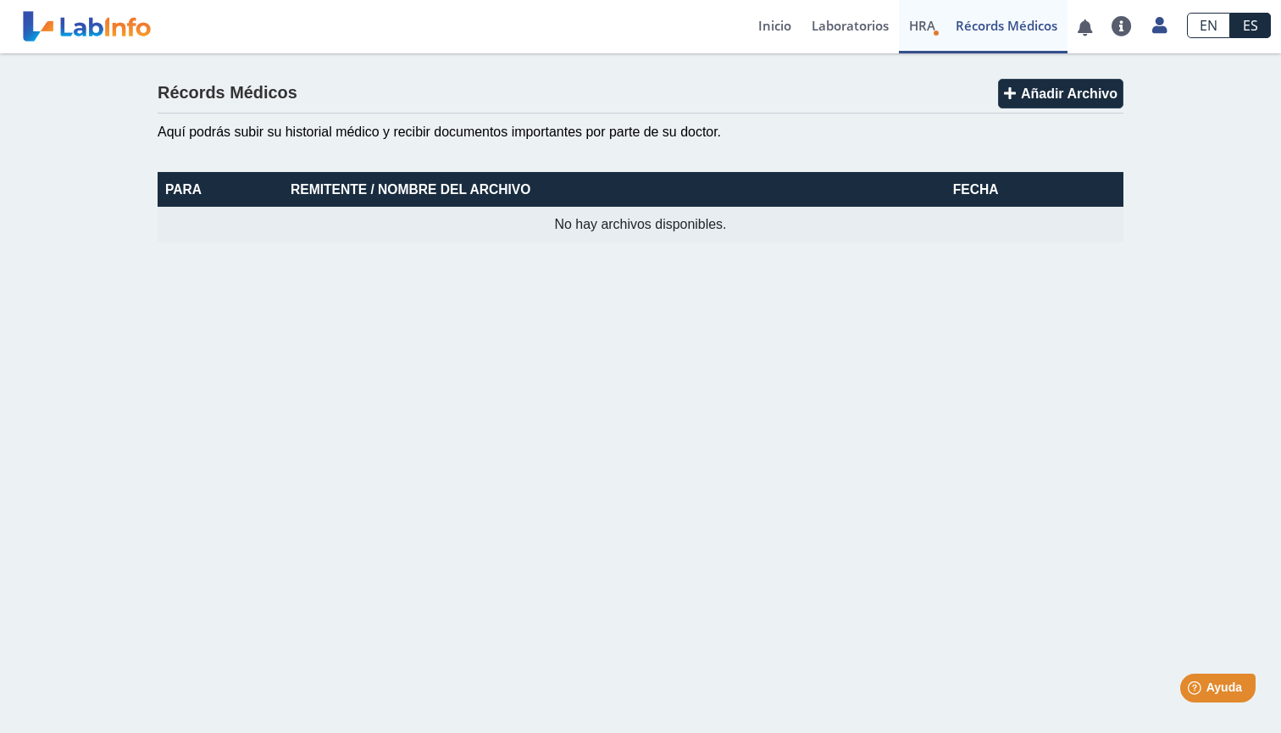
click at [857, 51] on div "HRA Evaluación de Riesgos de Salud" at bounding box center [922, 26] width 47 height 53
click at [857, 31] on span "HRA" at bounding box center [922, 25] width 26 height 17
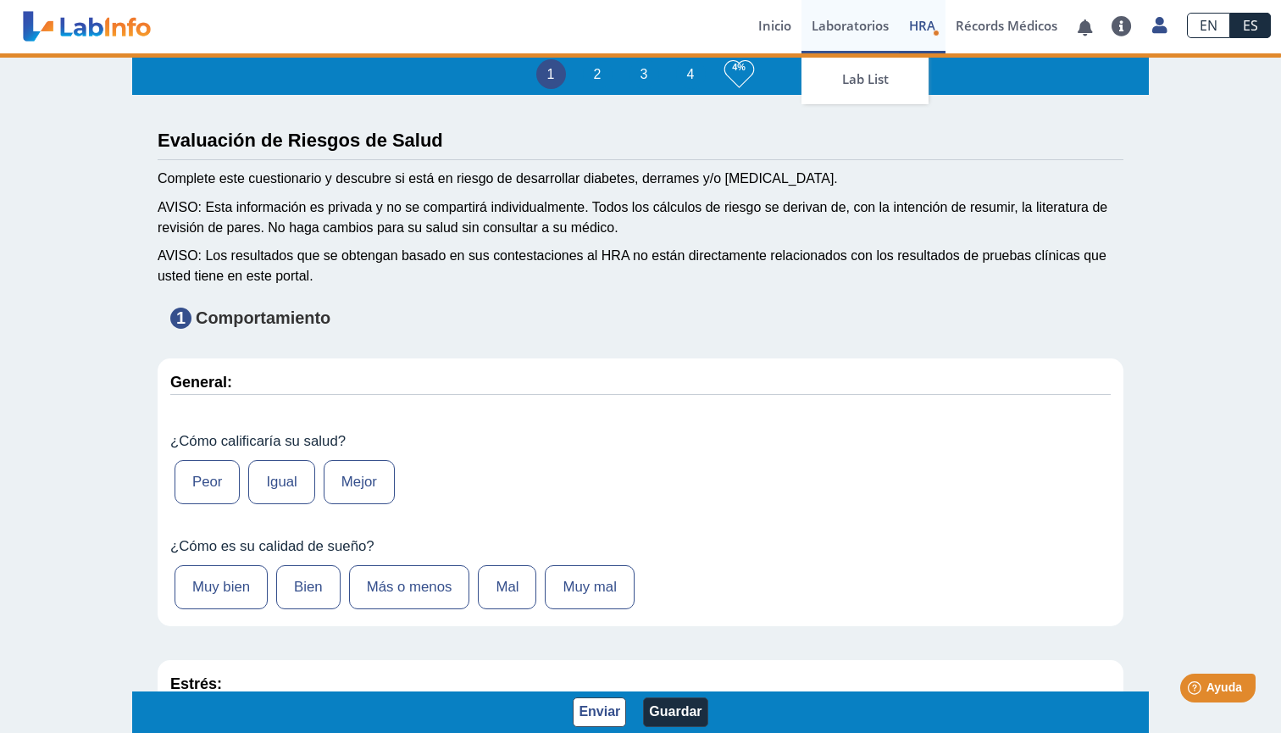
click at [844, 30] on link "Laboratorios" at bounding box center [849, 26] width 97 height 53
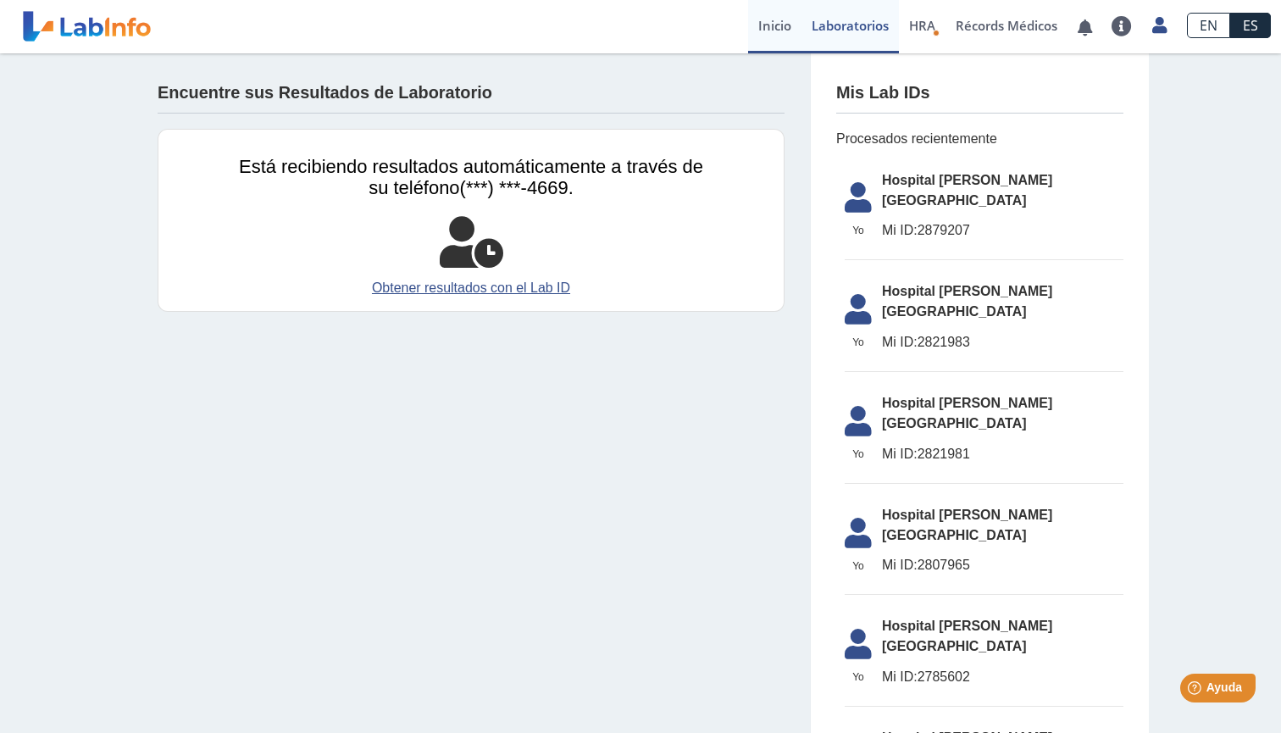
click at [756, 27] on link "Inicio" at bounding box center [774, 26] width 53 height 53
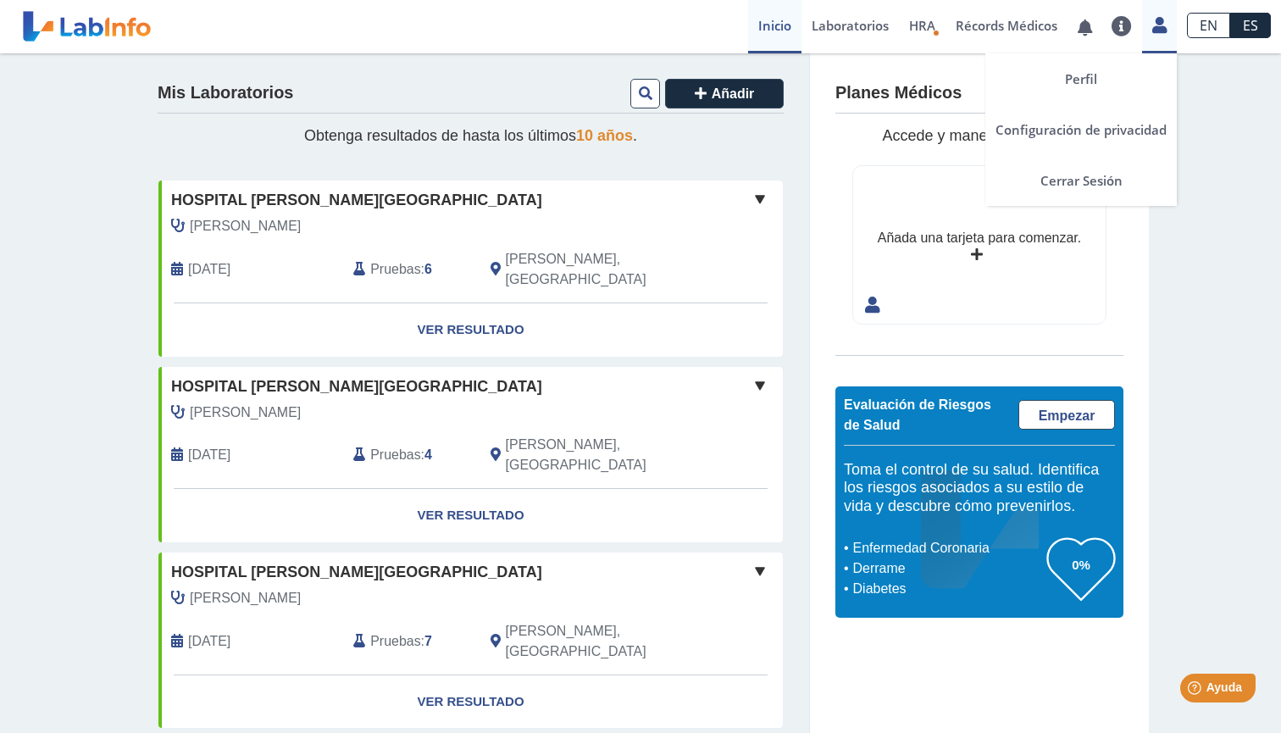
click at [857, 21] on link at bounding box center [1159, 23] width 35 height 22
click at [857, 174] on link "Cerrar Sesión" at bounding box center [1080, 180] width 191 height 51
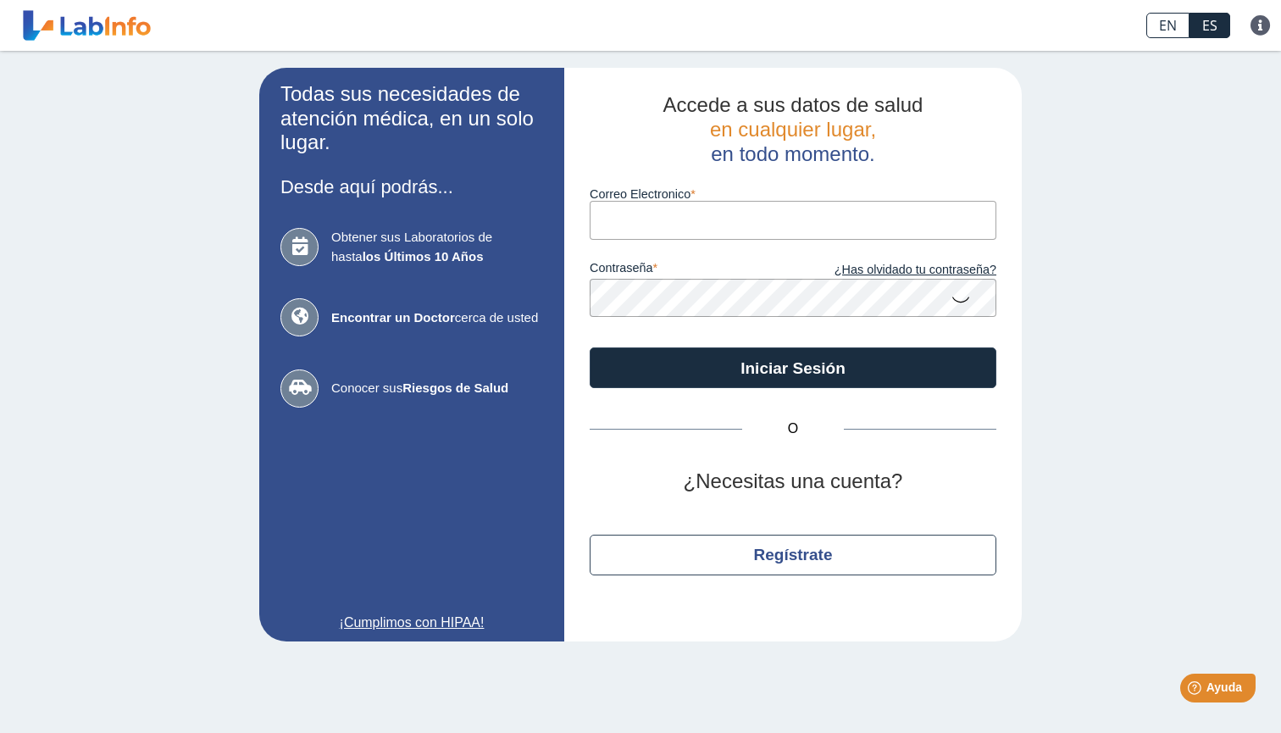
type input "[EMAIL_ADDRESS][DOMAIN_NAME]"
click at [793, 366] on button "Iniciar Sesión" at bounding box center [792, 367] width 407 height 41
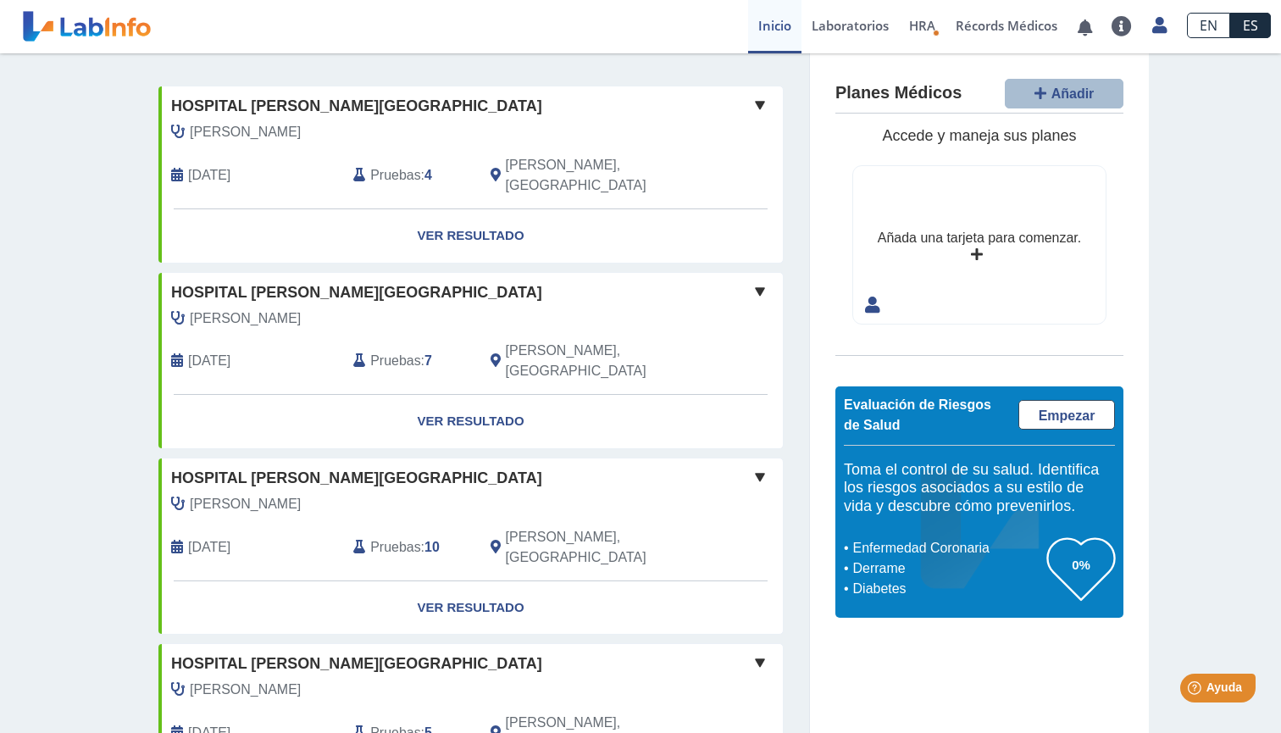
scroll to position [97, 0]
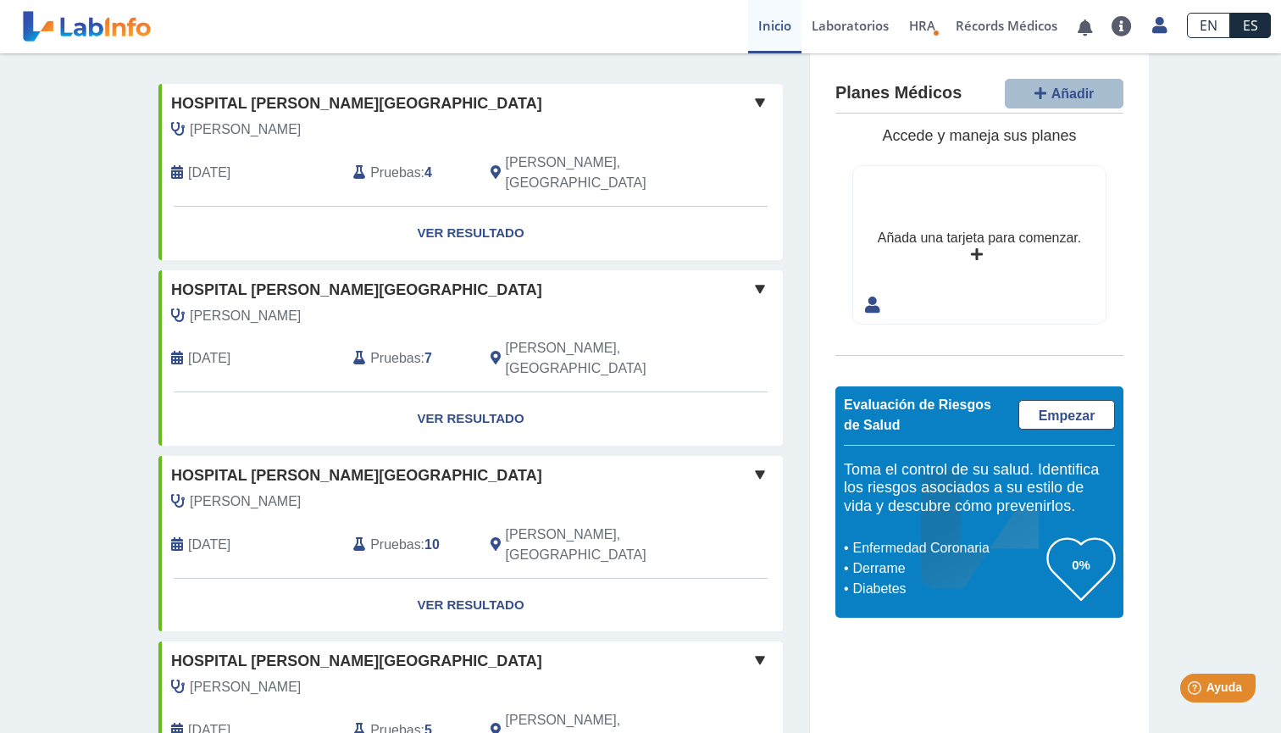
click at [759, 464] on span at bounding box center [760, 474] width 20 height 20
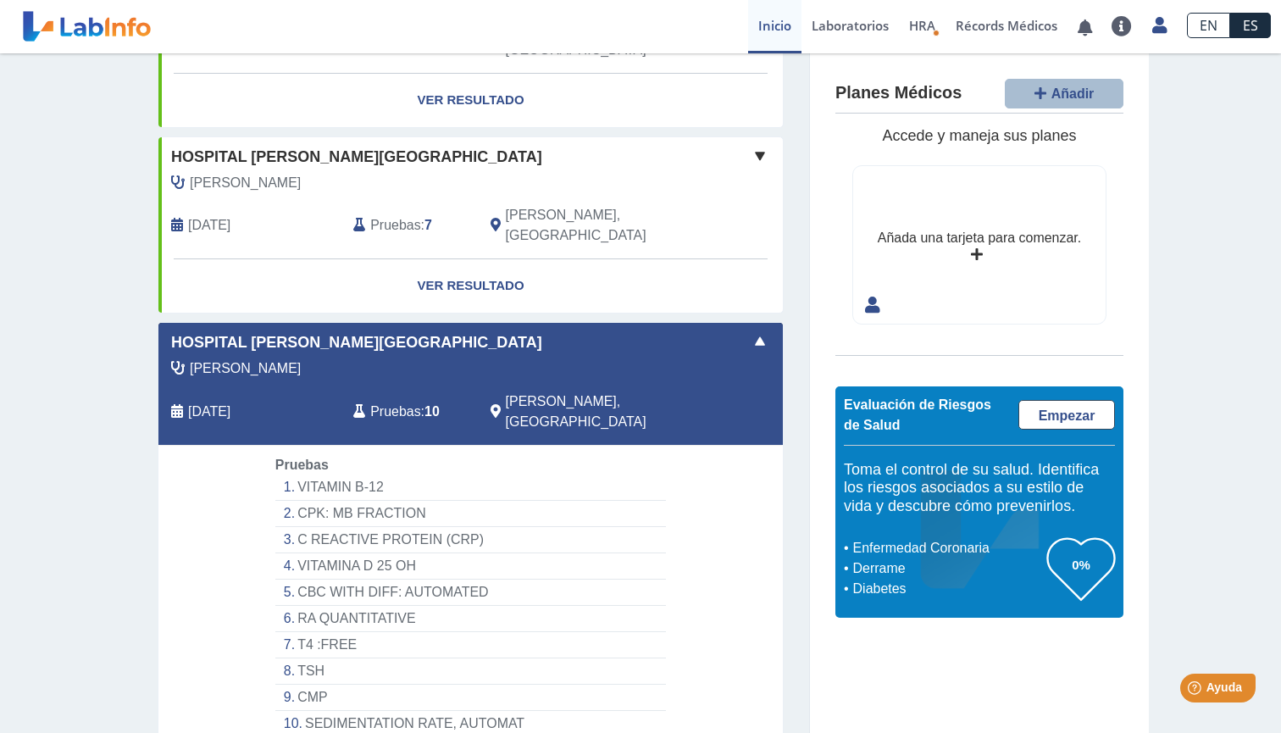
scroll to position [239, 0]
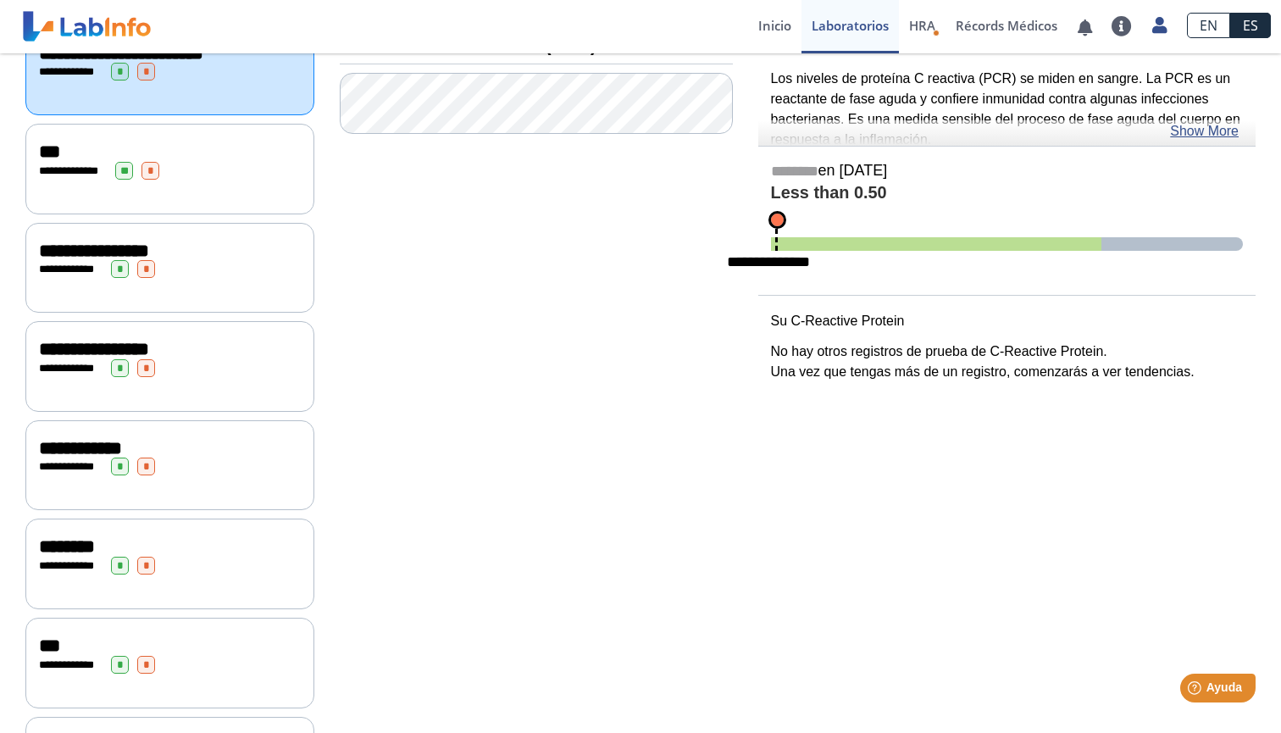
click at [163, 471] on div "**********" at bounding box center [169, 465] width 289 height 91
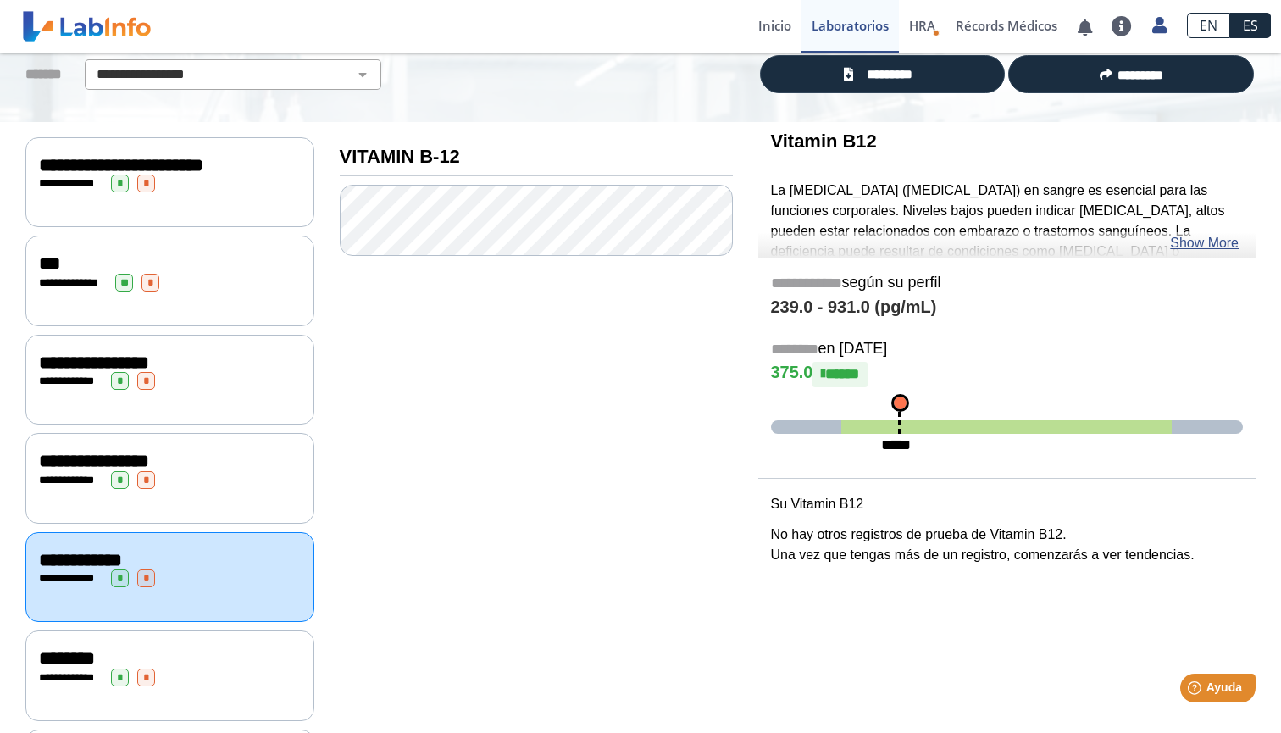
scroll to position [116, 0]
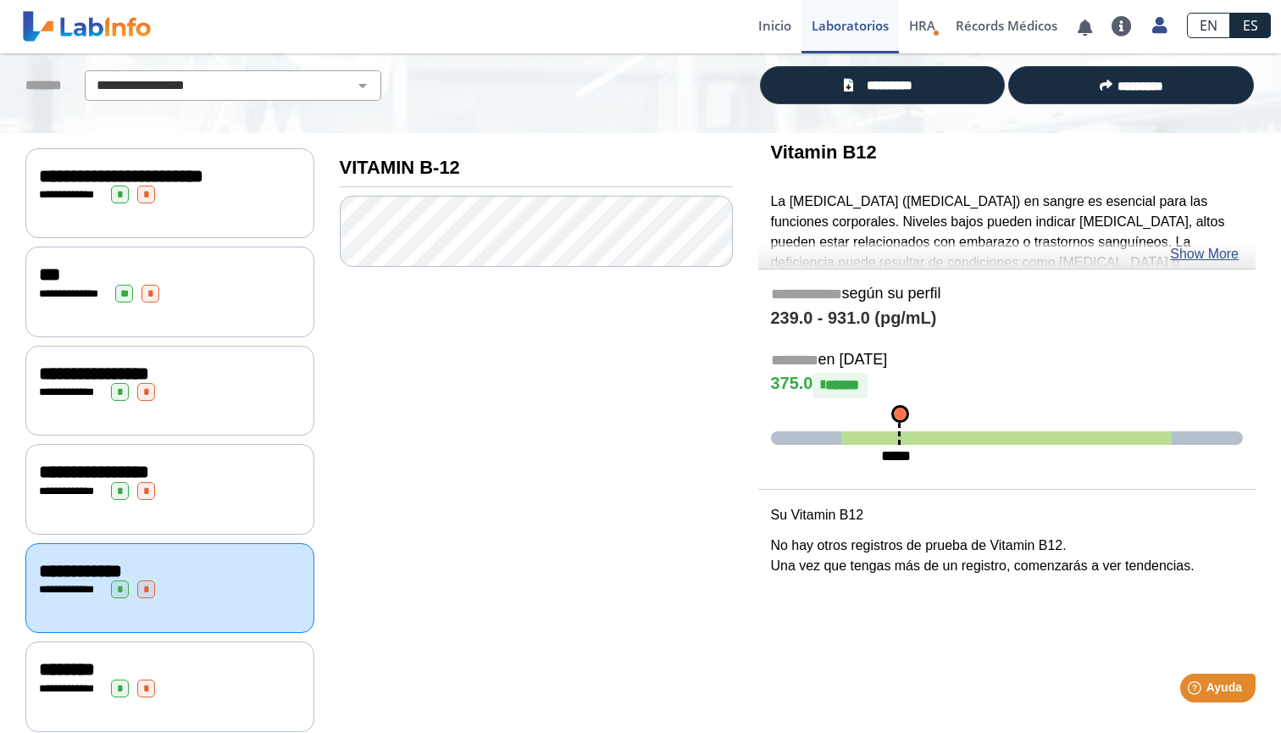
click at [211, 351] on div "**********" at bounding box center [169, 391] width 289 height 91
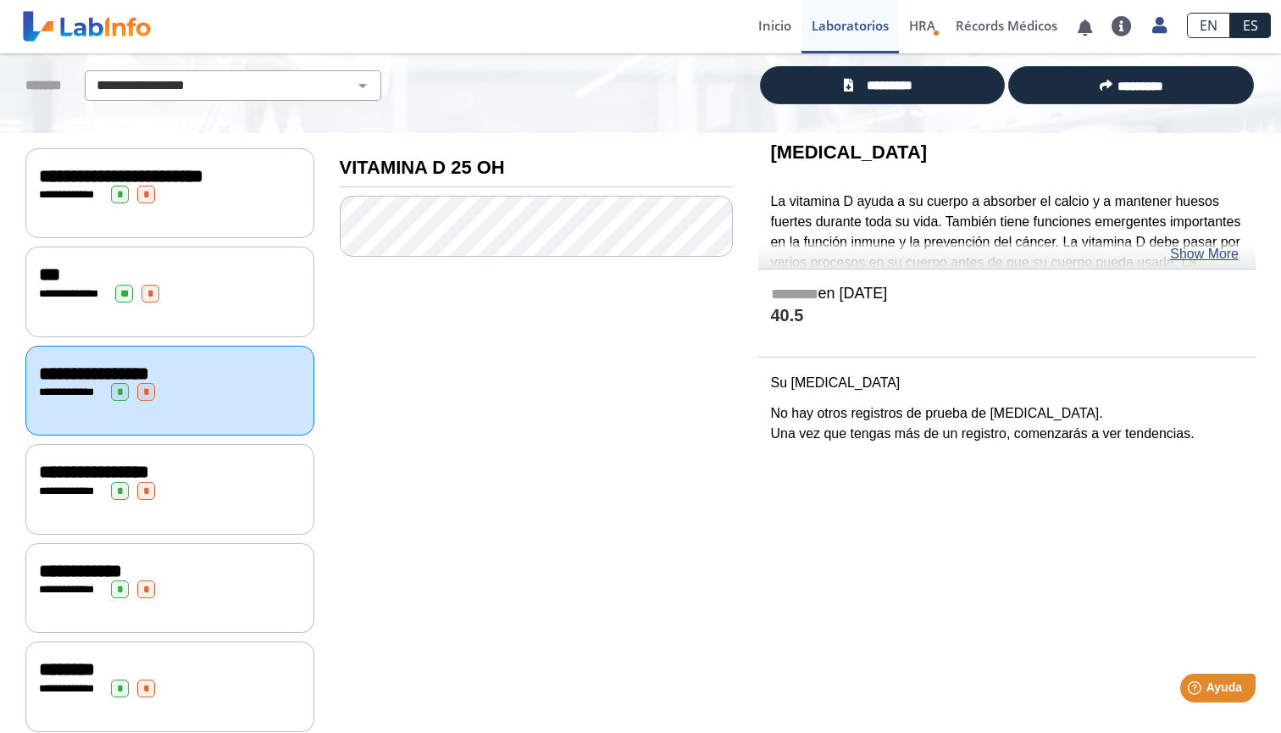
click at [217, 195] on div "**********" at bounding box center [170, 194] width 262 height 18
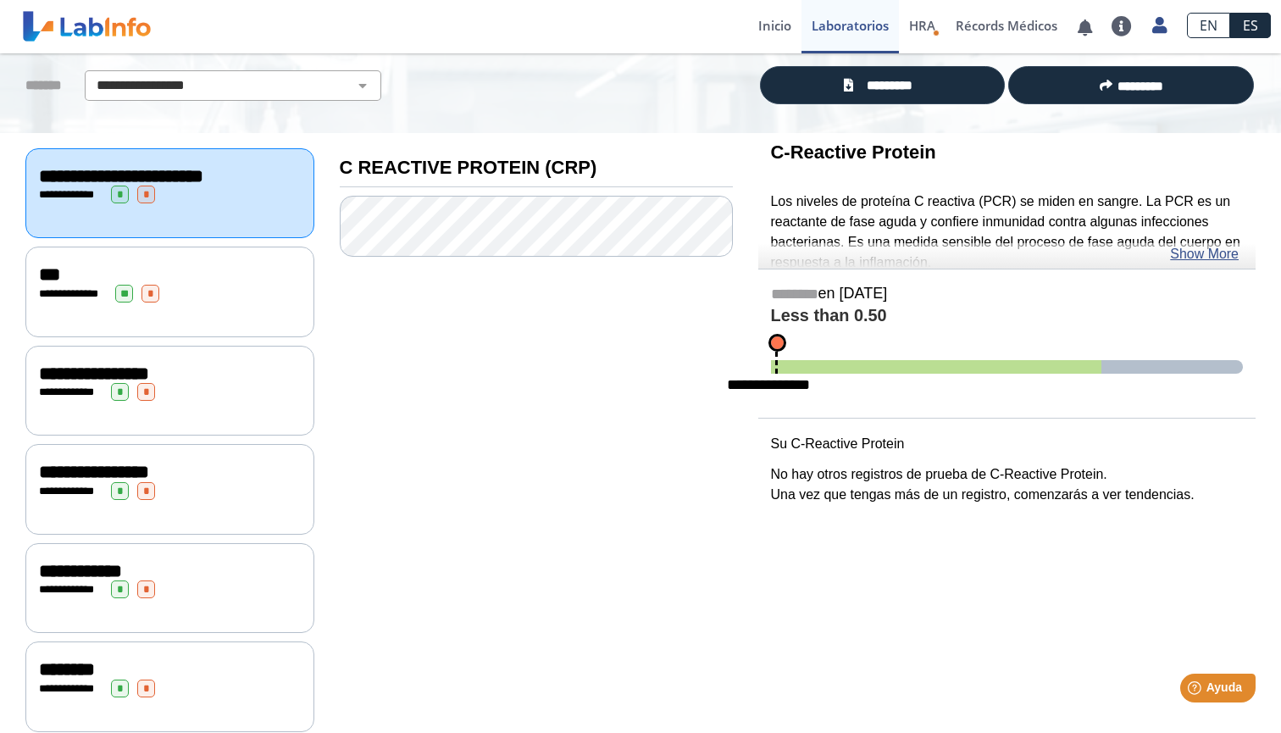
click at [222, 278] on div "***" at bounding box center [170, 274] width 262 height 20
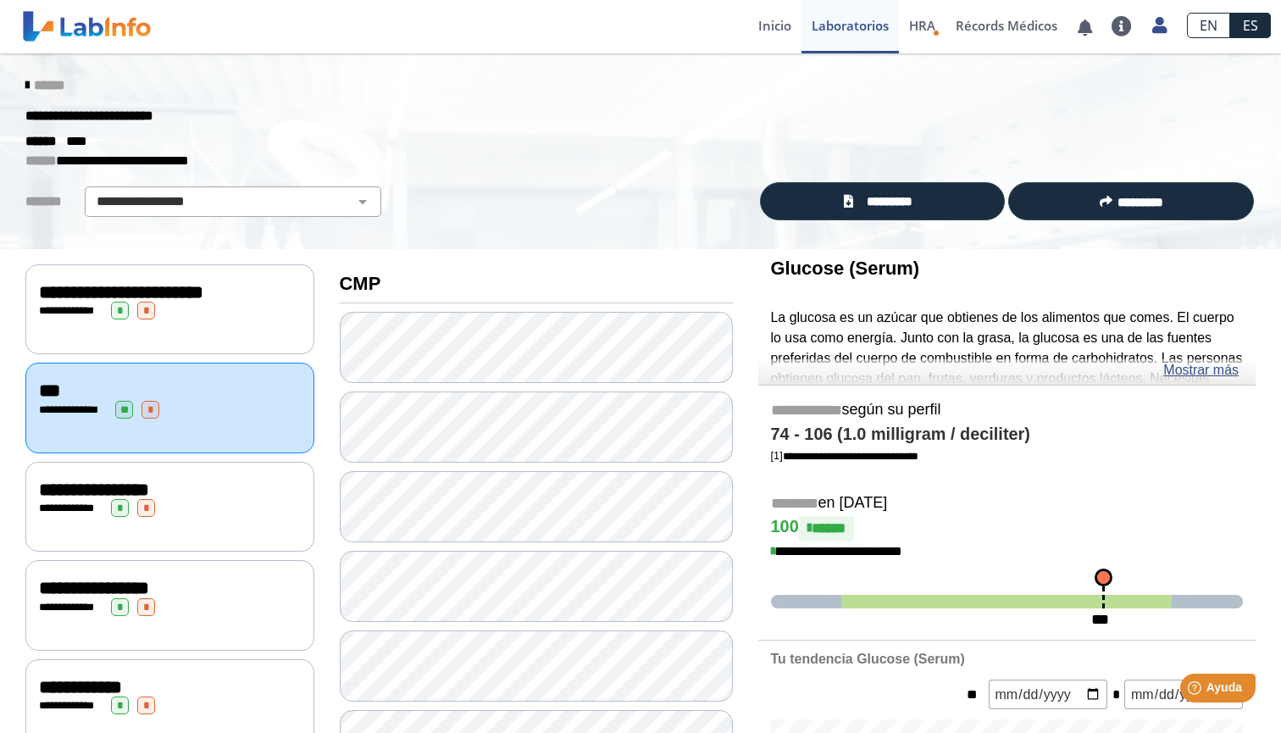
click at [230, 488] on div "**********" at bounding box center [170, 489] width 262 height 20
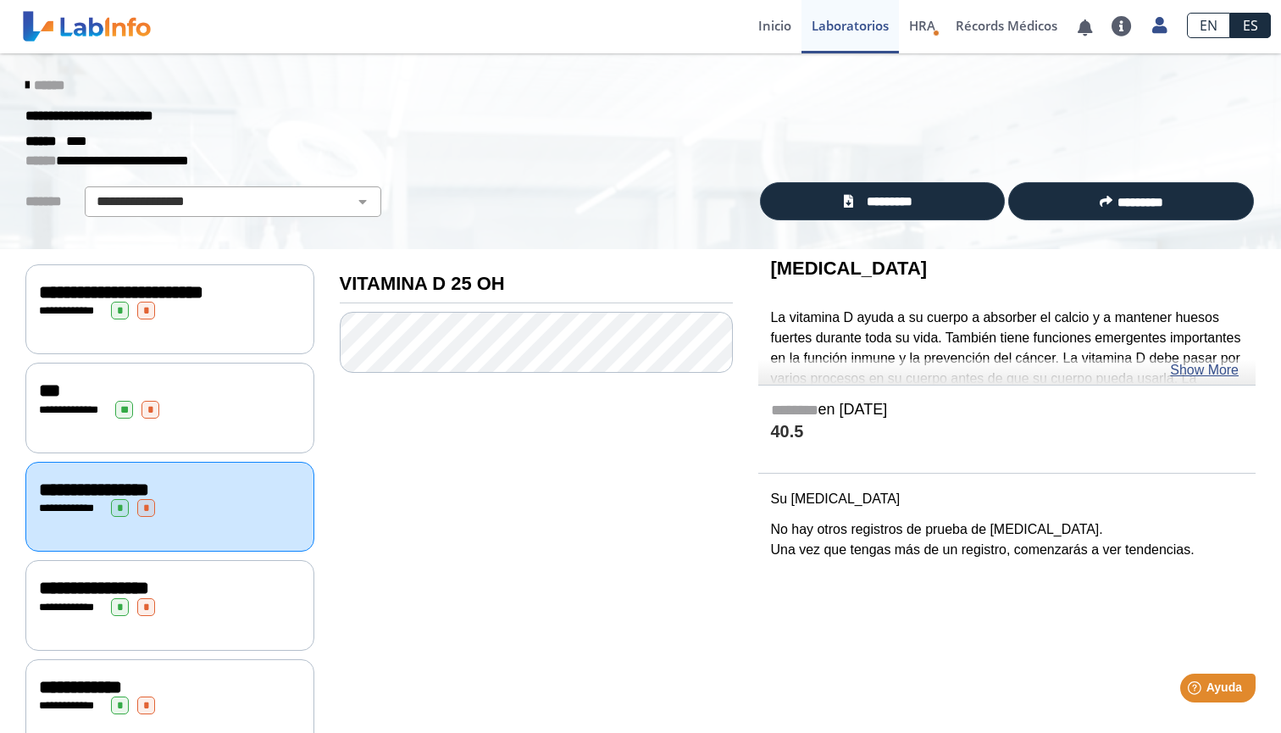
click at [214, 409] on div "**********" at bounding box center [170, 410] width 262 height 18
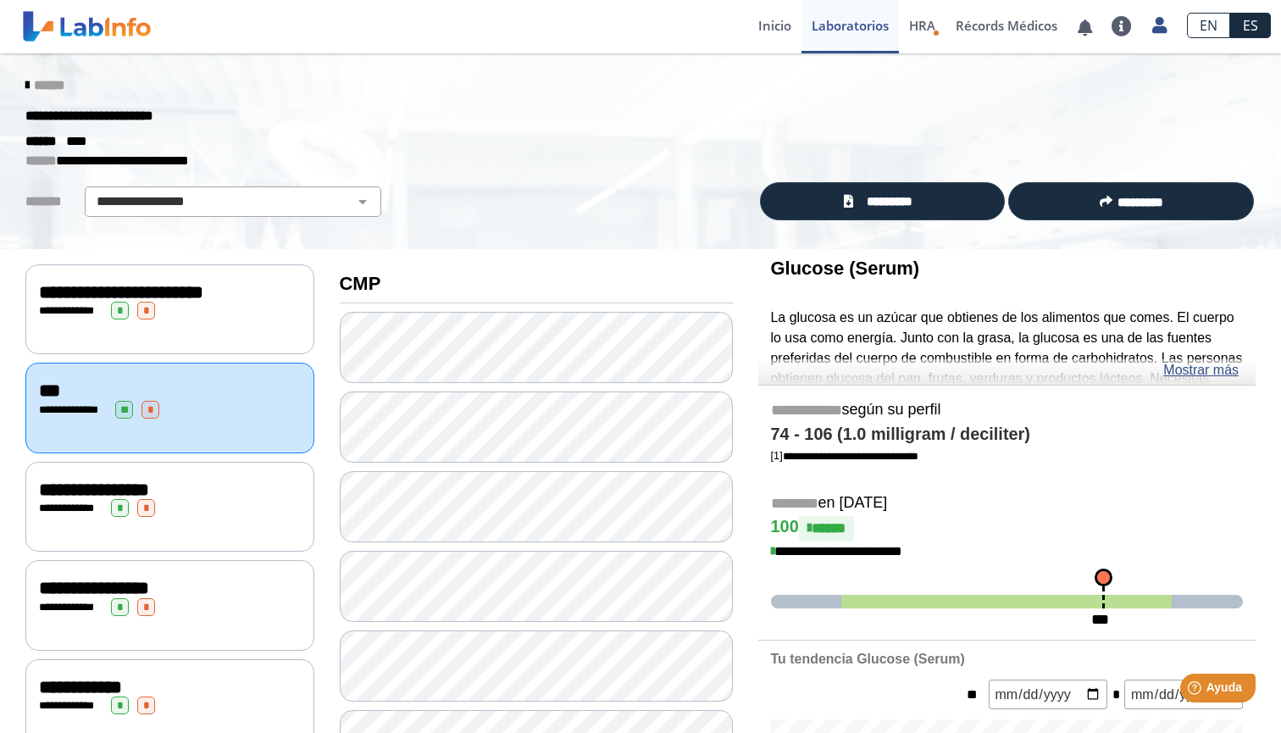
click at [177, 499] on div "**********" at bounding box center [170, 508] width 262 height 18
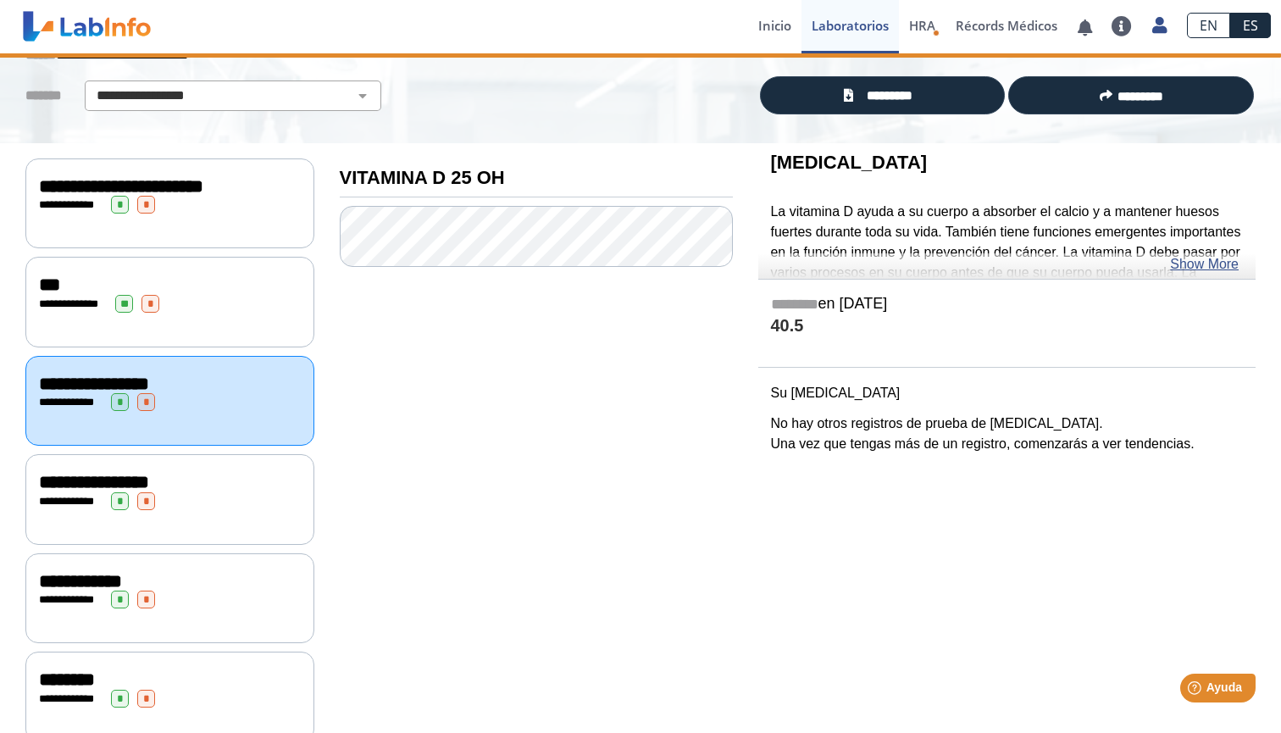
scroll to position [110, 0]
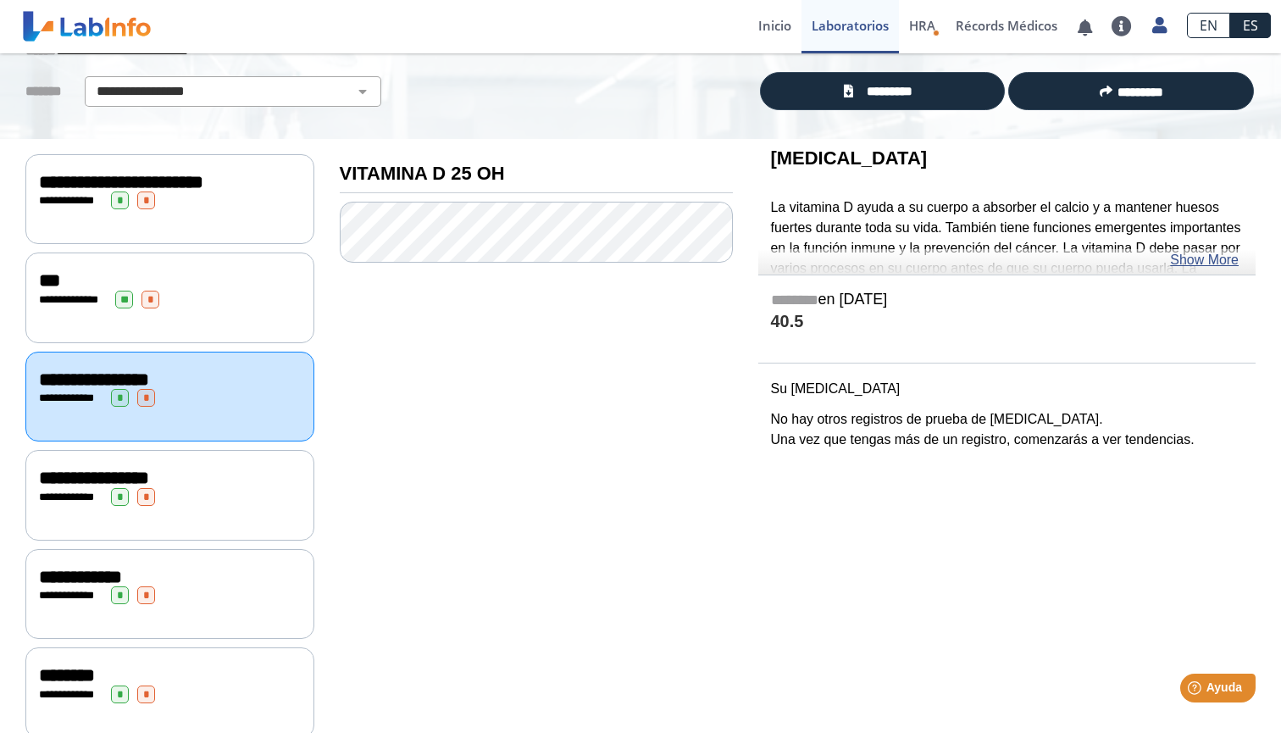
click at [149, 469] on span "**********" at bounding box center [94, 477] width 110 height 19
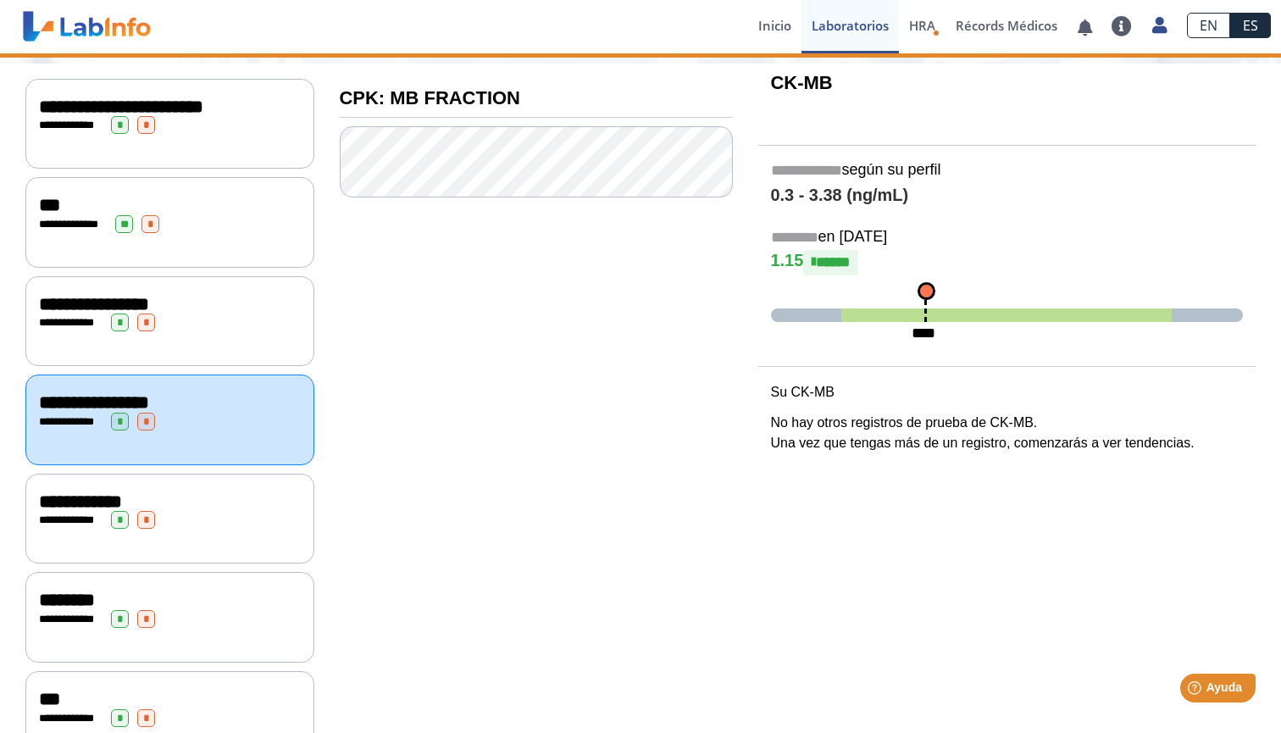
scroll to position [194, 0]
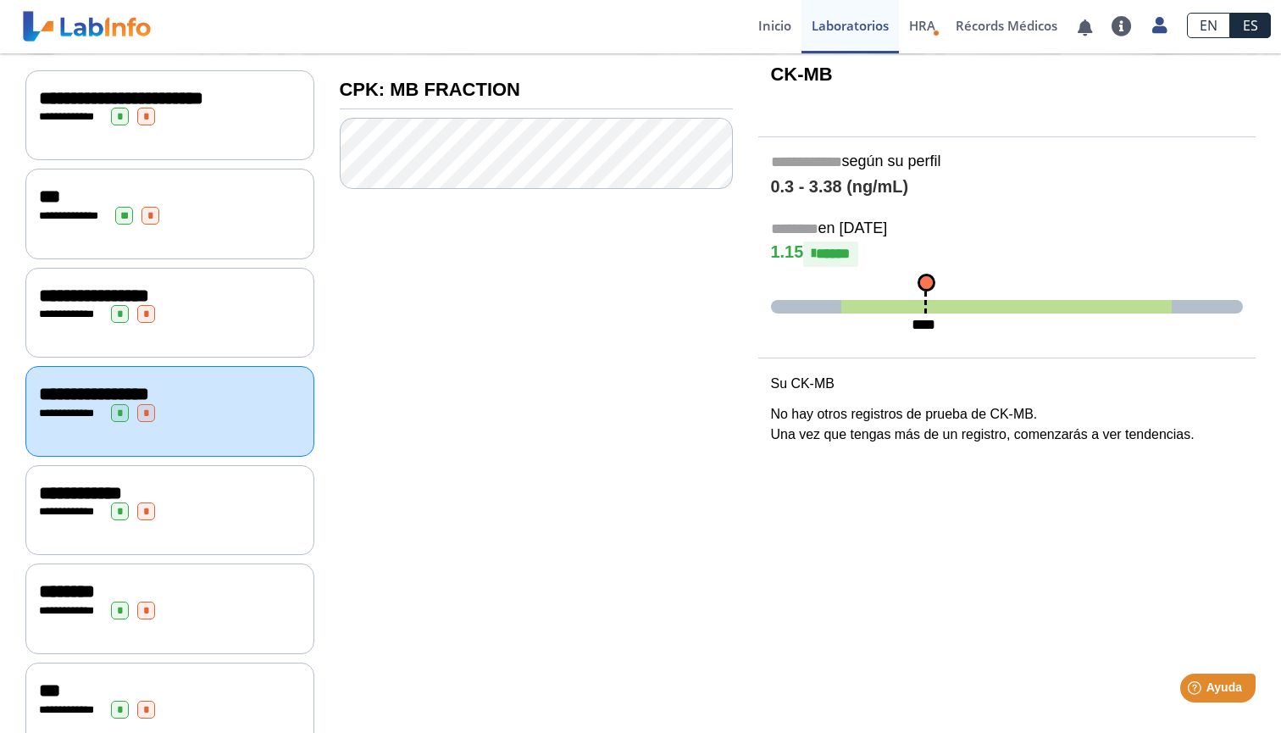
click at [202, 514] on div "**********" at bounding box center [169, 510] width 289 height 91
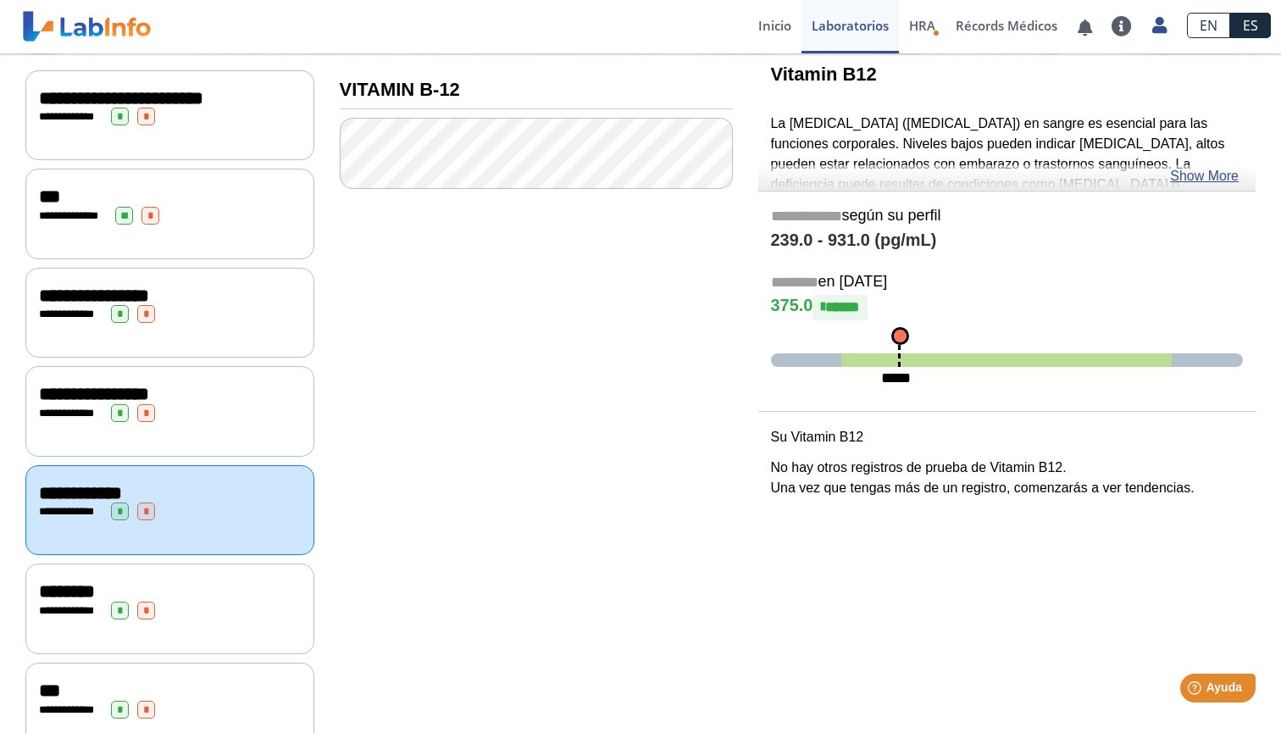
scroll to position [276, 0]
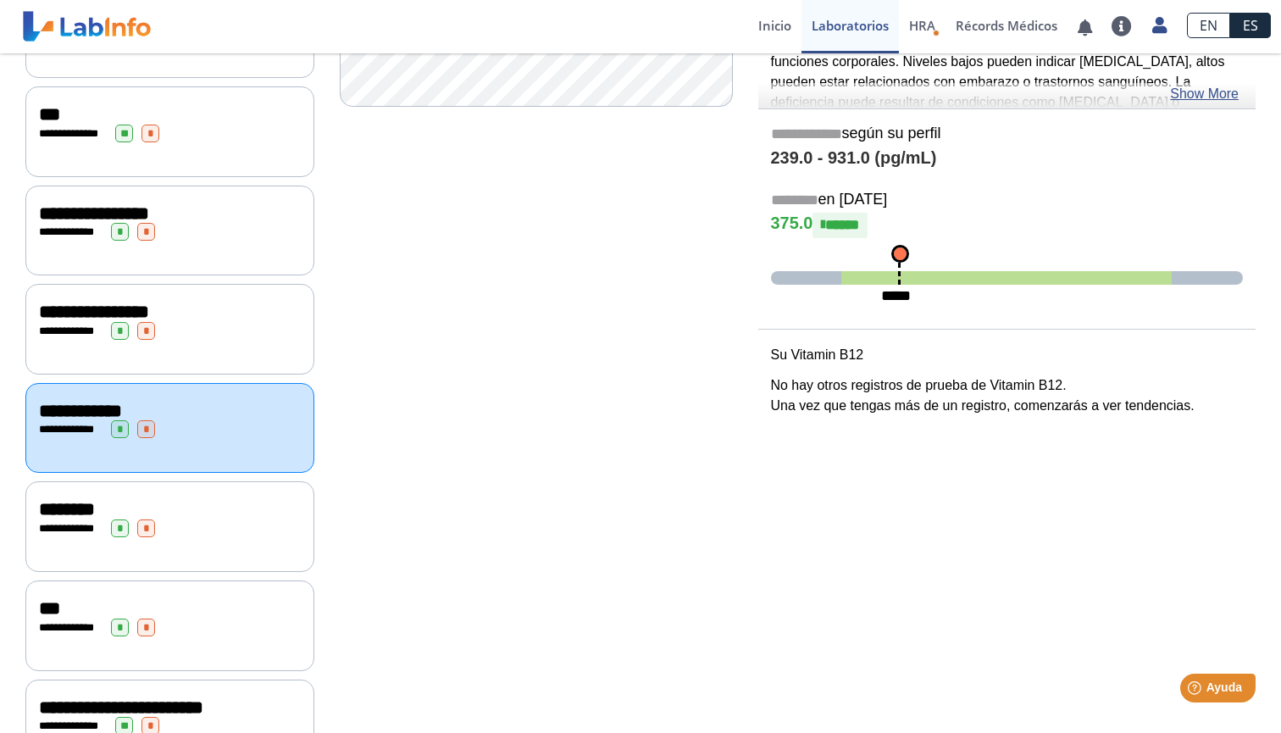
click at [216, 519] on div "**********" at bounding box center [170, 528] width 262 height 18
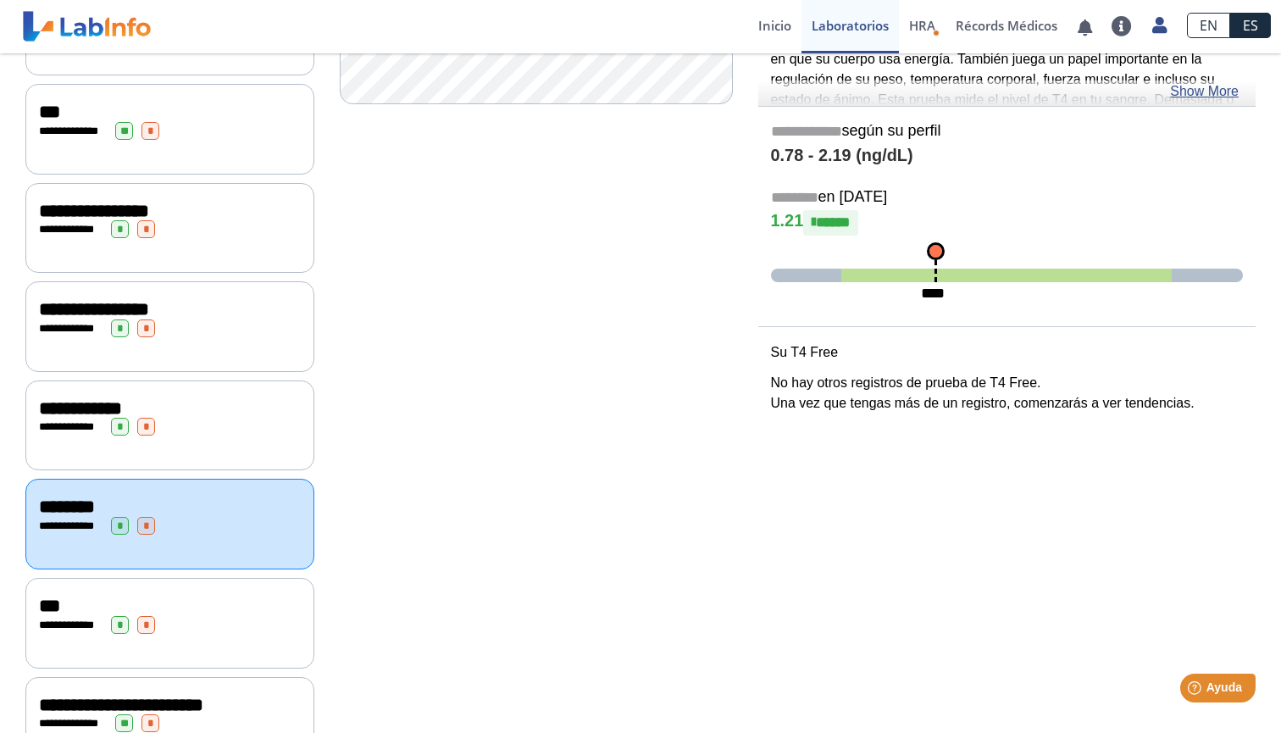
scroll to position [272, 0]
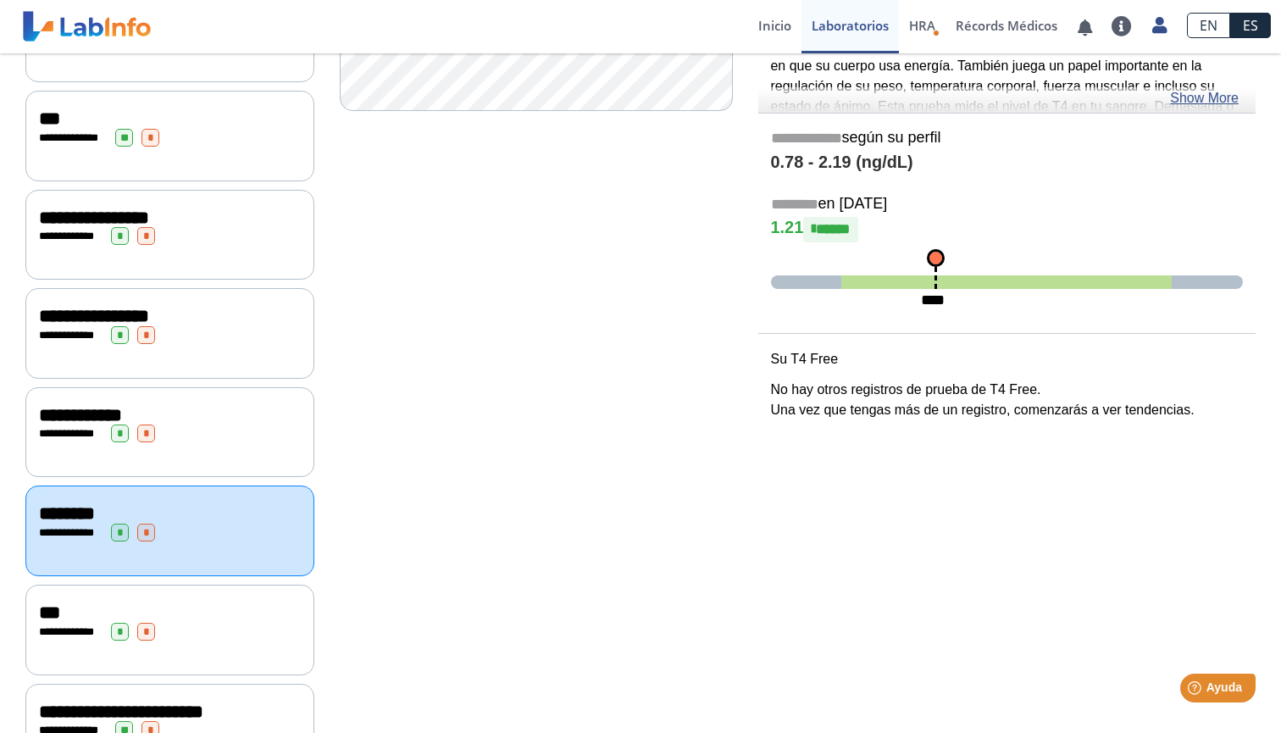
click at [199, 602] on div "***" at bounding box center [170, 612] width 262 height 20
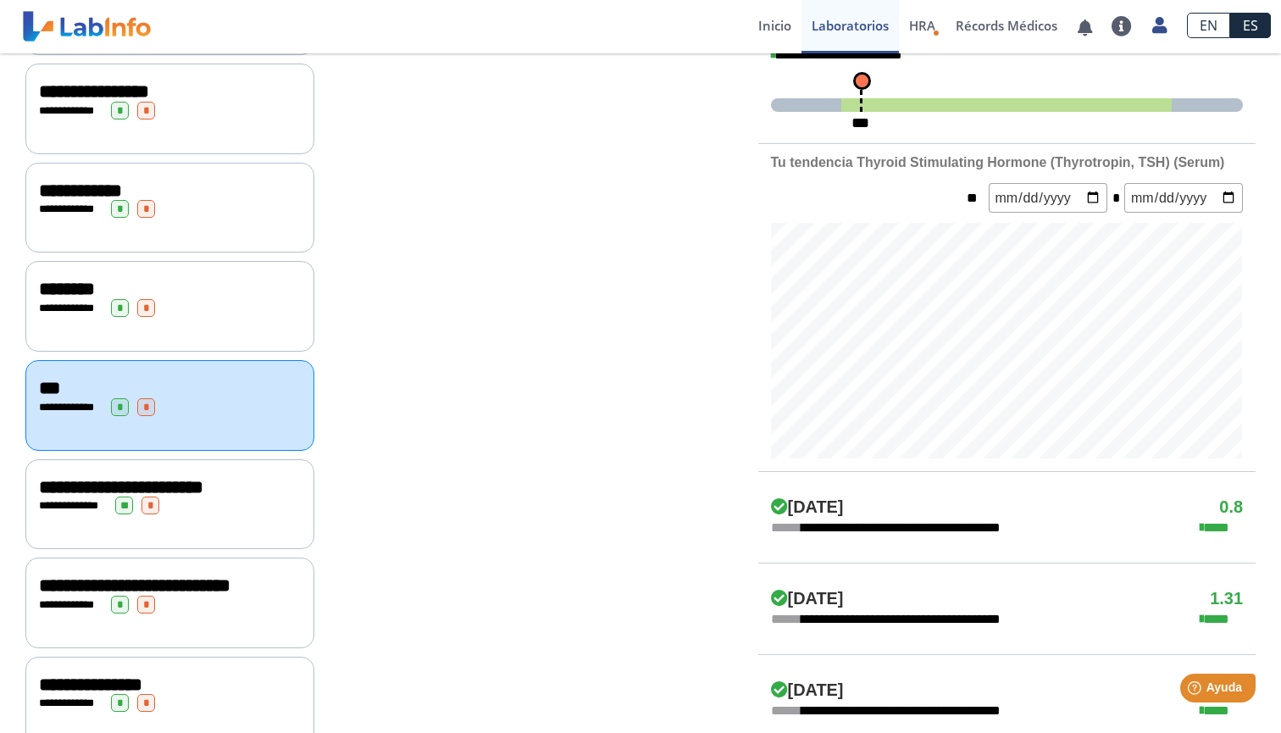
scroll to position [514, 0]
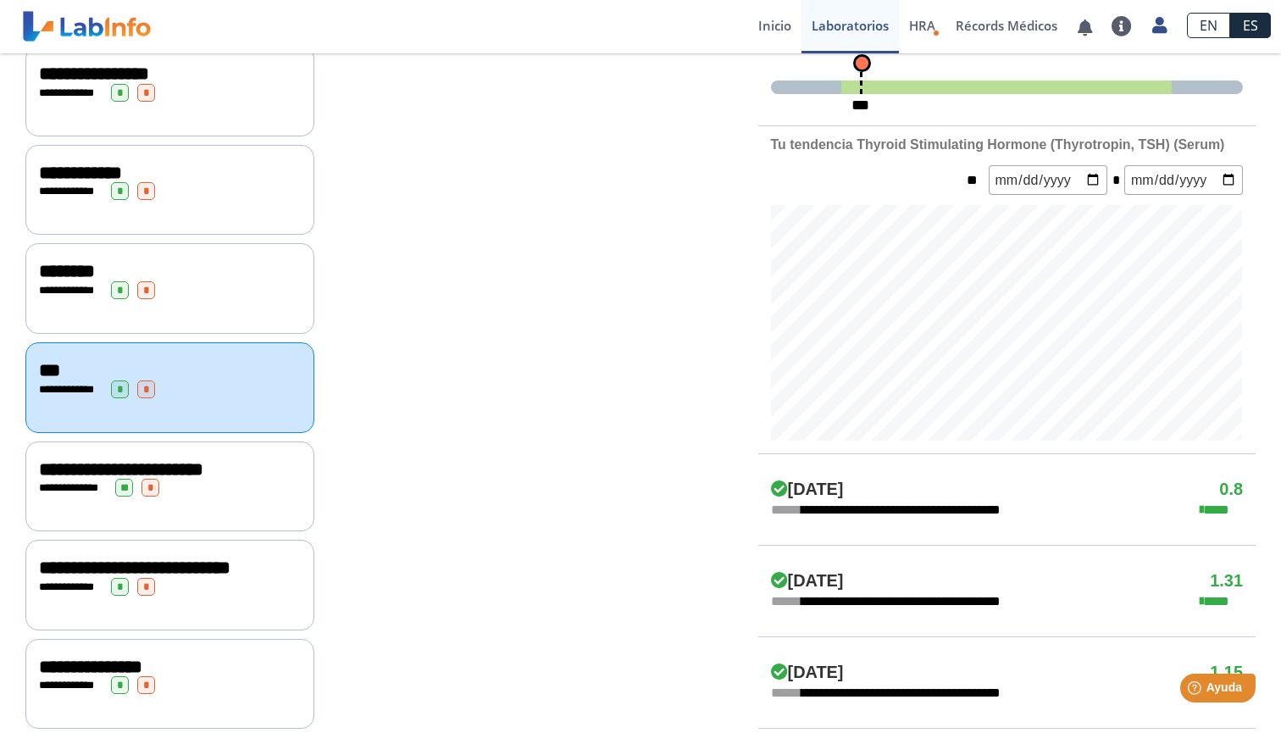
click at [202, 510] on div "**********" at bounding box center [169, 486] width 289 height 91
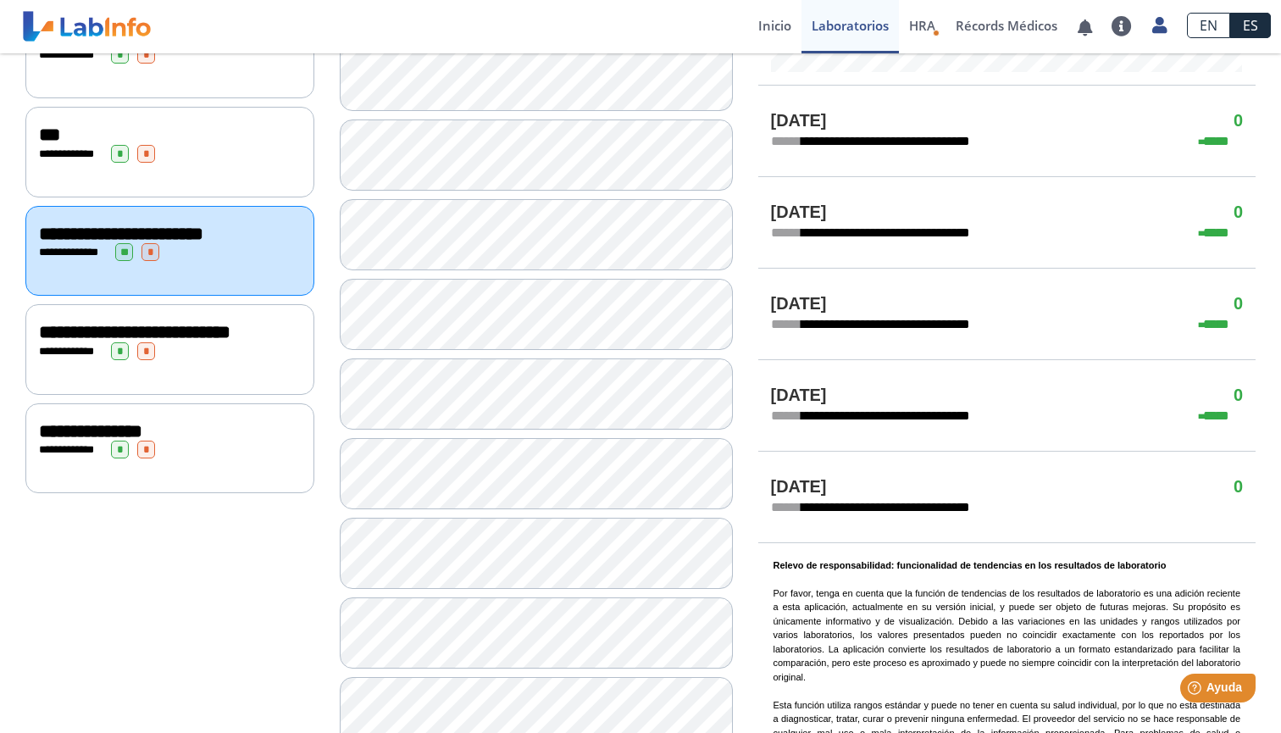
scroll to position [789, 0]
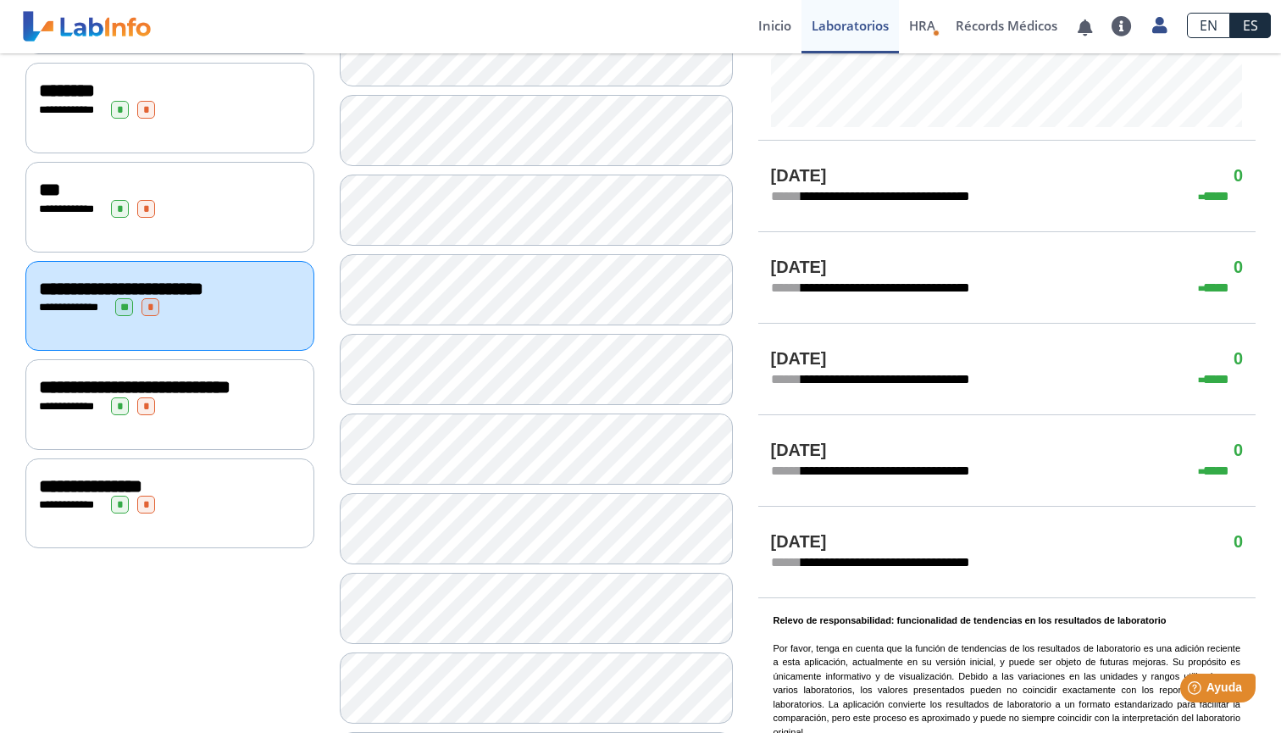
click at [230, 378] on span "**********" at bounding box center [134, 387] width 191 height 19
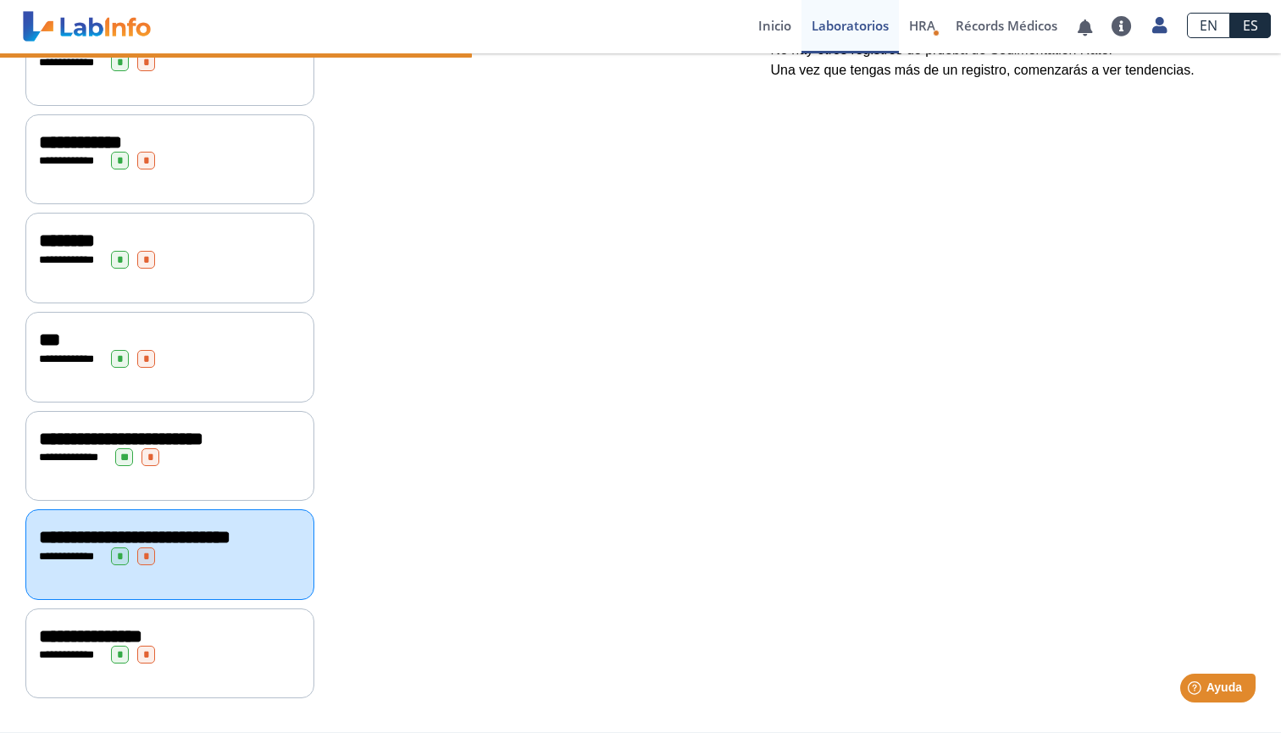
scroll to position [557, 0]
click at [225, 642] on div "**********" at bounding box center [170, 654] width 262 height 18
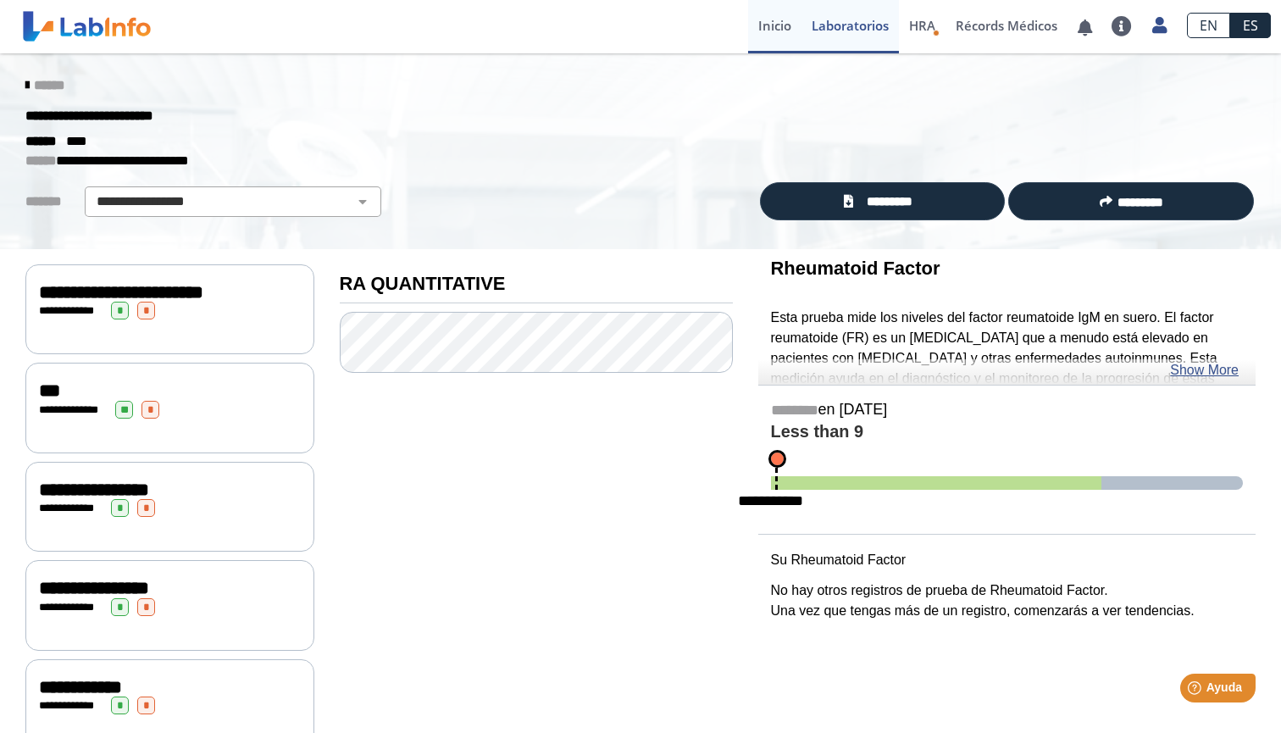
click at [785, 22] on link "Inicio" at bounding box center [774, 26] width 53 height 53
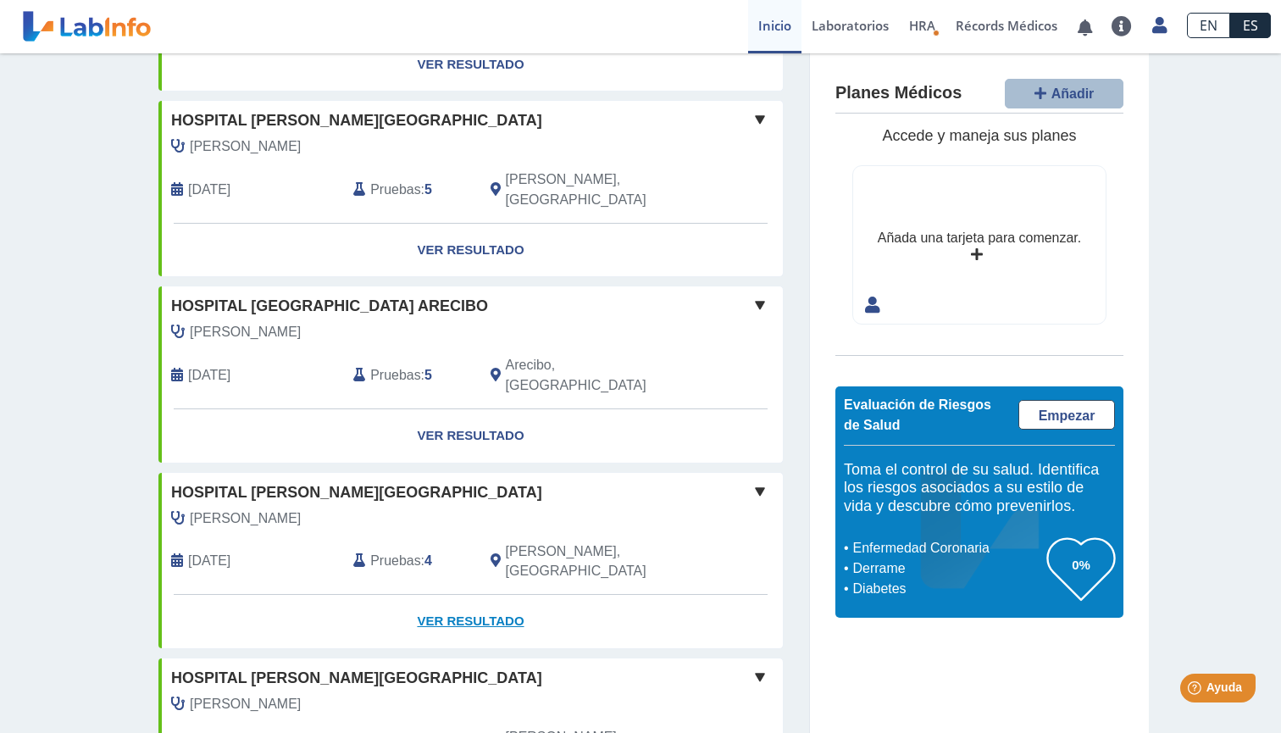
scroll to position [684, 0]
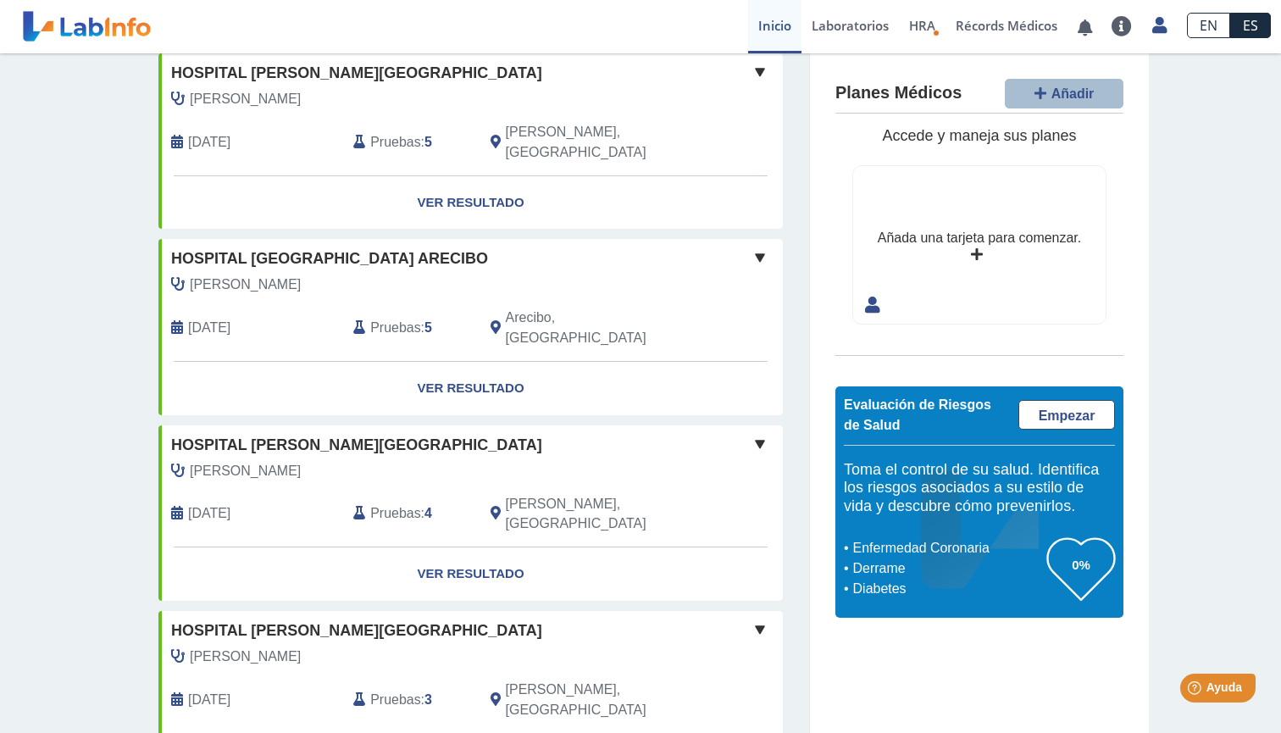
click at [756, 247] on span at bounding box center [760, 257] width 20 height 20
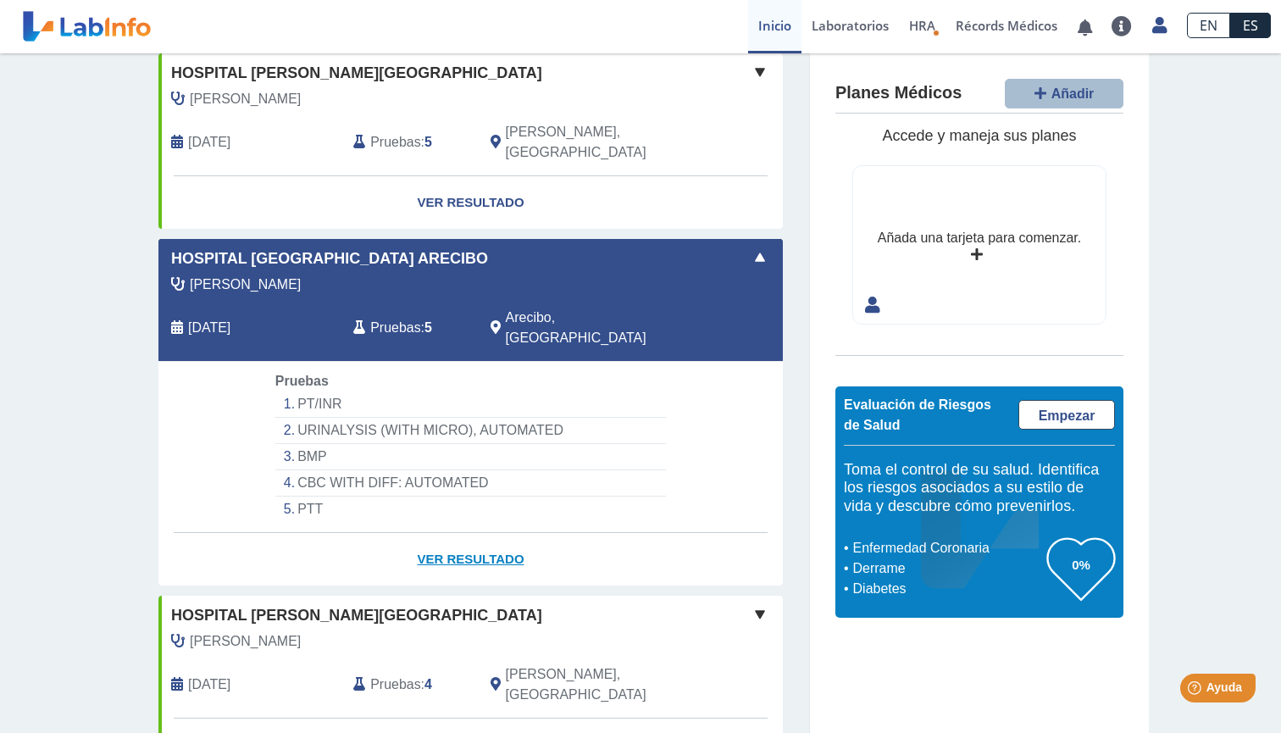
click at [493, 533] on link "Ver Resultado" at bounding box center [470, 559] width 624 height 53
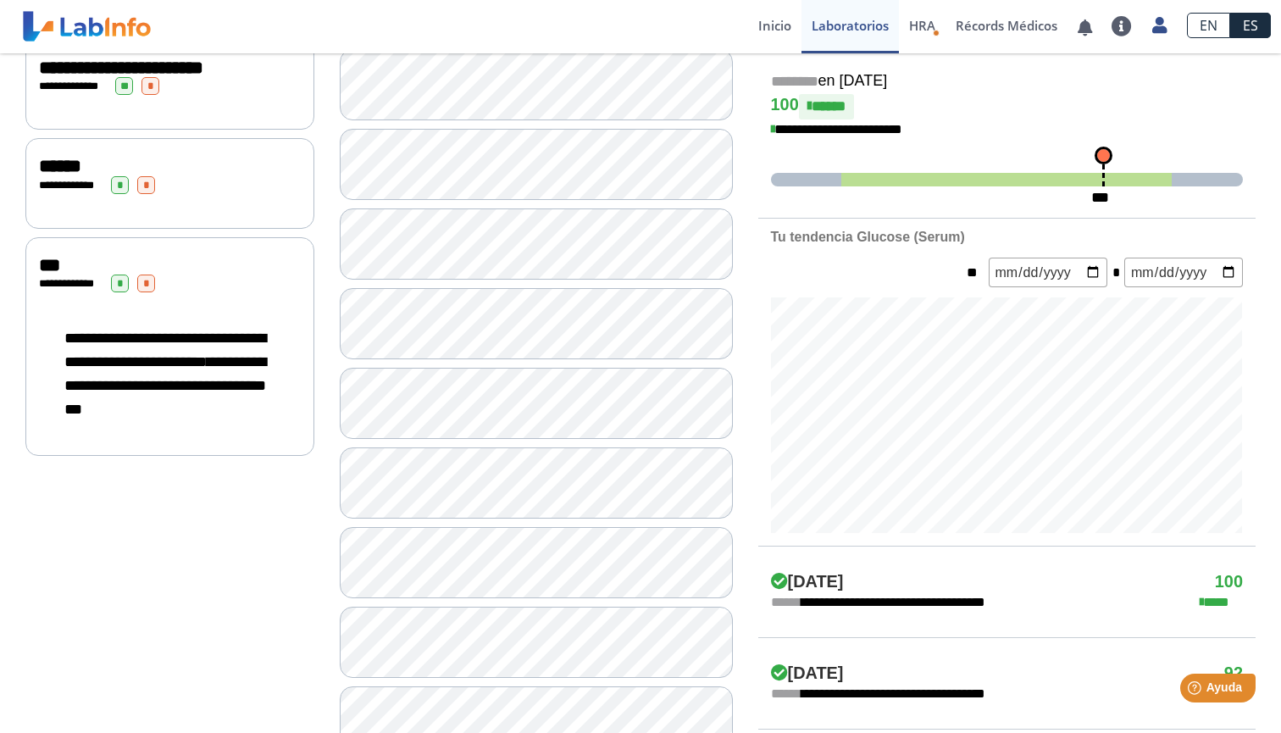
scroll to position [423, 0]
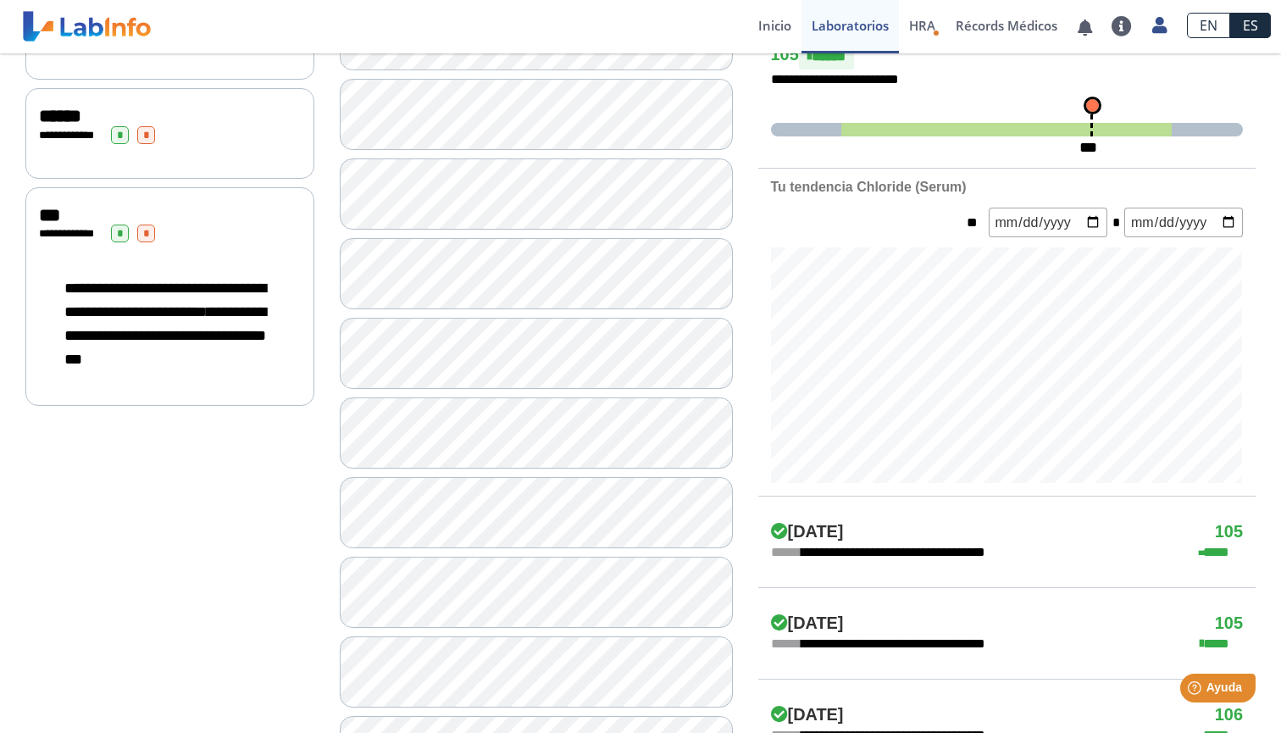
scroll to position [477, 0]
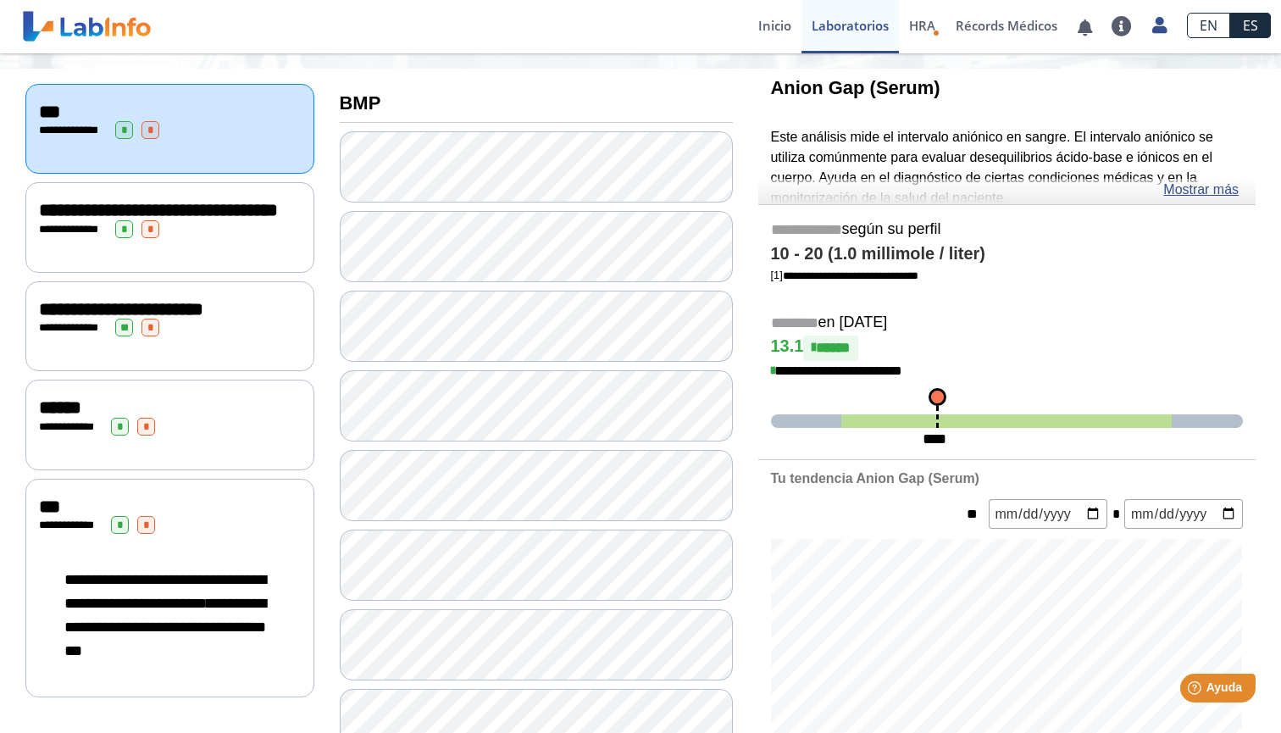
scroll to position [154, 0]
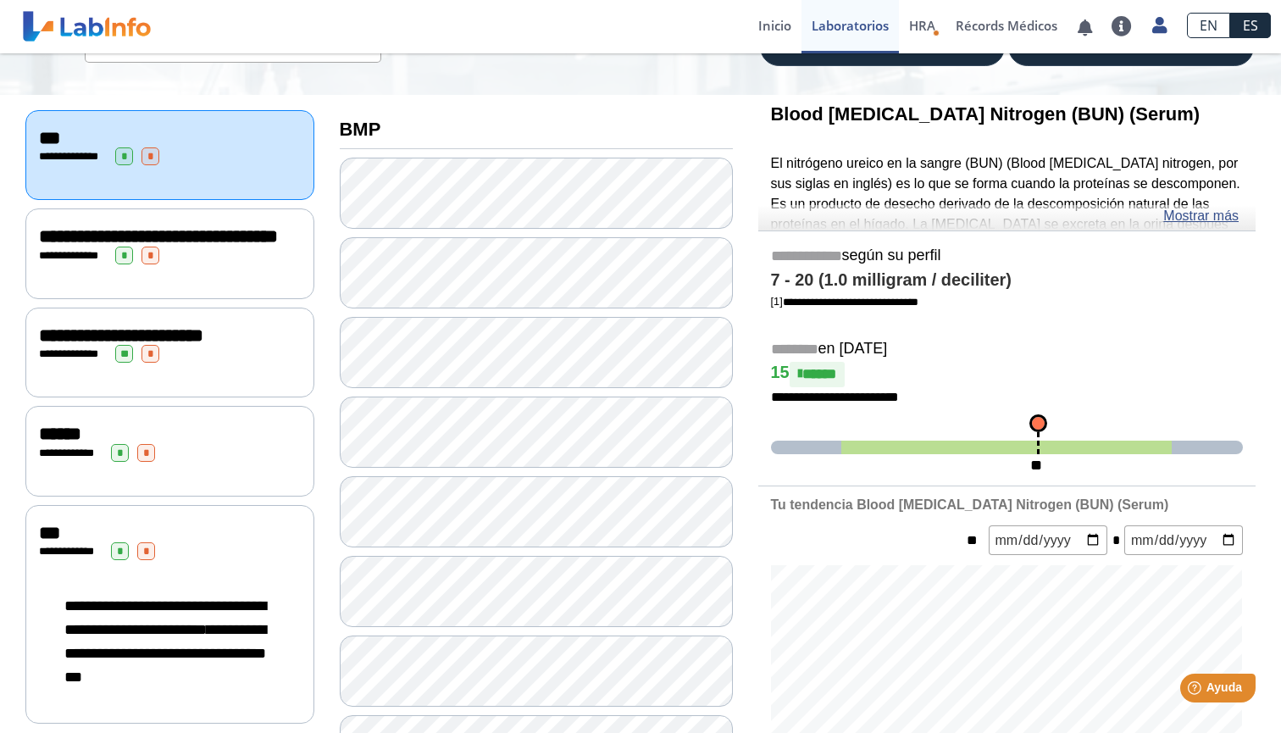
click at [215, 281] on div "**********" at bounding box center [169, 253] width 289 height 91
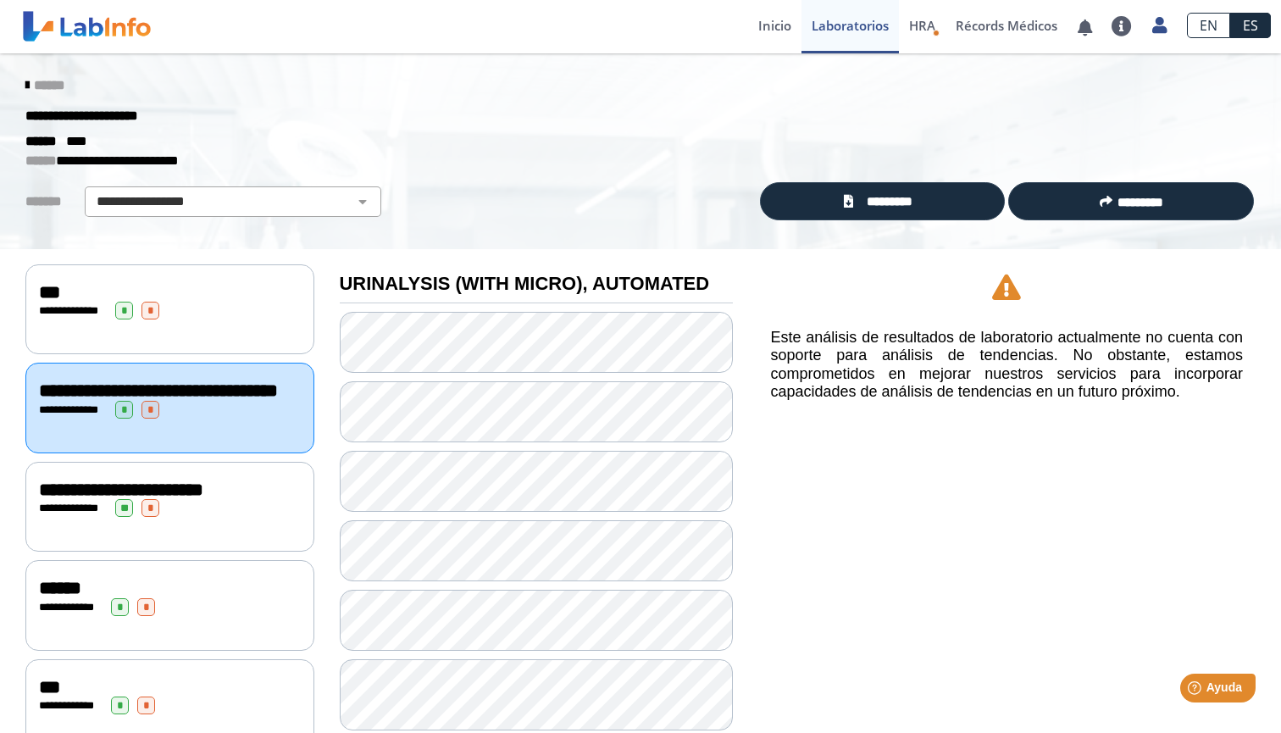
click at [230, 547] on div "**********" at bounding box center [169, 507] width 289 height 91
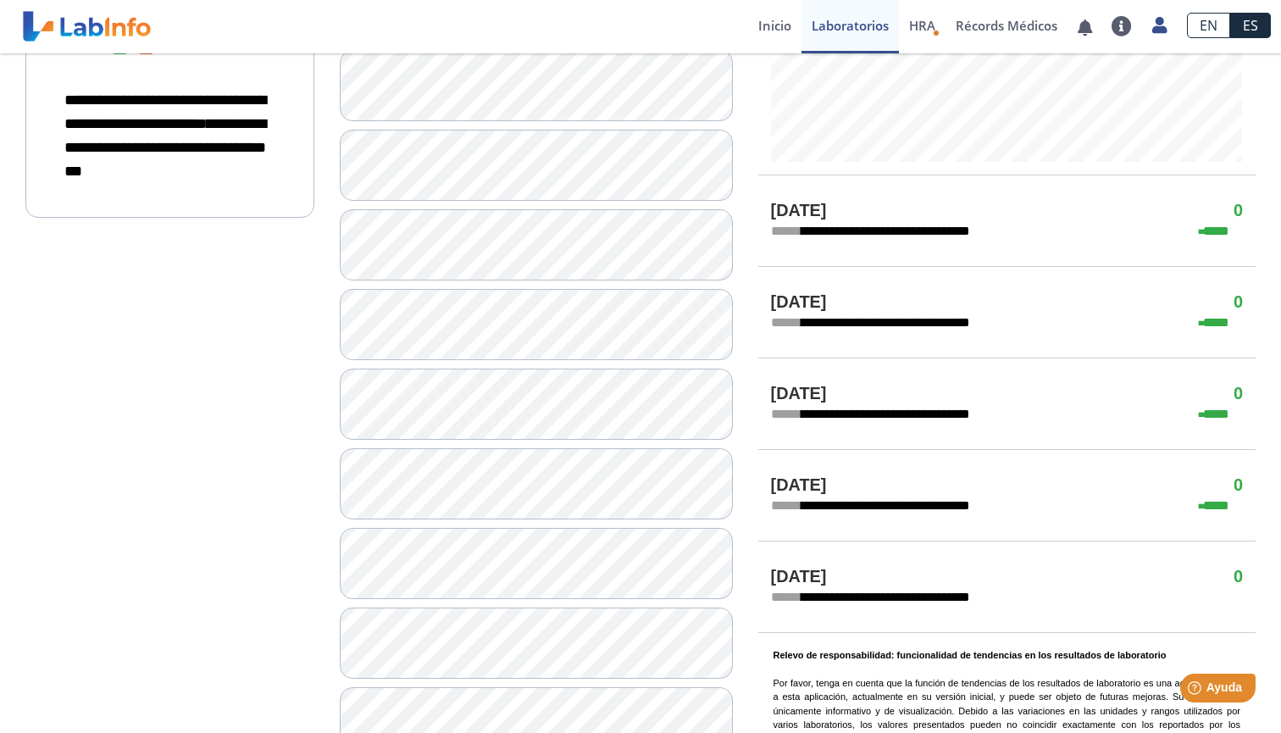
scroll to position [183, 0]
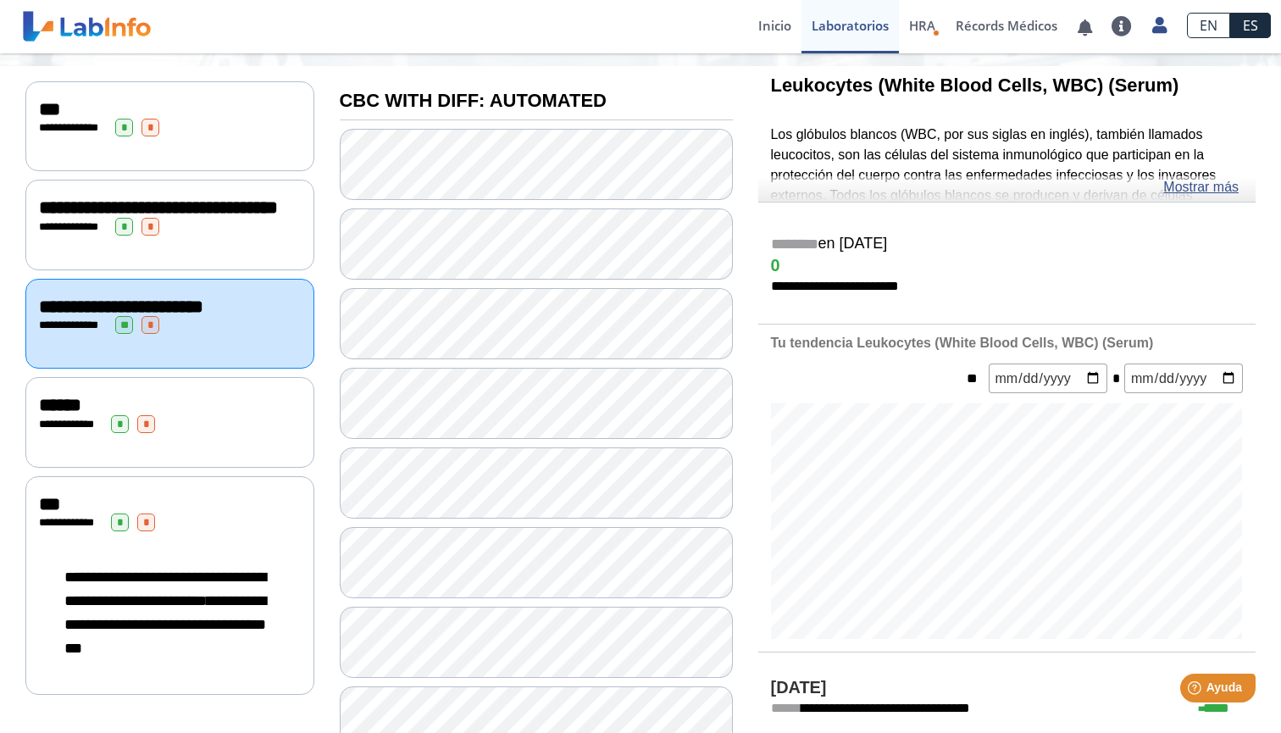
click at [215, 415] on div "******" at bounding box center [170, 405] width 262 height 20
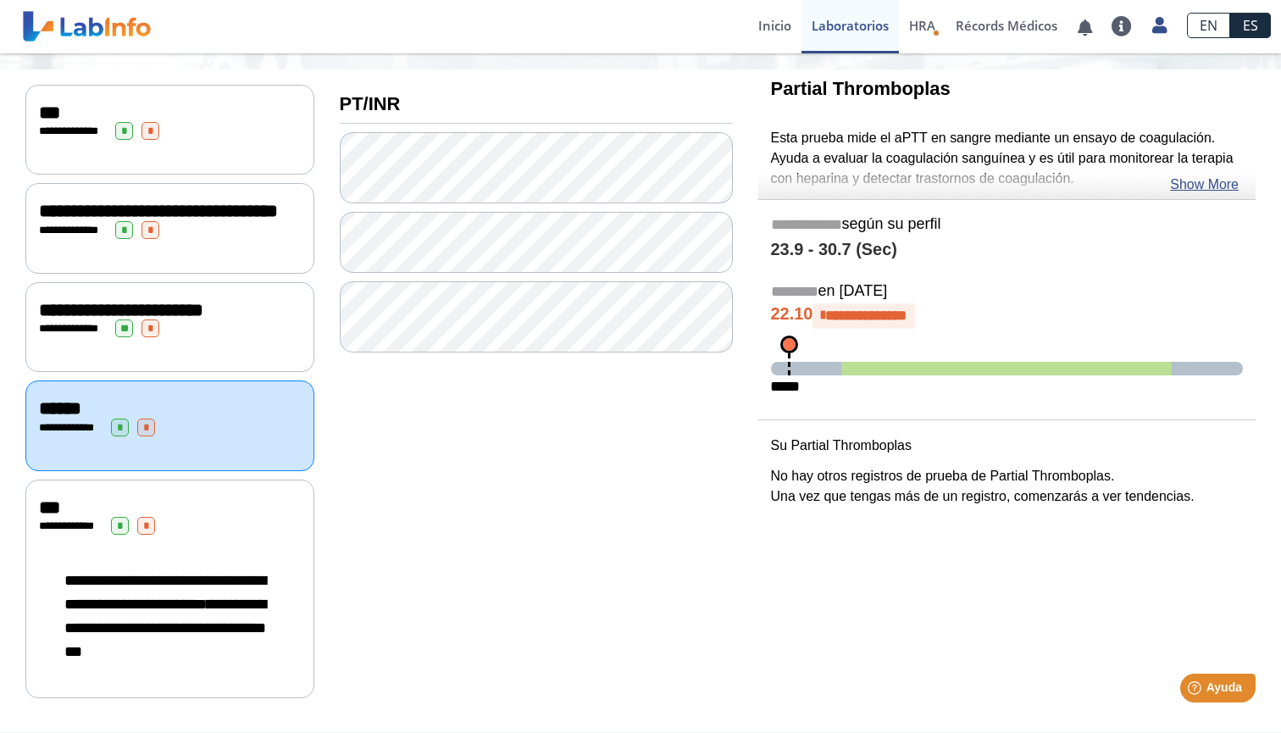
click at [857, 308] on span "**********" at bounding box center [865, 315] width 81 height 14
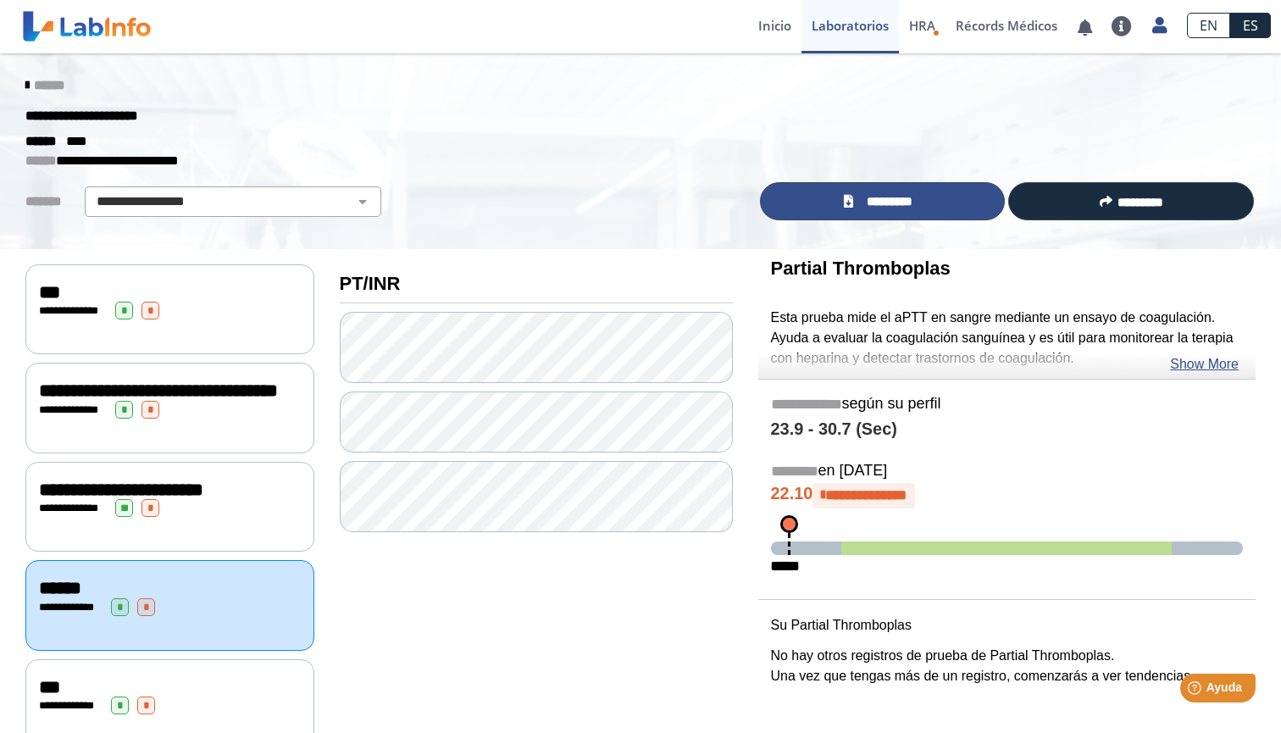
click at [857, 204] on link "*********" at bounding box center [883, 201] width 246 height 38
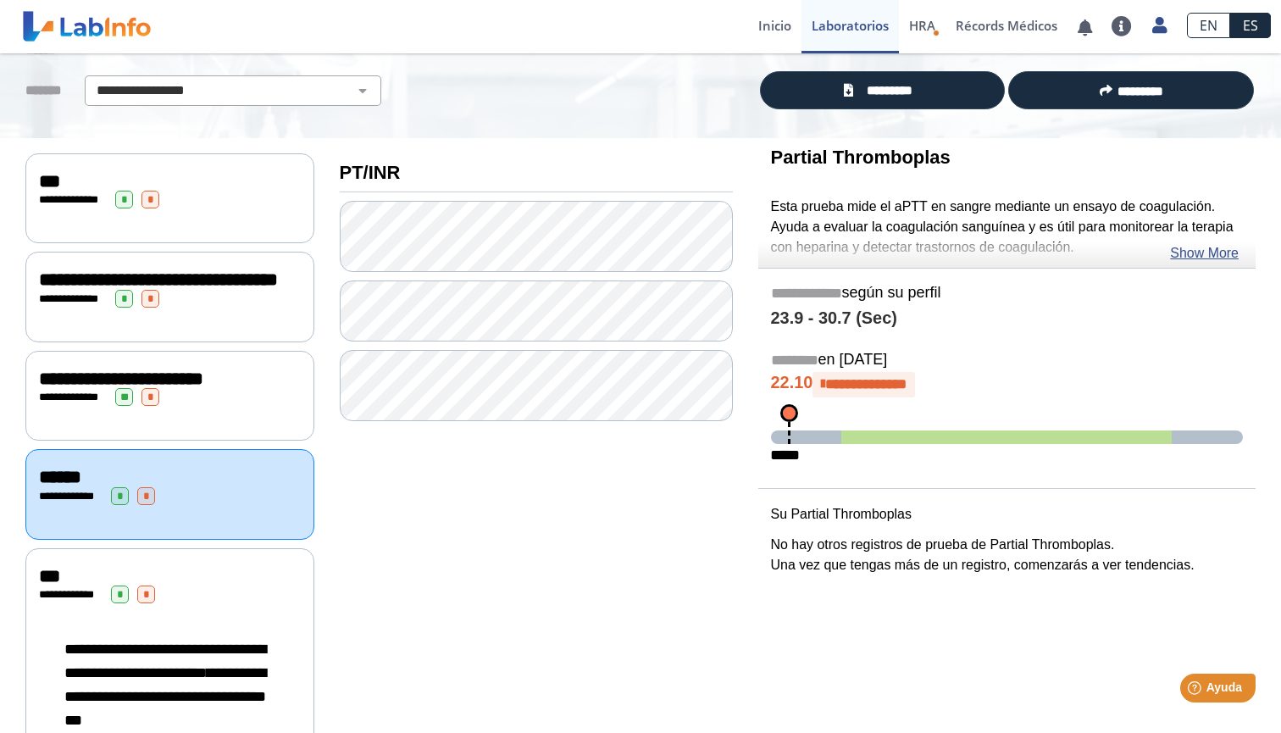
scroll to position [136, 0]
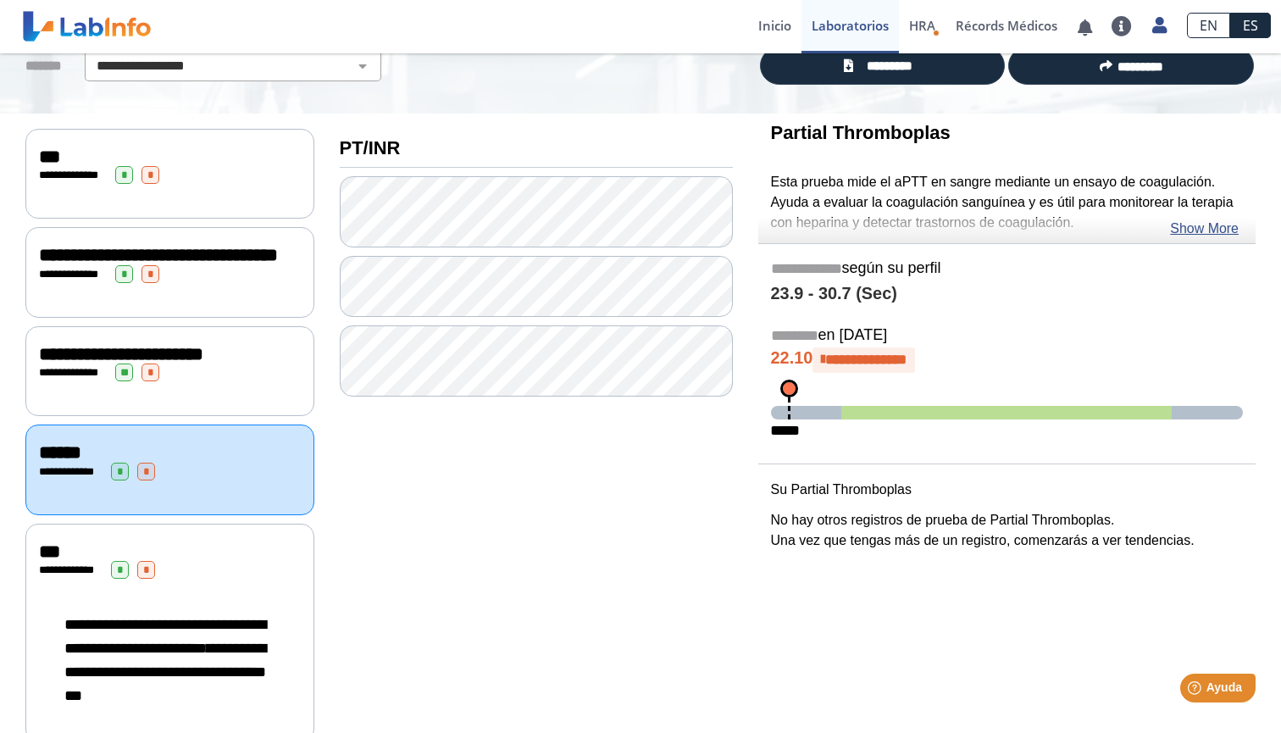
click at [197, 562] on div "**********" at bounding box center [169, 632] width 289 height 219
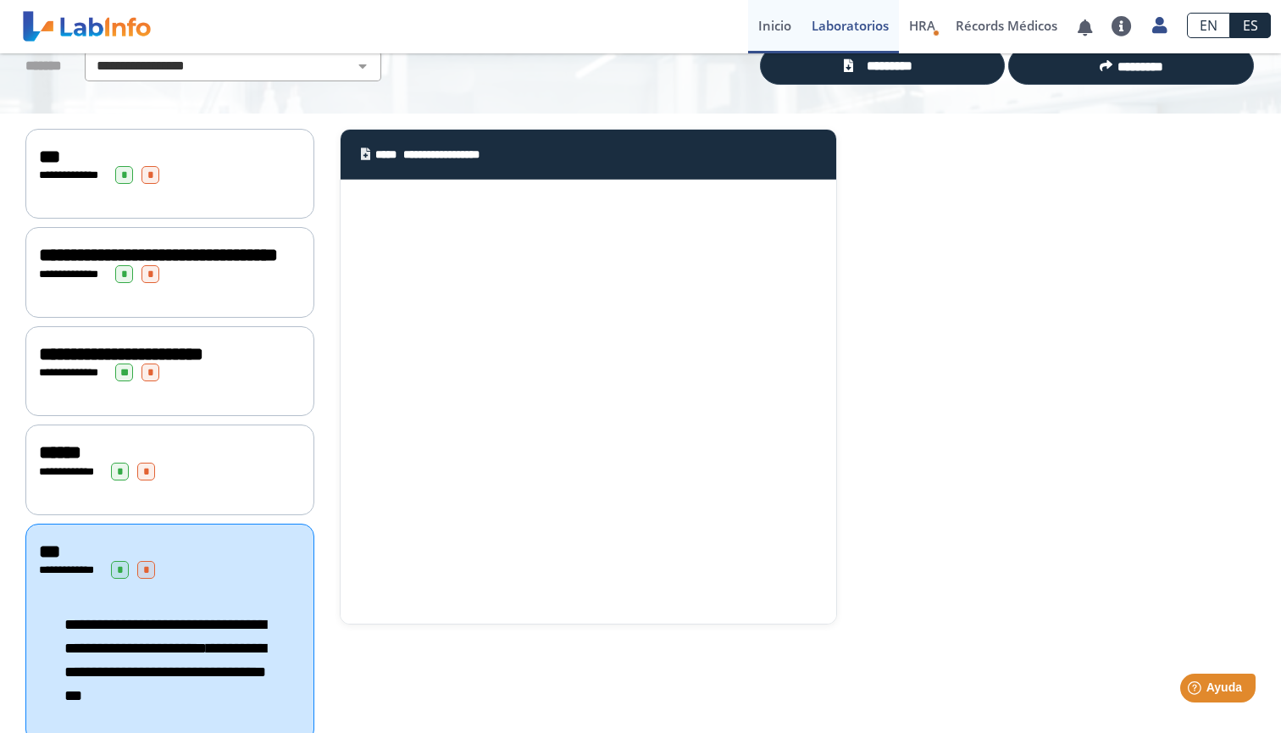
click at [780, 18] on link "Inicio" at bounding box center [774, 26] width 53 height 53
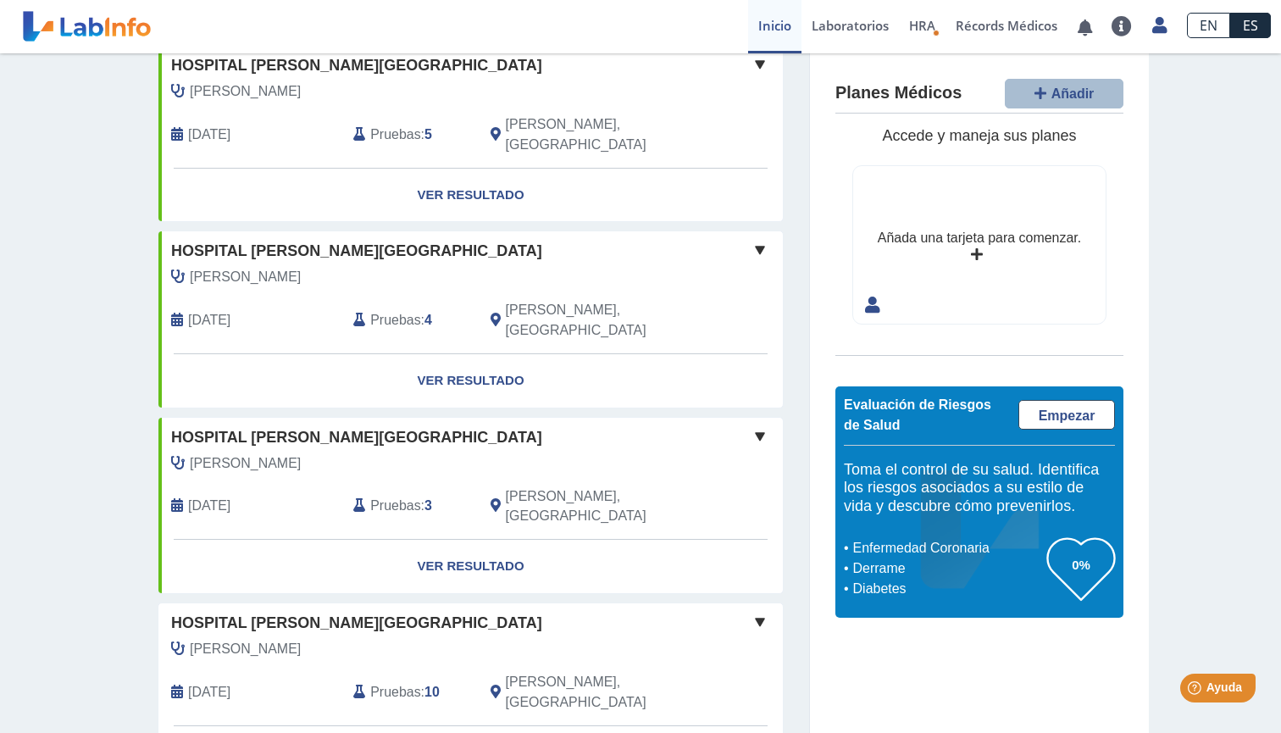
scroll to position [694, 0]
click at [758, 424] on span at bounding box center [760, 434] width 20 height 20
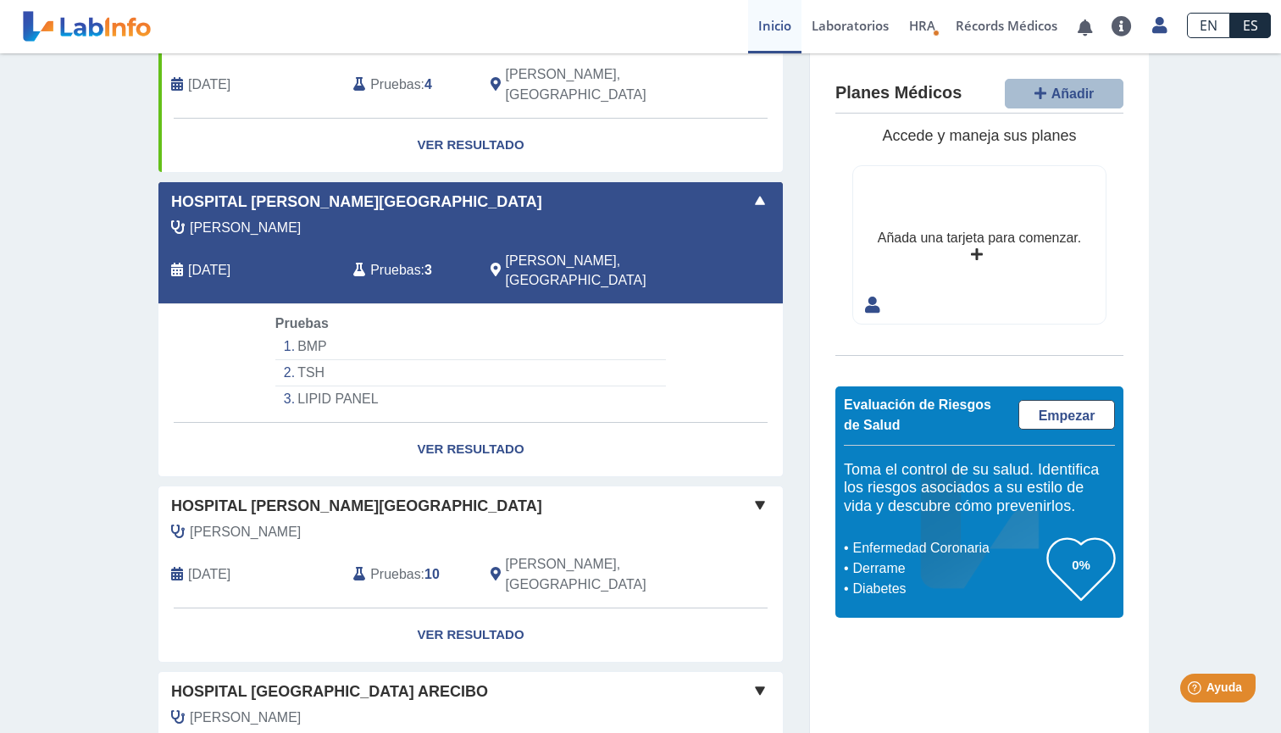
scroll to position [927, 0]
click at [759, 495] on span at bounding box center [760, 505] width 20 height 20
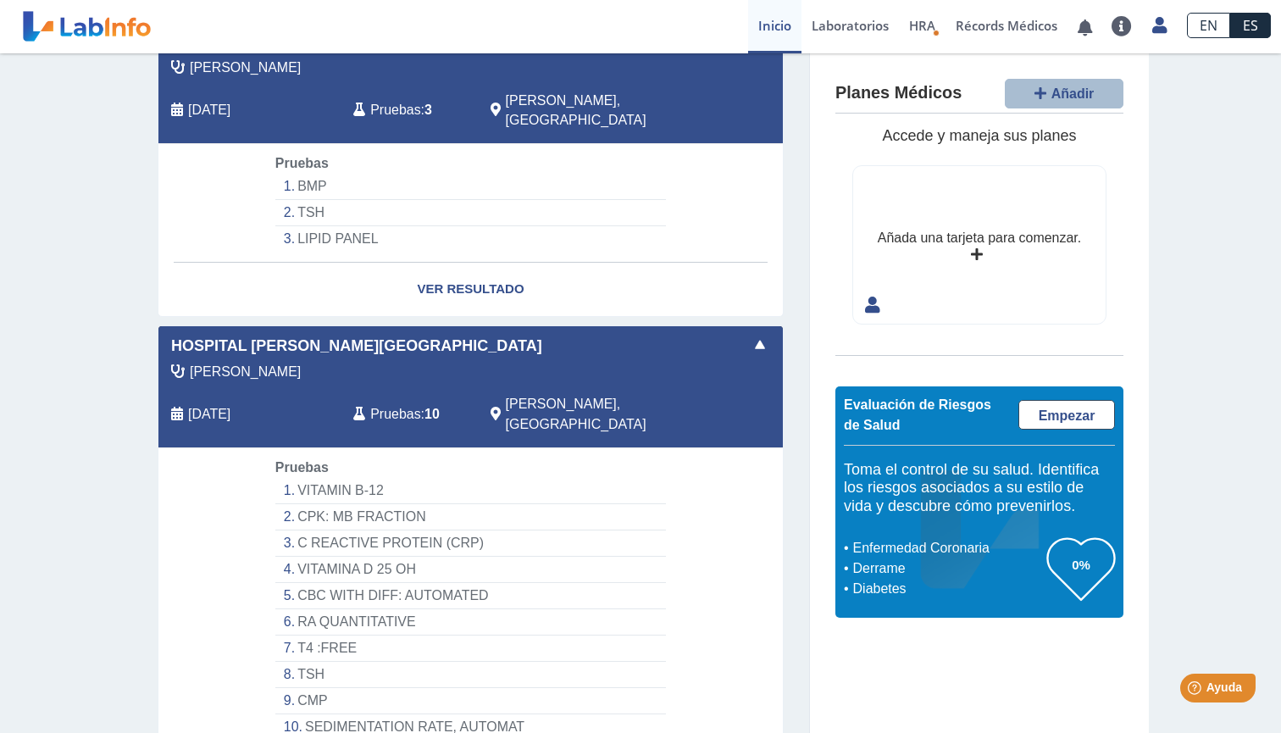
scroll to position [1095, 0]
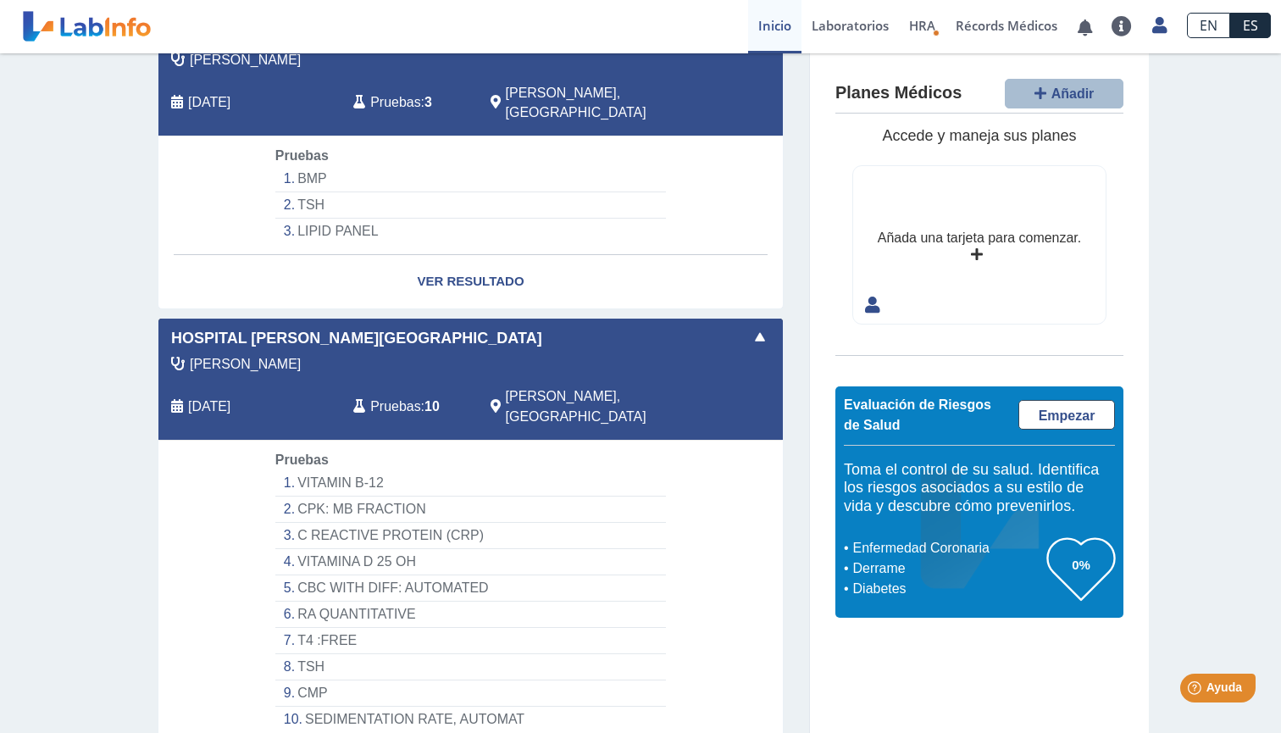
click at [758, 327] on span at bounding box center [760, 337] width 20 height 20
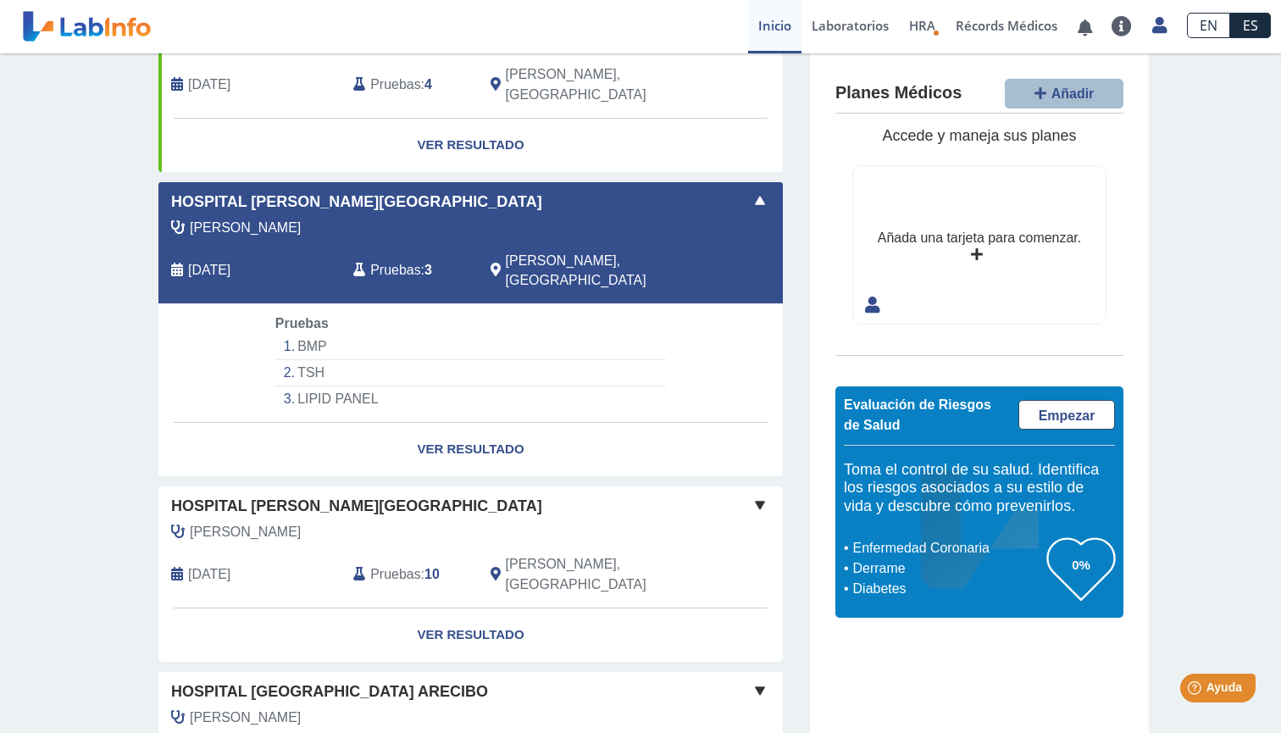
scroll to position [927, 0]
click at [767, 642] on span at bounding box center [760, 691] width 20 height 20
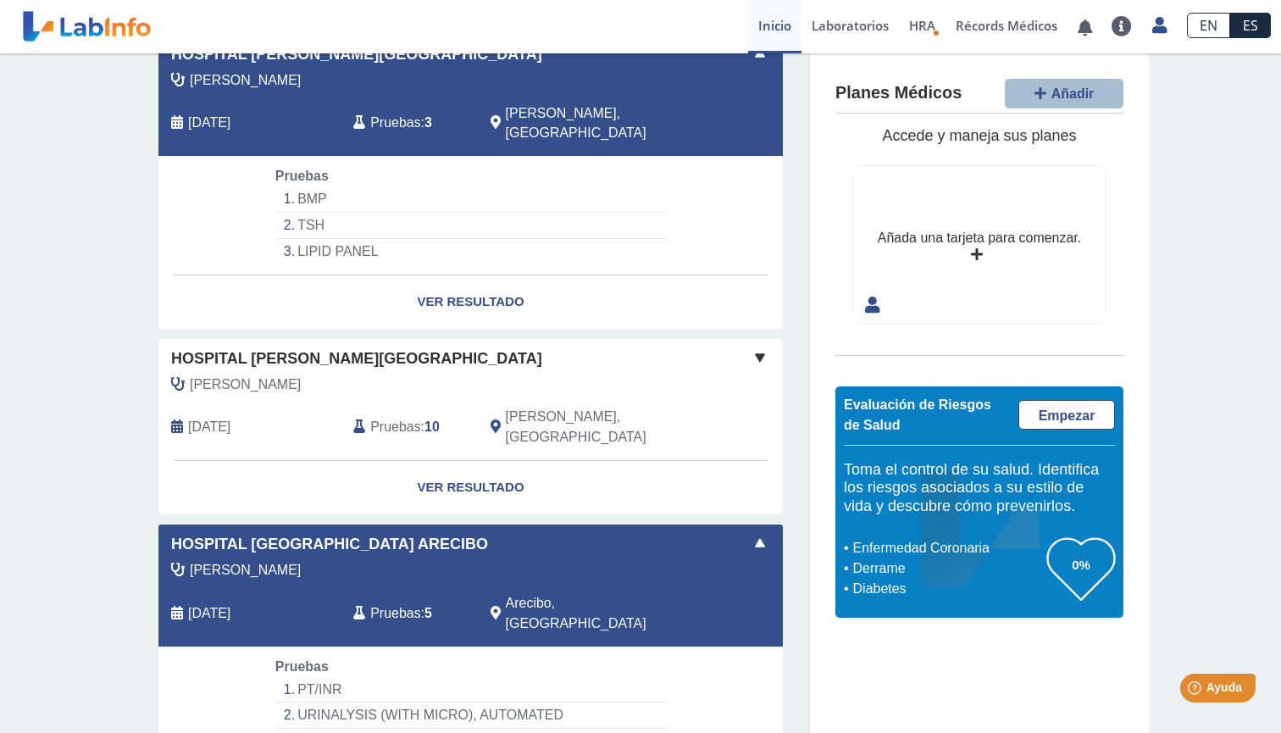
scroll to position [1083, 0]
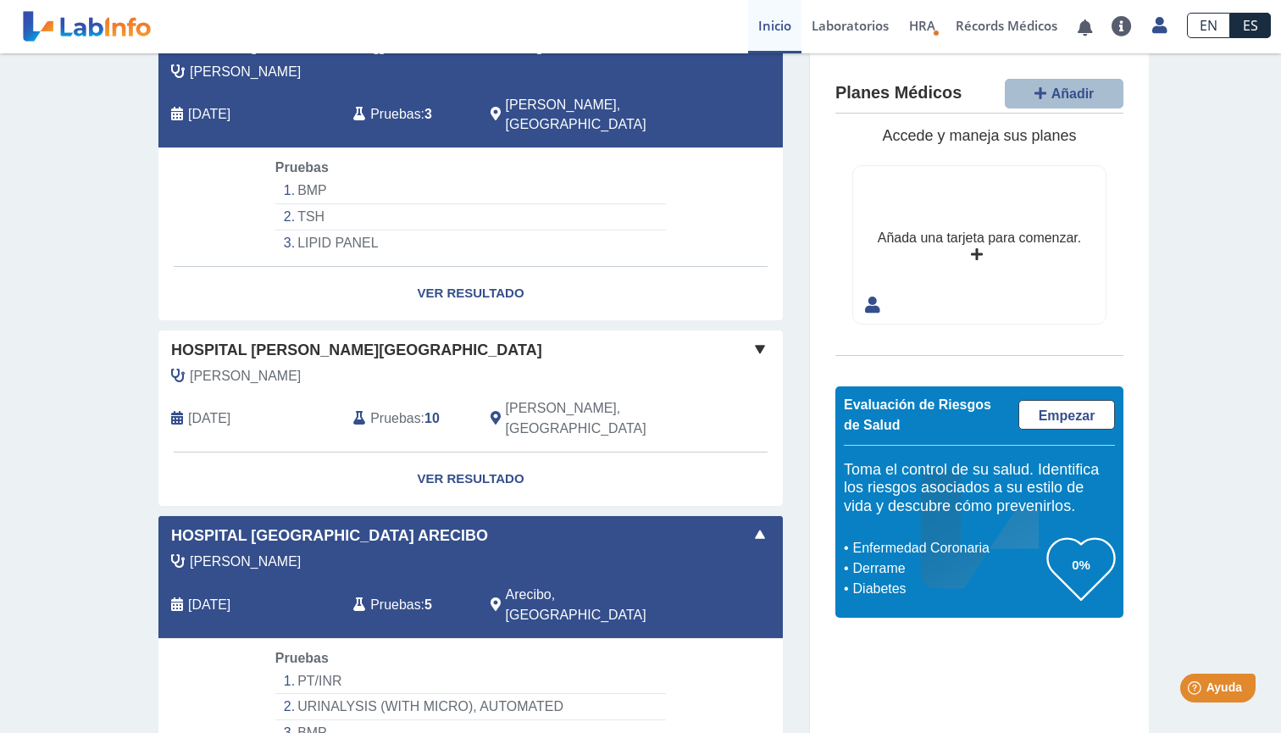
click at [761, 524] on span at bounding box center [760, 534] width 20 height 20
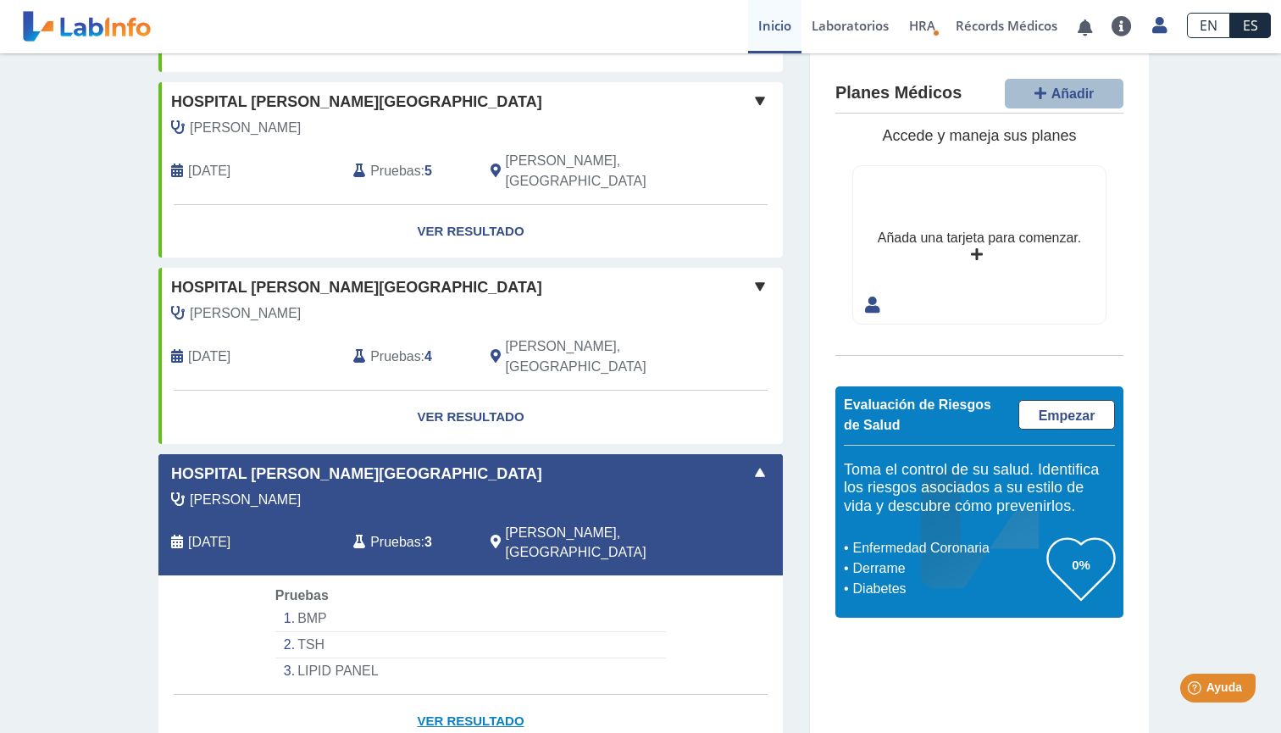
scroll to position [651, 0]
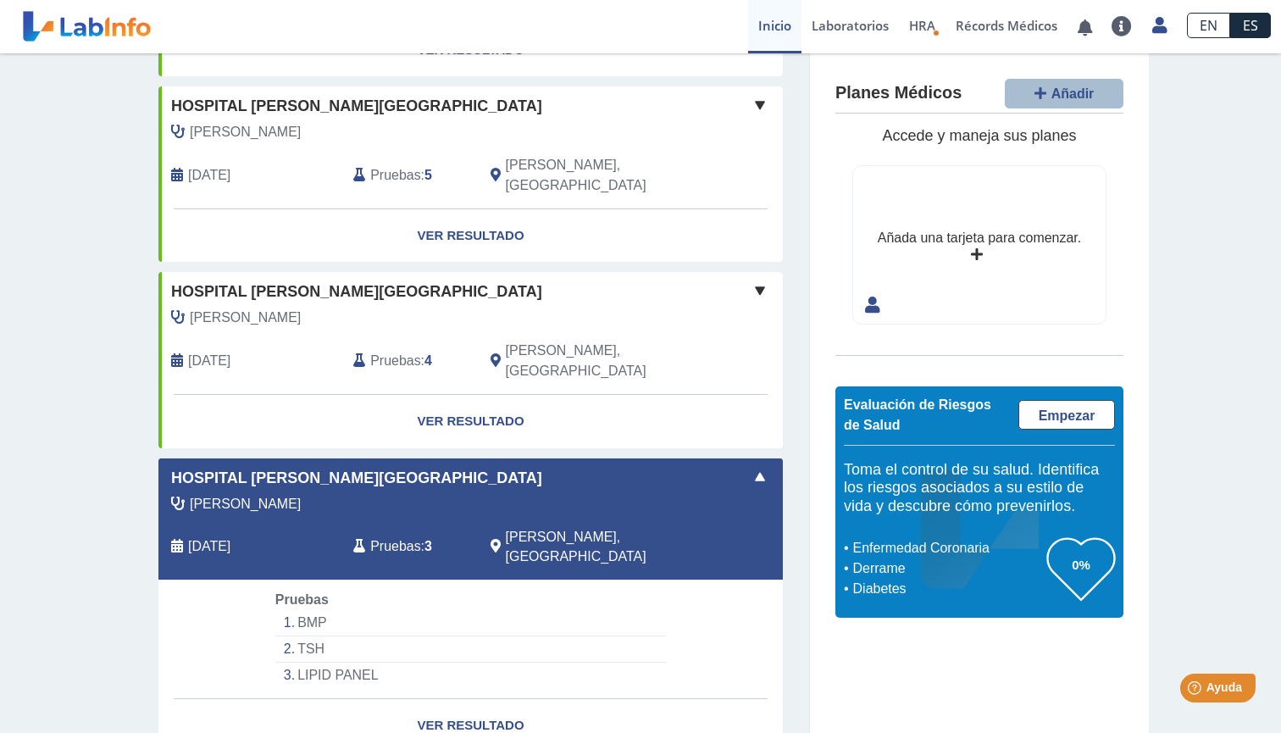
click at [761, 467] on span at bounding box center [760, 477] width 20 height 20
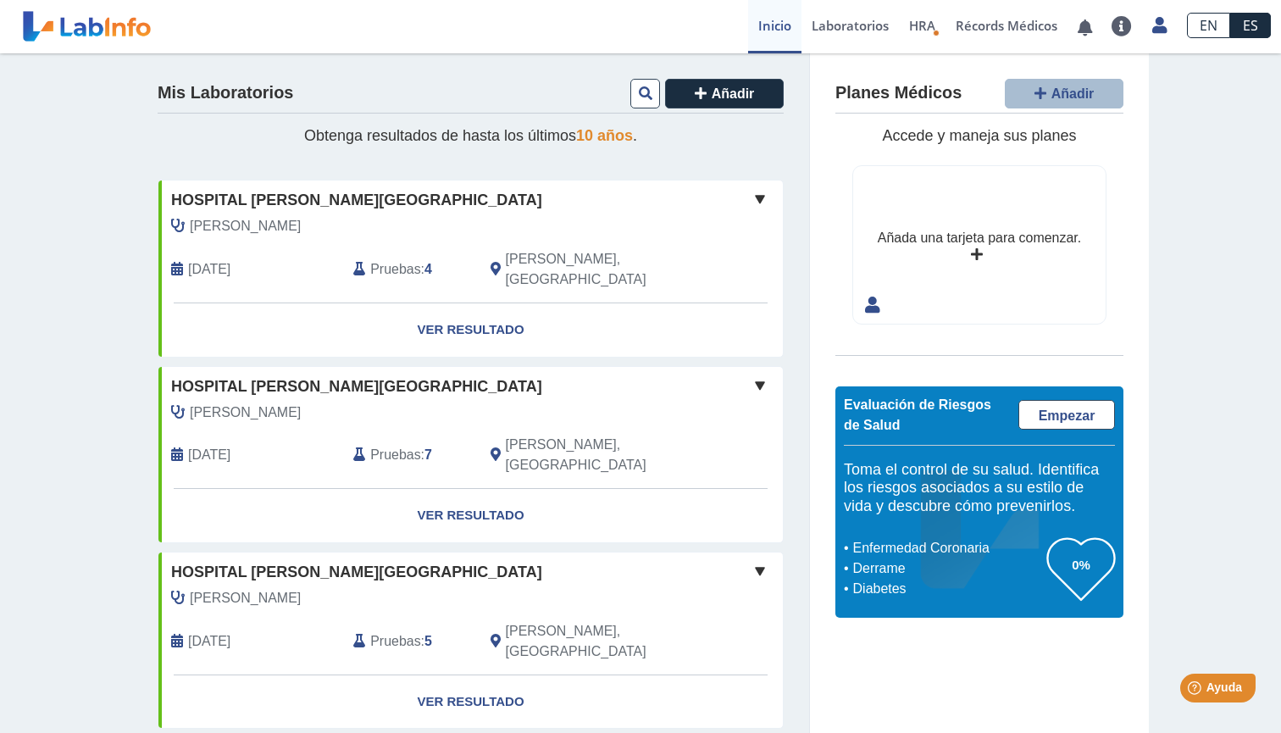
scroll to position [0, 0]
click at [835, 32] on link "Laboratorios" at bounding box center [849, 26] width 97 height 53
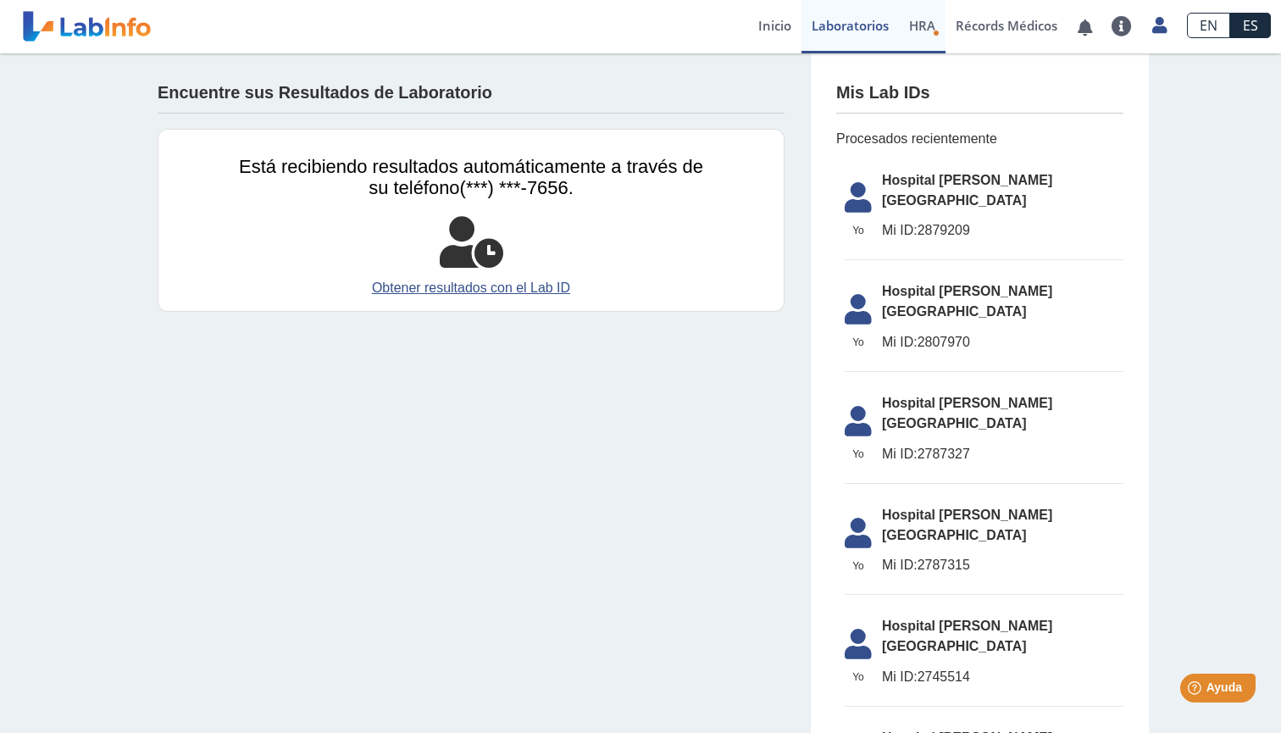
click at [857, 17] on span "HRA" at bounding box center [922, 25] width 26 height 17
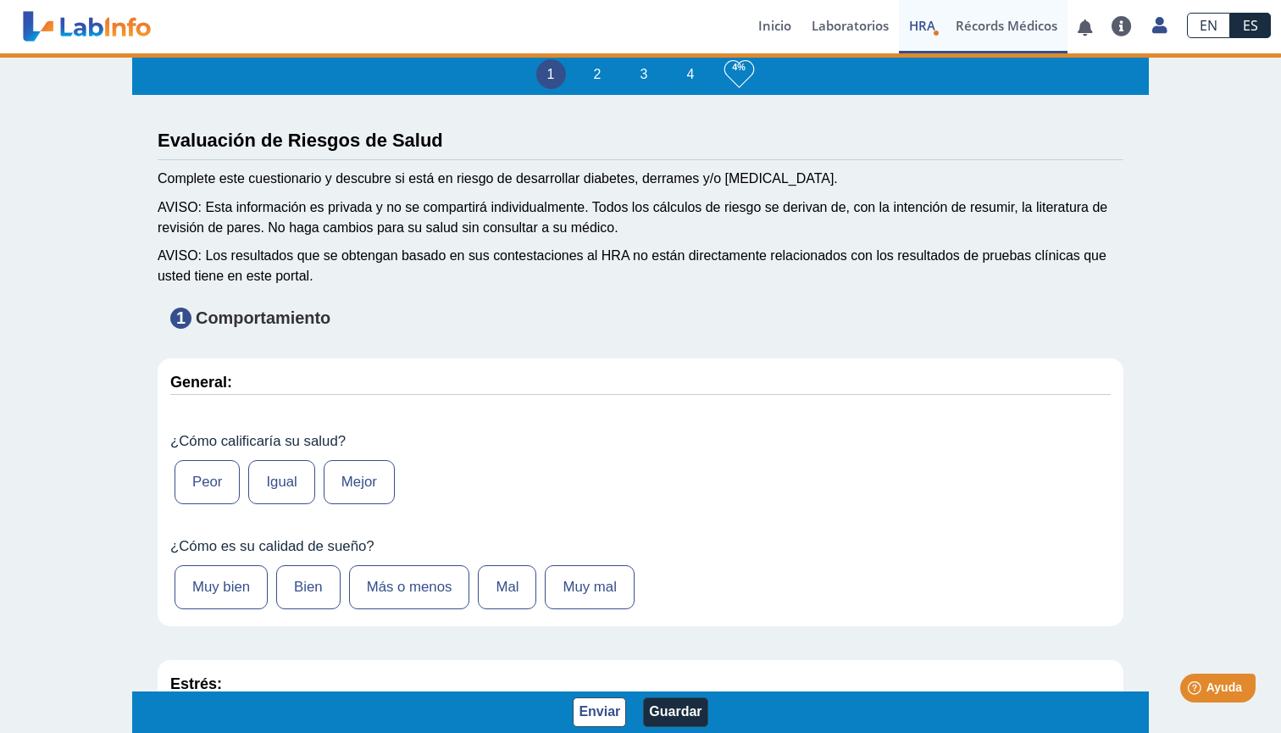
type input "[PERSON_NAME]"
type input "[DATE]"
select select
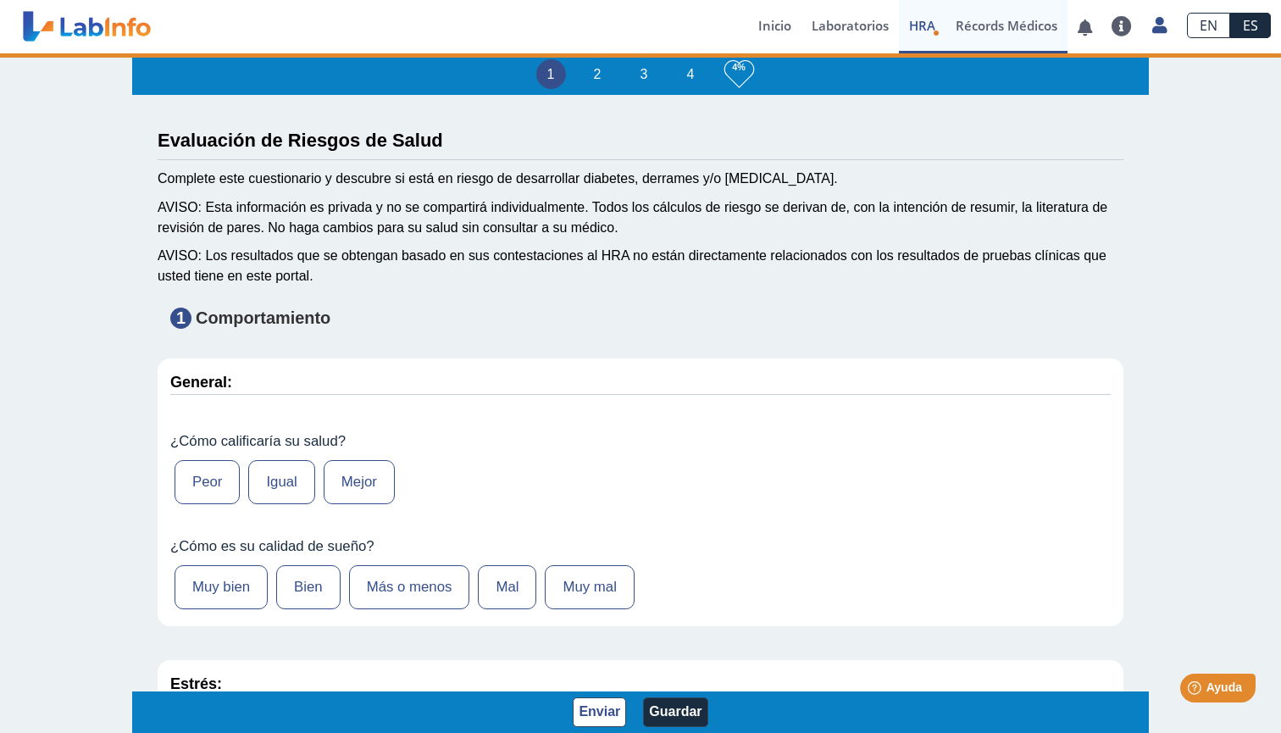
select select
click at [857, 42] on link "Récords Médicos" at bounding box center [1006, 26] width 122 height 53
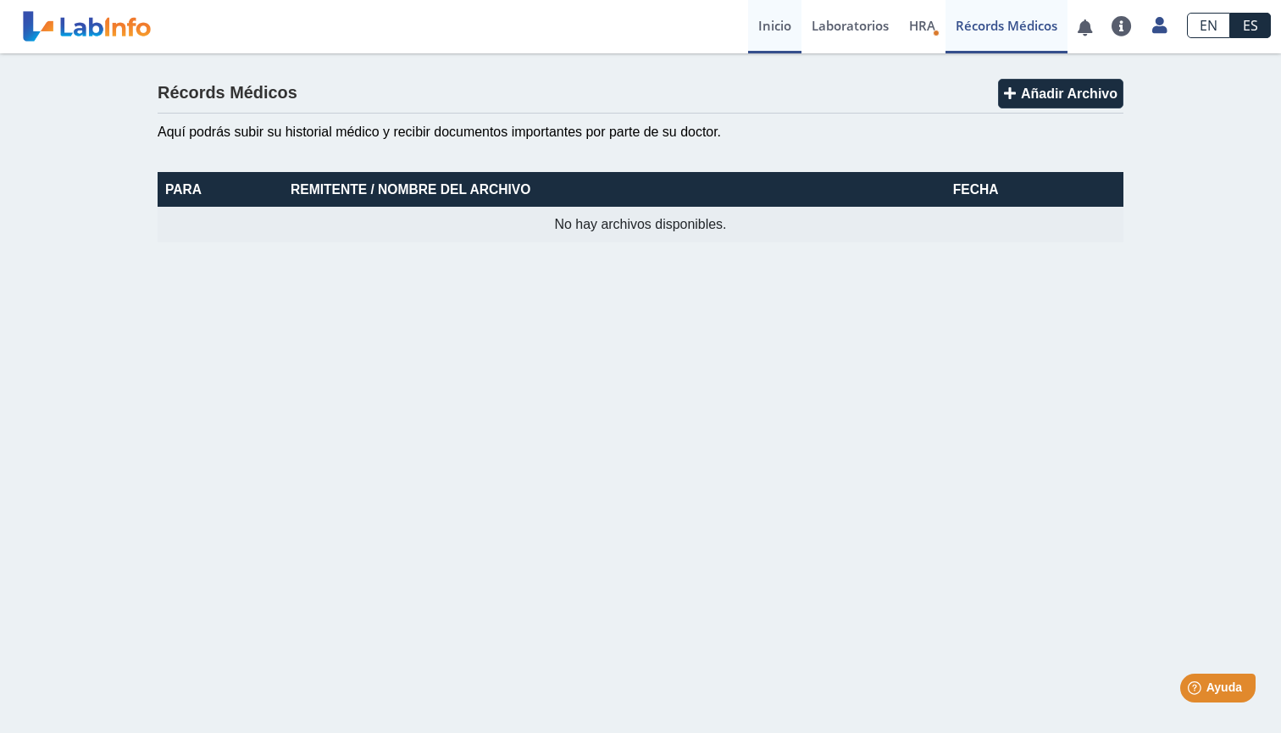
click at [766, 25] on link "Inicio" at bounding box center [774, 26] width 53 height 53
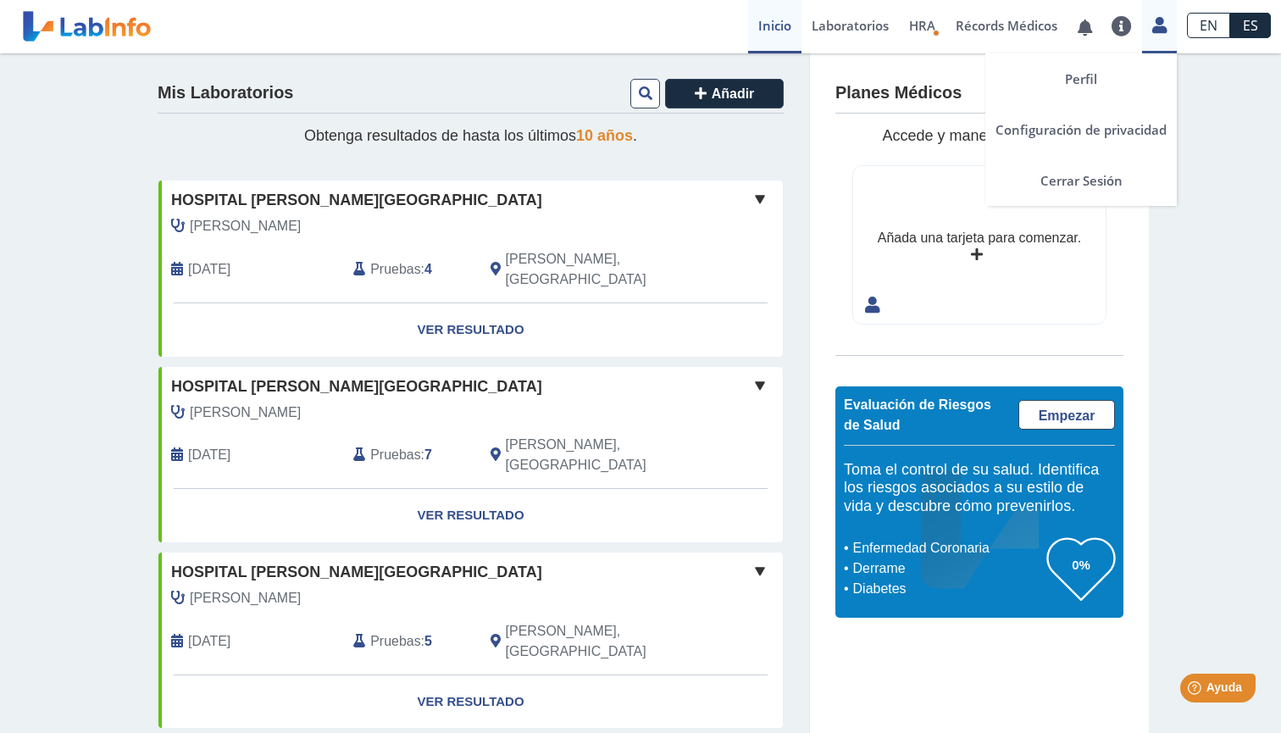
click at [857, 31] on icon at bounding box center [1159, 25] width 14 height 13
click at [857, 36] on div "Perfil Configuración de privacidad Cerrar Sesión" at bounding box center [1159, 26] width 35 height 53
click at [857, 178] on link "Cerrar Sesión" at bounding box center [1080, 180] width 191 height 51
